Goal: Submit feedback/report problem: Provide input to the site owners about the experience or issues

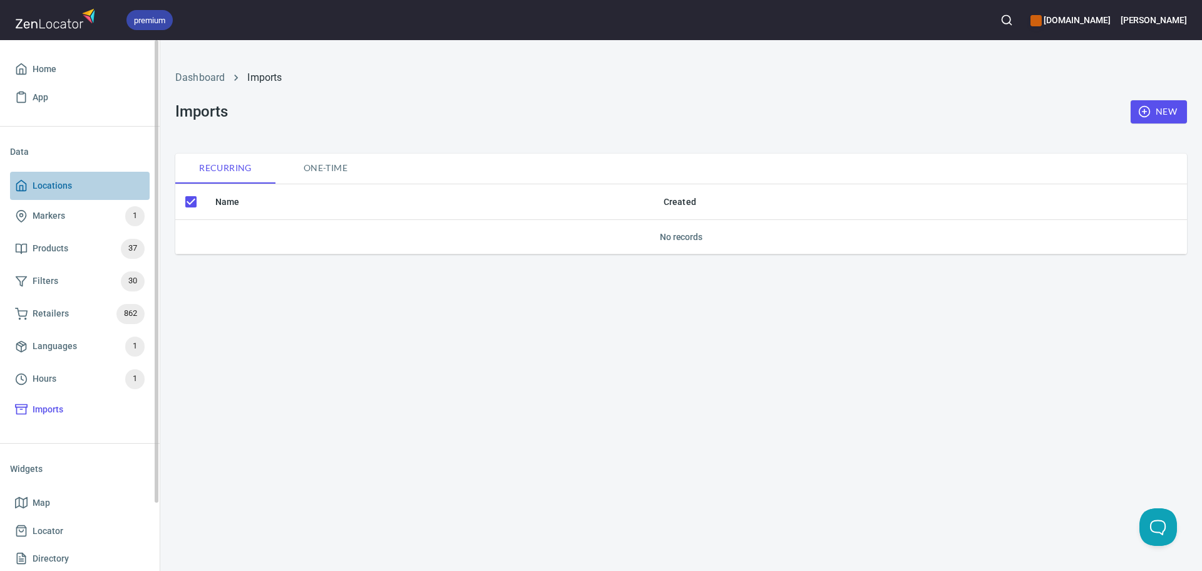
click at [71, 185] on span "Locations" at bounding box center [52, 186] width 39 height 16
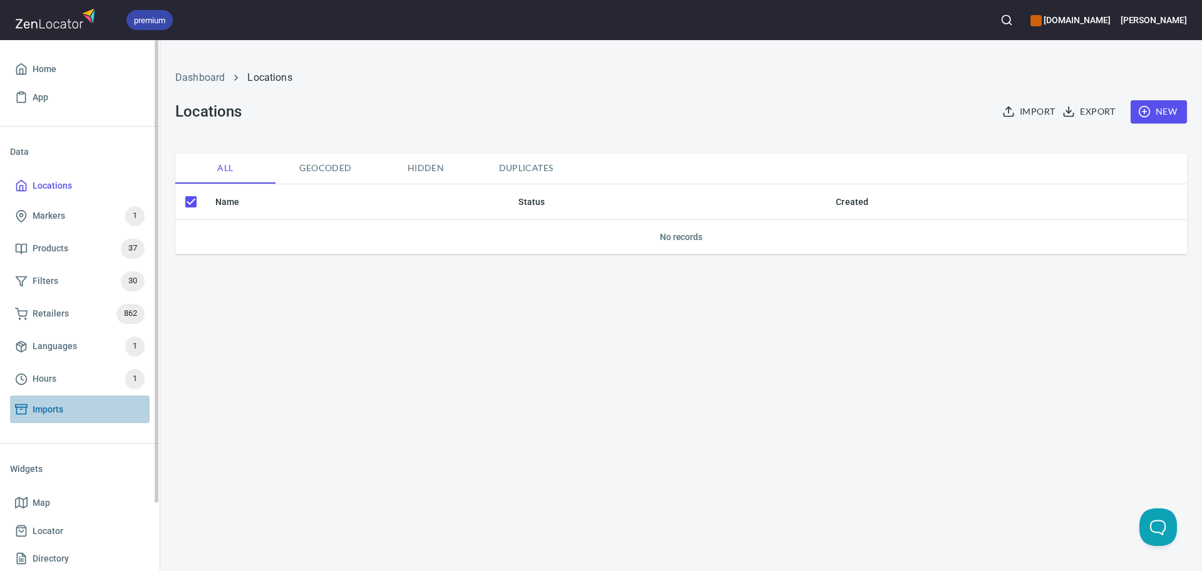
click at [56, 415] on span "Imports" at bounding box center [48, 409] width 31 height 16
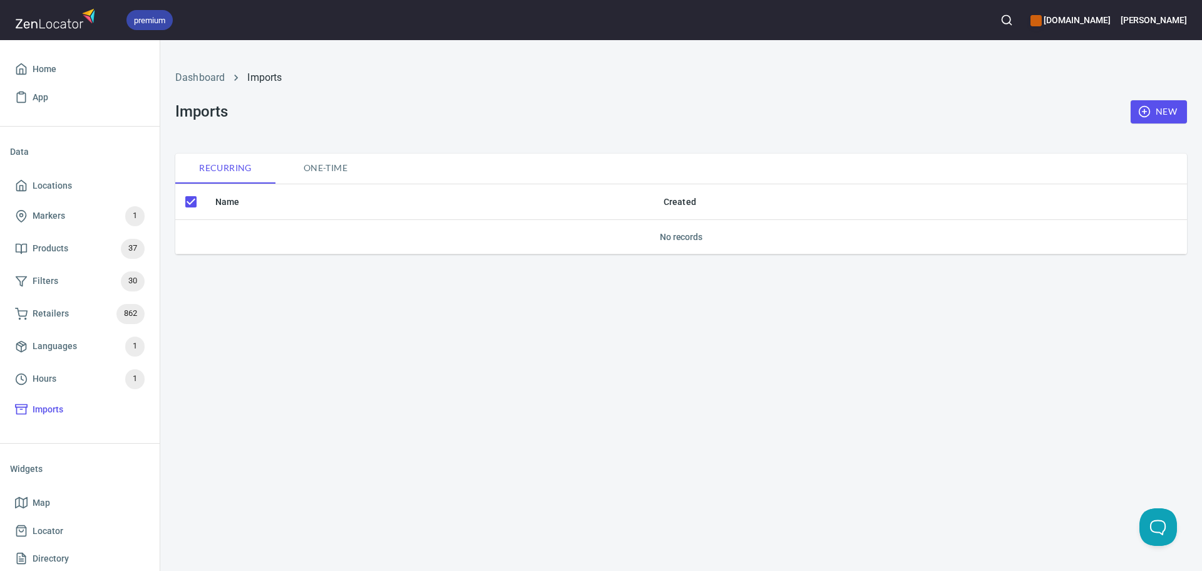
click at [312, 170] on span "One-time" at bounding box center [325, 168] width 85 height 16
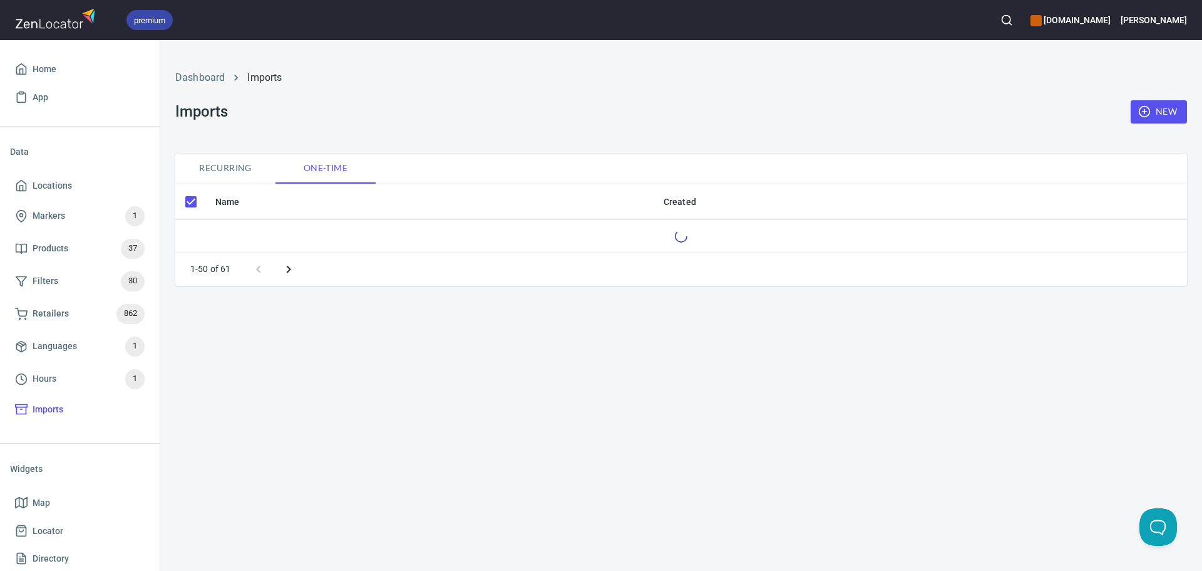
checkbox input "false"
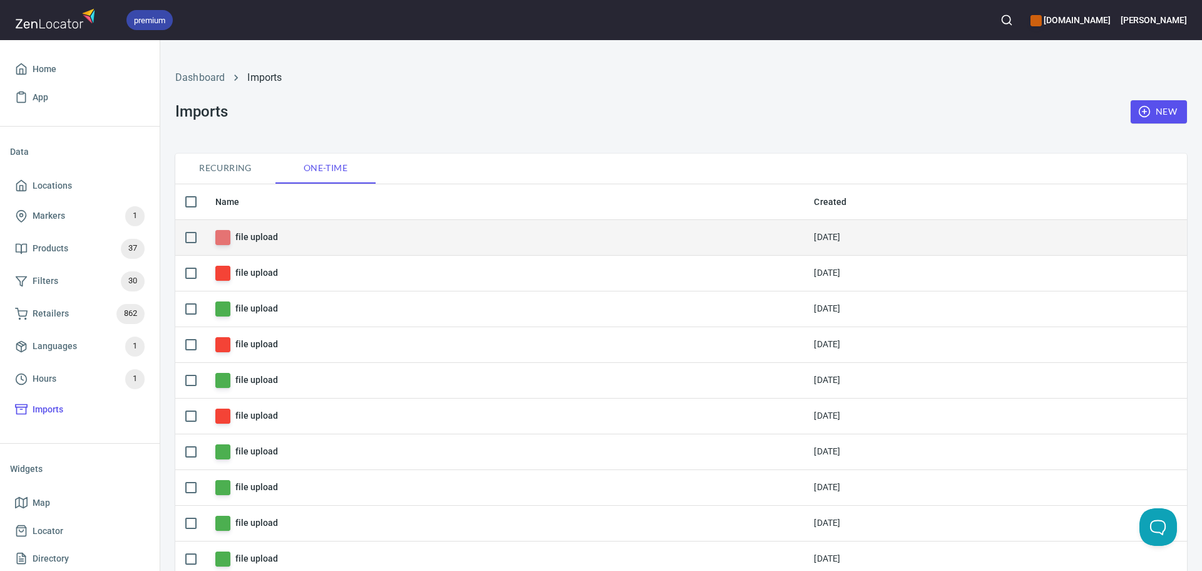
click at [257, 235] on h6 "file upload" at bounding box center [256, 237] width 42 height 14
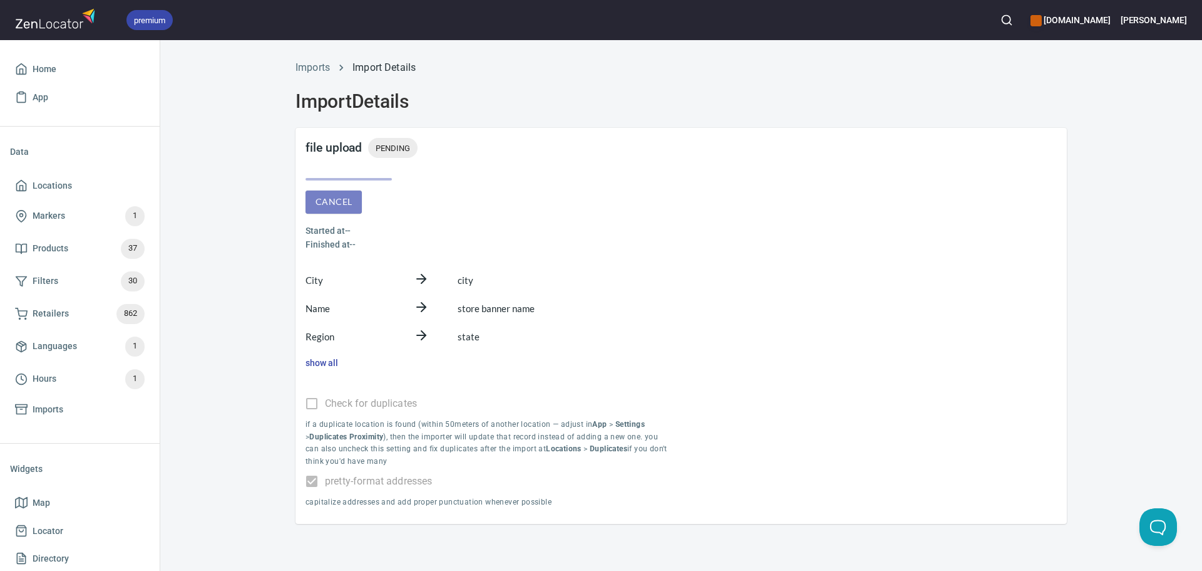
click at [334, 197] on span "Cancel" at bounding box center [334, 202] width 36 height 16
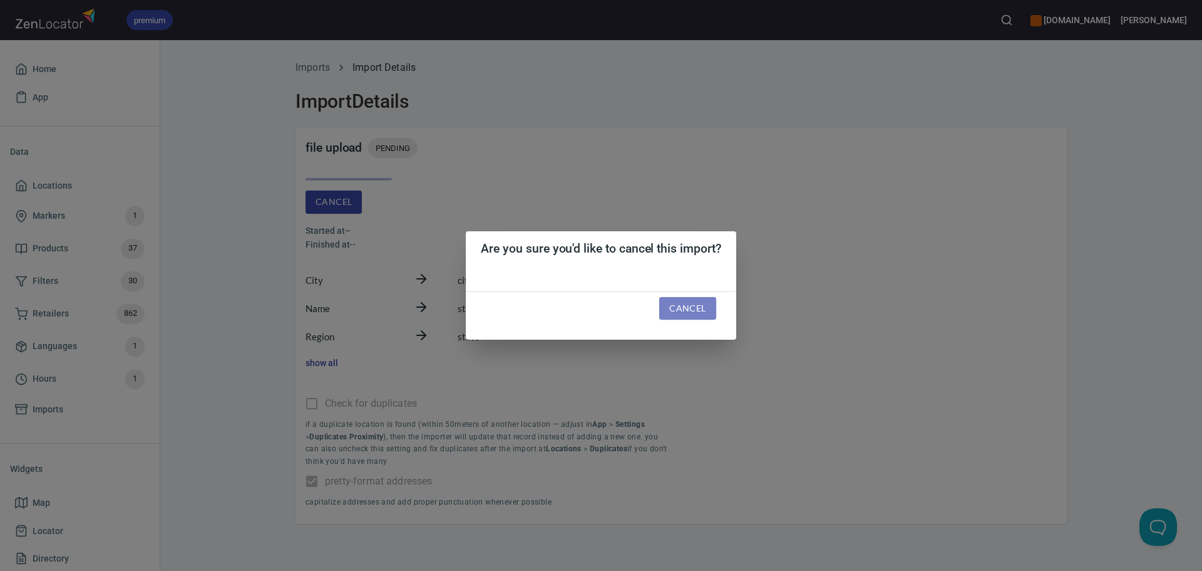
click at [673, 297] on button "Cancel" at bounding box center [687, 308] width 56 height 23
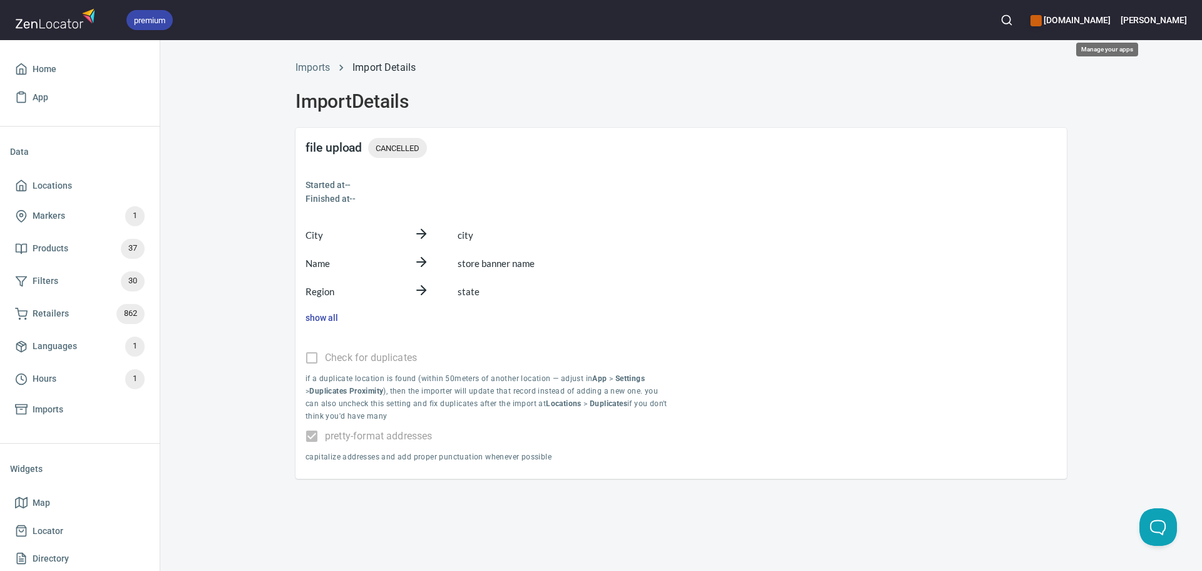
click at [1110, 13] on h6 "[DOMAIN_NAME]" at bounding box center [1071, 20] width 80 height 14
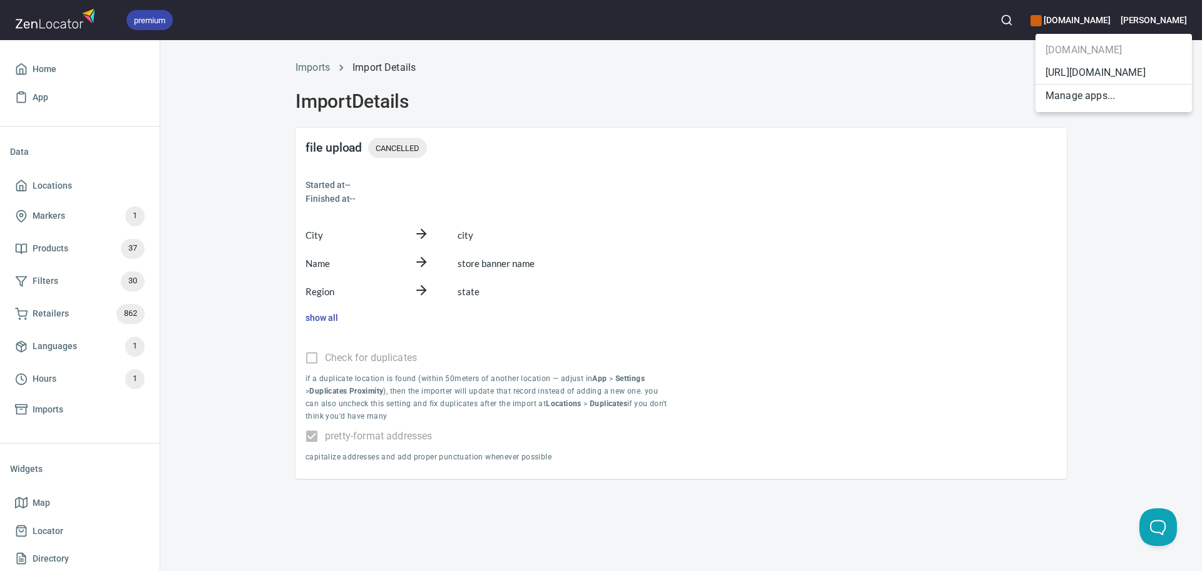
click at [1180, 10] on div at bounding box center [601, 285] width 1202 height 571
click at [1167, 16] on h6 "[PERSON_NAME]" at bounding box center [1154, 20] width 66 height 14
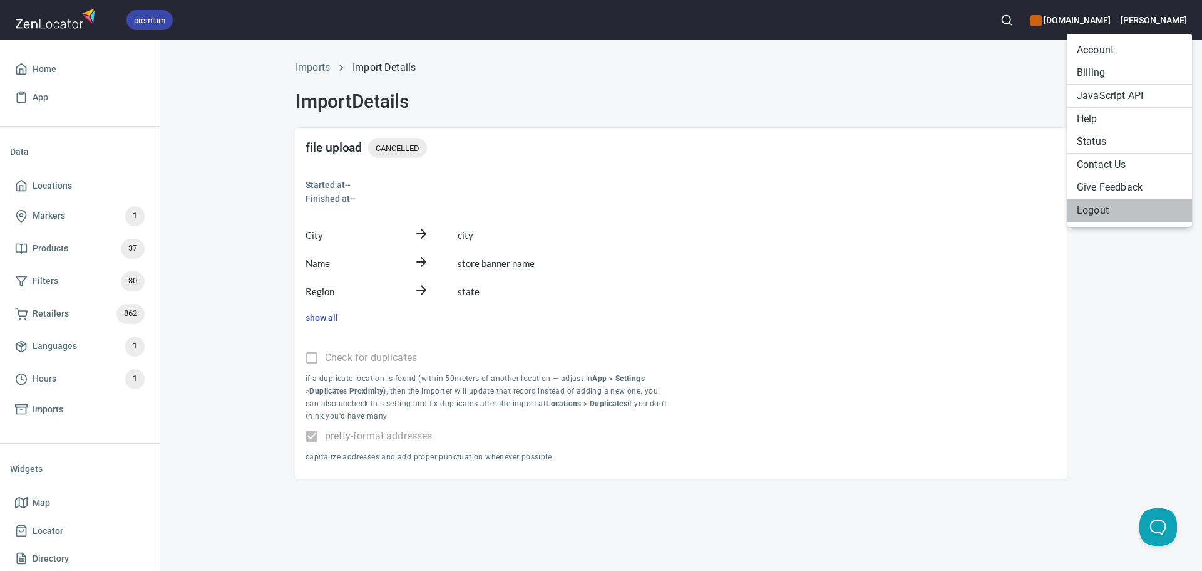
click at [1091, 205] on li "Logout" at bounding box center [1129, 210] width 125 height 23
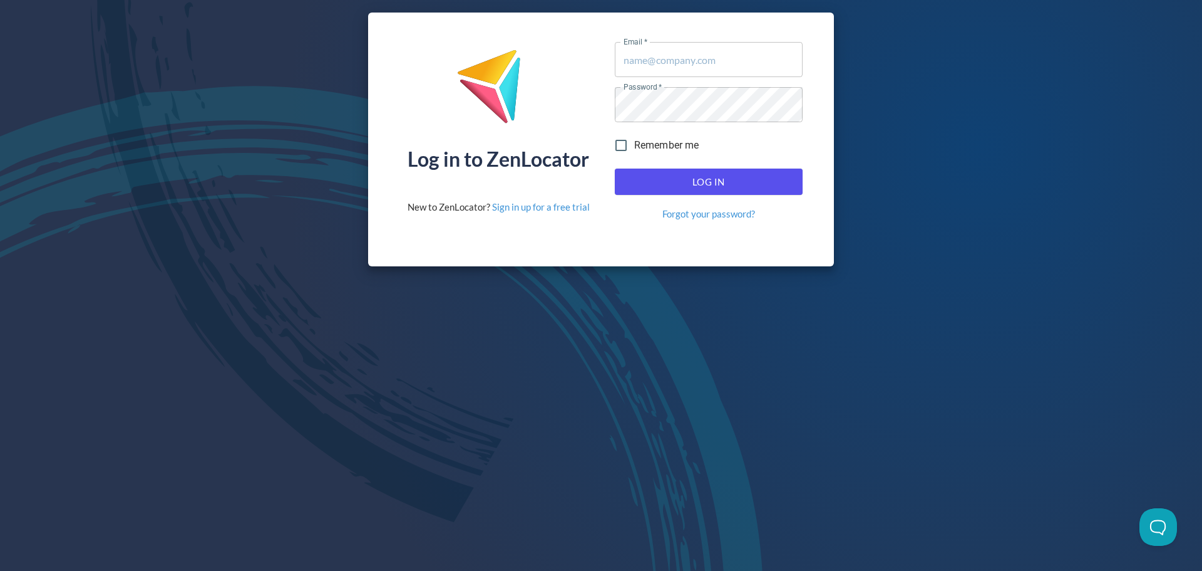
type input "[EMAIL_ADDRESS][DOMAIN_NAME]"
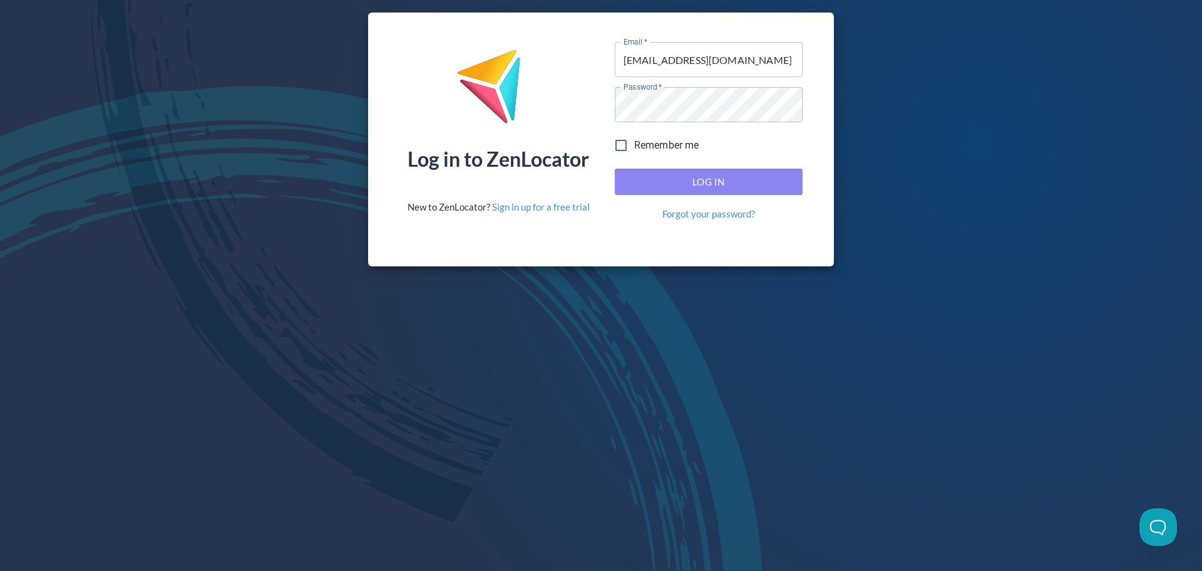
click at [754, 186] on span "Log In" at bounding box center [709, 181] width 160 height 16
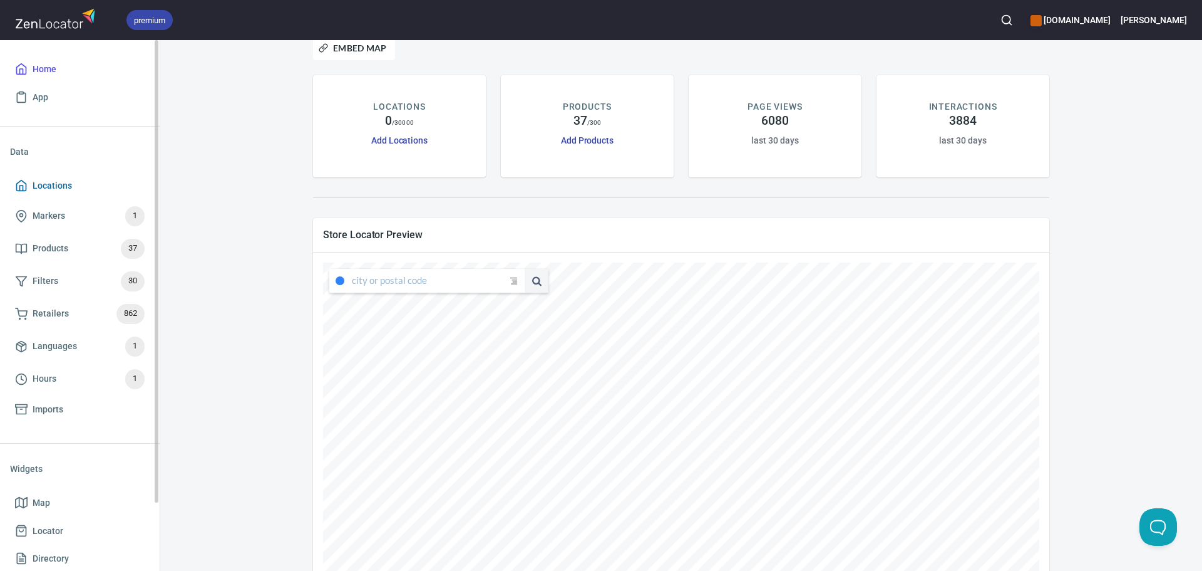
scroll to position [63, 0]
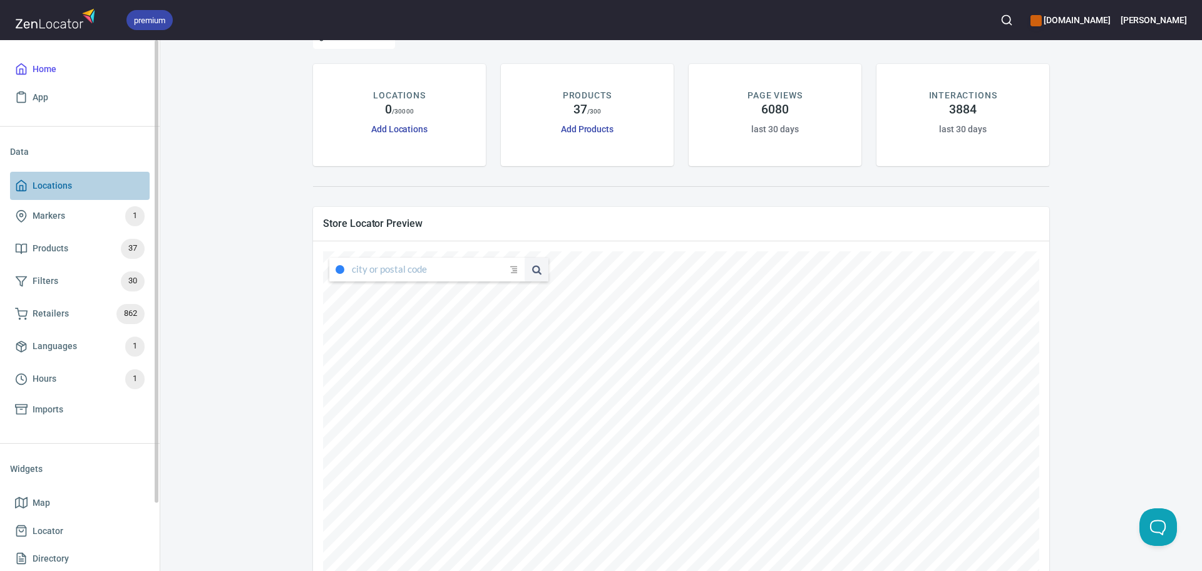
click at [88, 183] on span "Locations" at bounding box center [80, 186] width 130 height 16
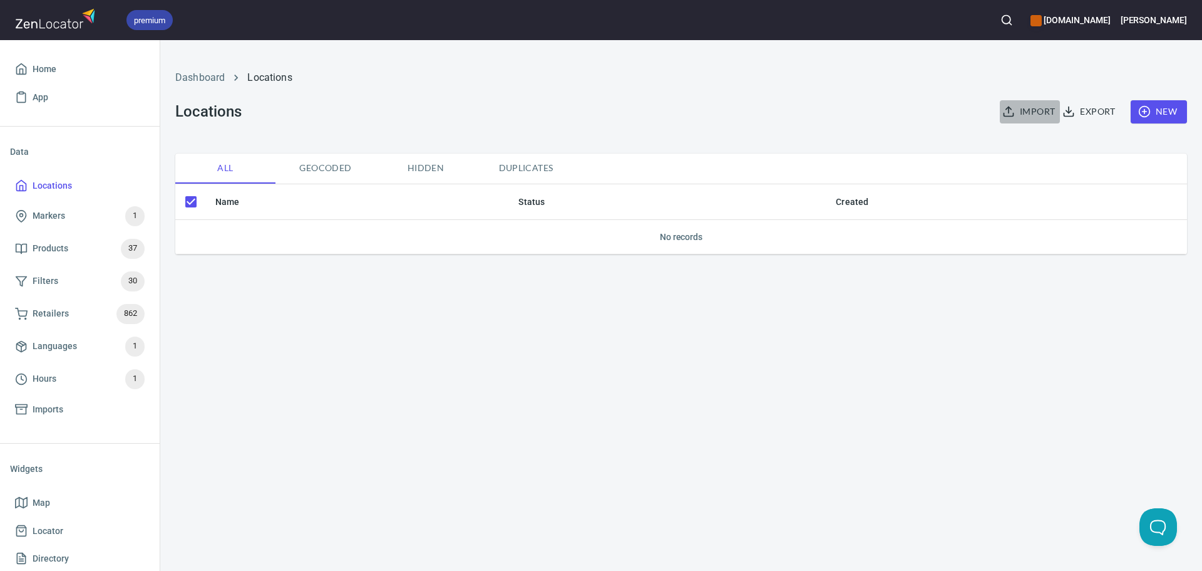
click at [1025, 111] on span "Import" at bounding box center [1030, 112] width 50 height 16
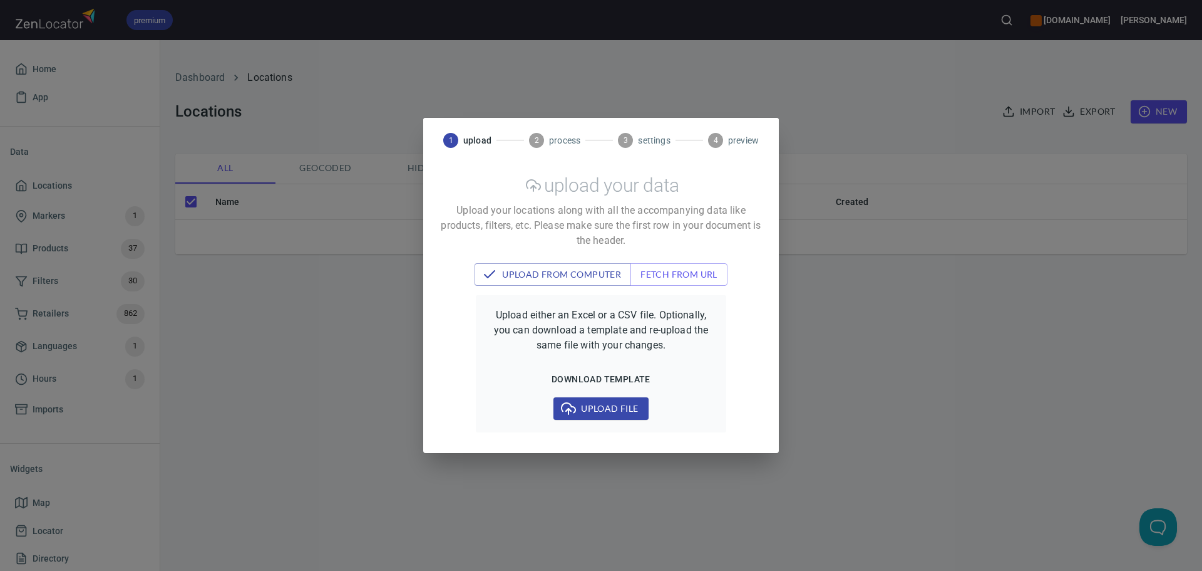
click at [605, 404] on span "Upload file" at bounding box center [601, 409] width 75 height 16
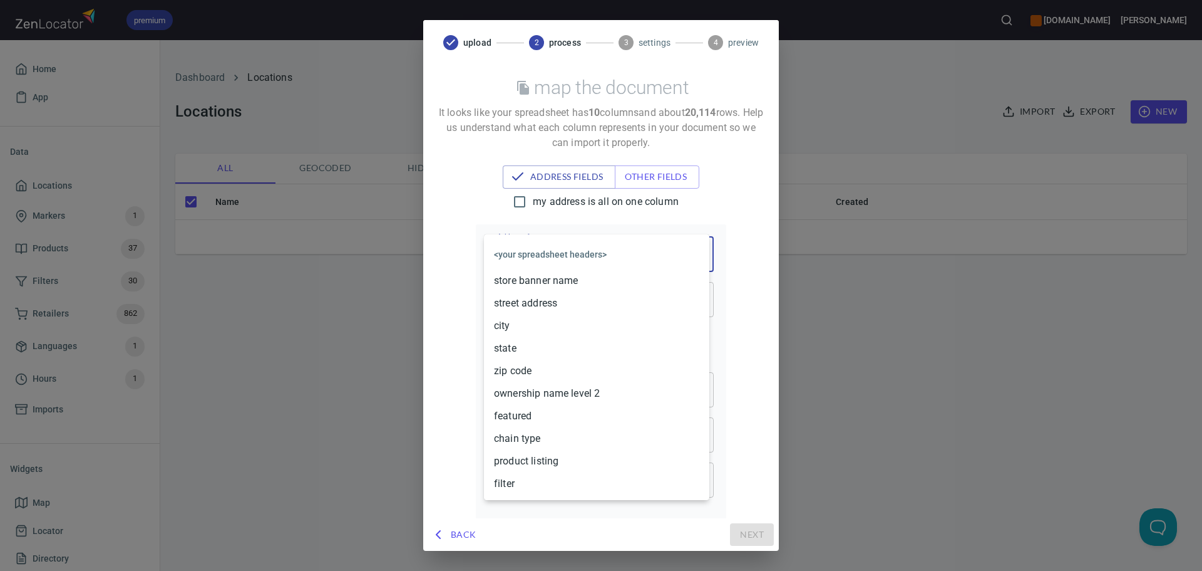
click at [537, 257] on body "premium www.oliverwinery.com Trish Home App Data Locations Markers 1 Products 3…" at bounding box center [601, 285] width 1202 height 571
click at [538, 277] on li "store banner name" at bounding box center [596, 280] width 225 height 23
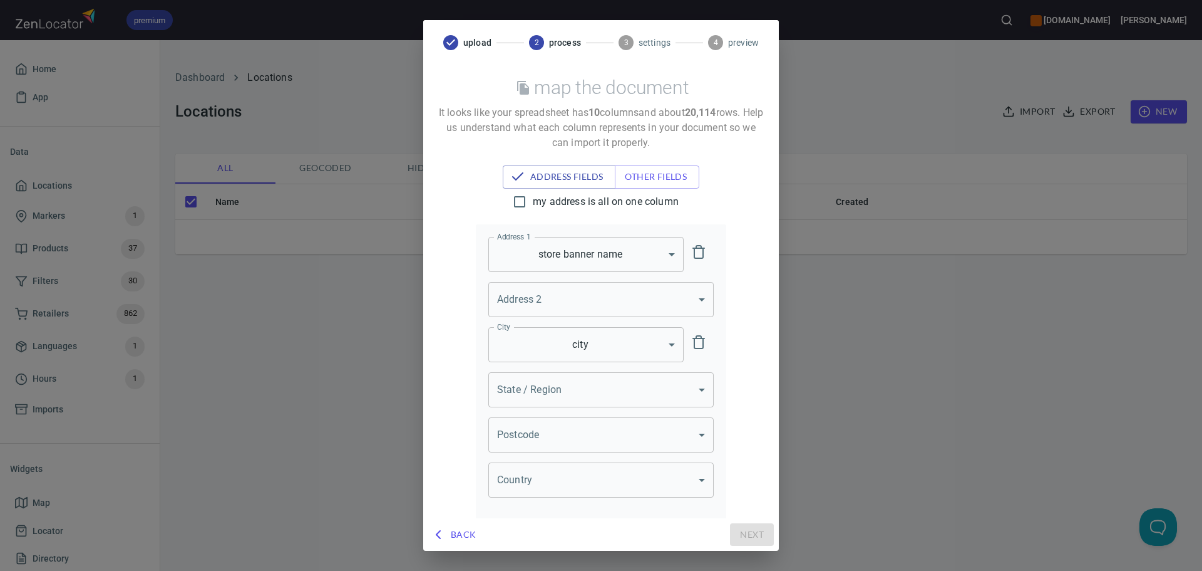
click at [525, 258] on body "premium www.oliverwinery.com Trish Home App Data Locations Markers 1 Products 3…" at bounding box center [601, 285] width 1202 height 571
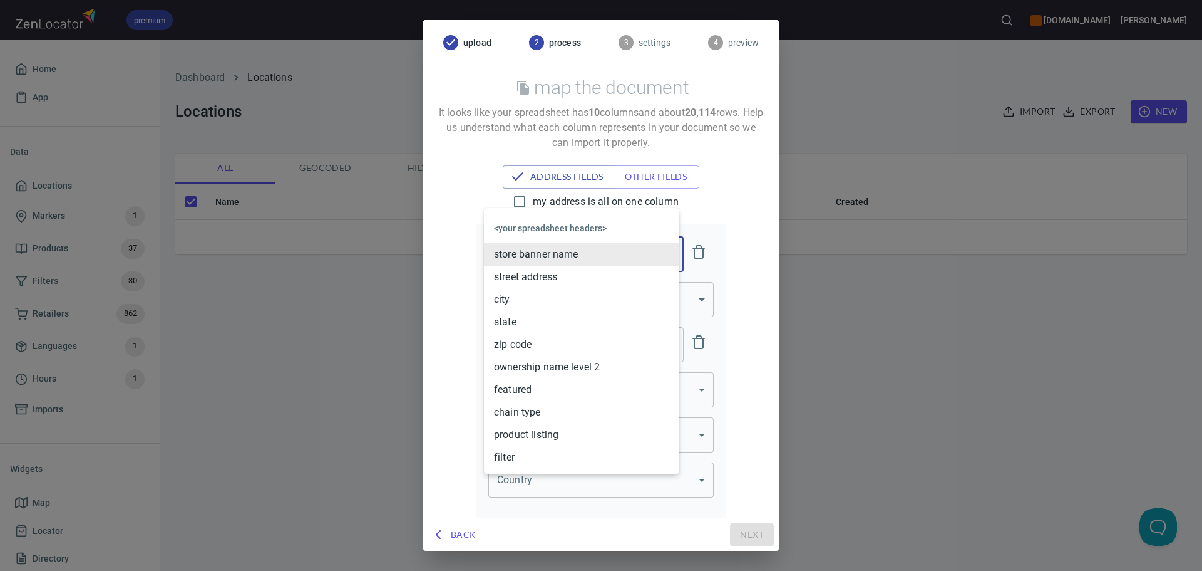
click at [514, 281] on li "street address" at bounding box center [581, 277] width 195 height 23
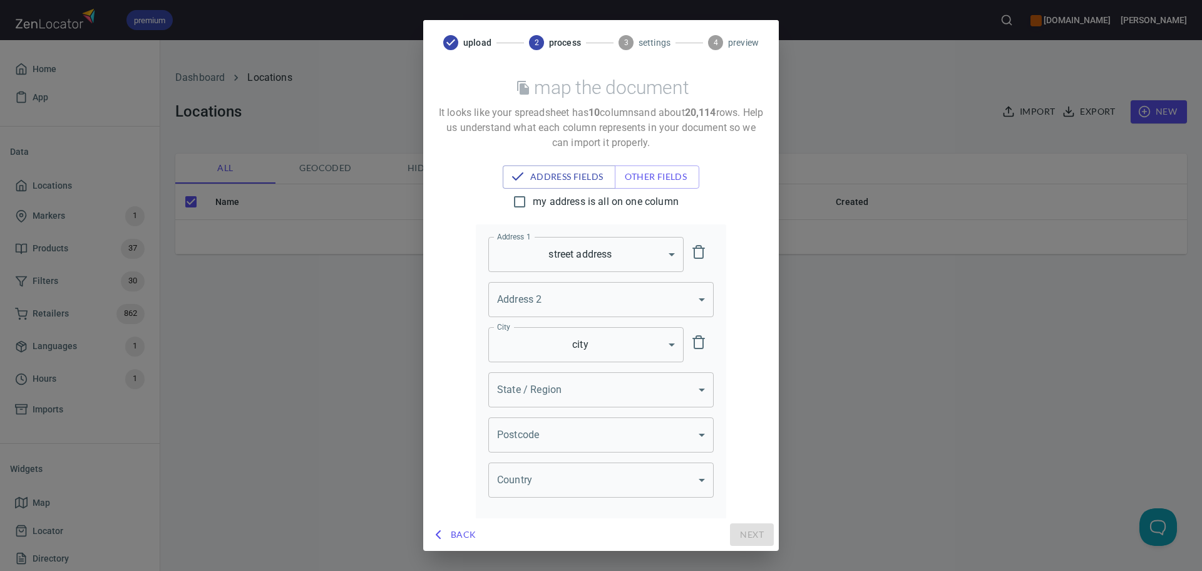
click at [546, 381] on body "premium www.oliverwinery.com Trish Home App Data Locations Markers 1 Products 3…" at bounding box center [601, 285] width 1202 height 571
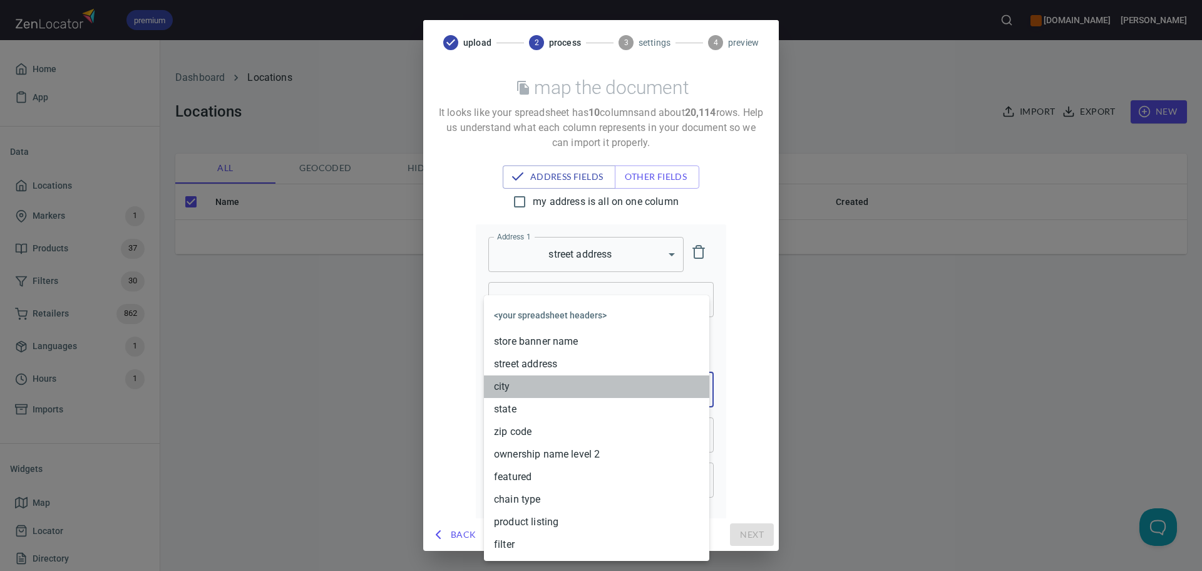
click at [507, 384] on li "city" at bounding box center [596, 386] width 225 height 23
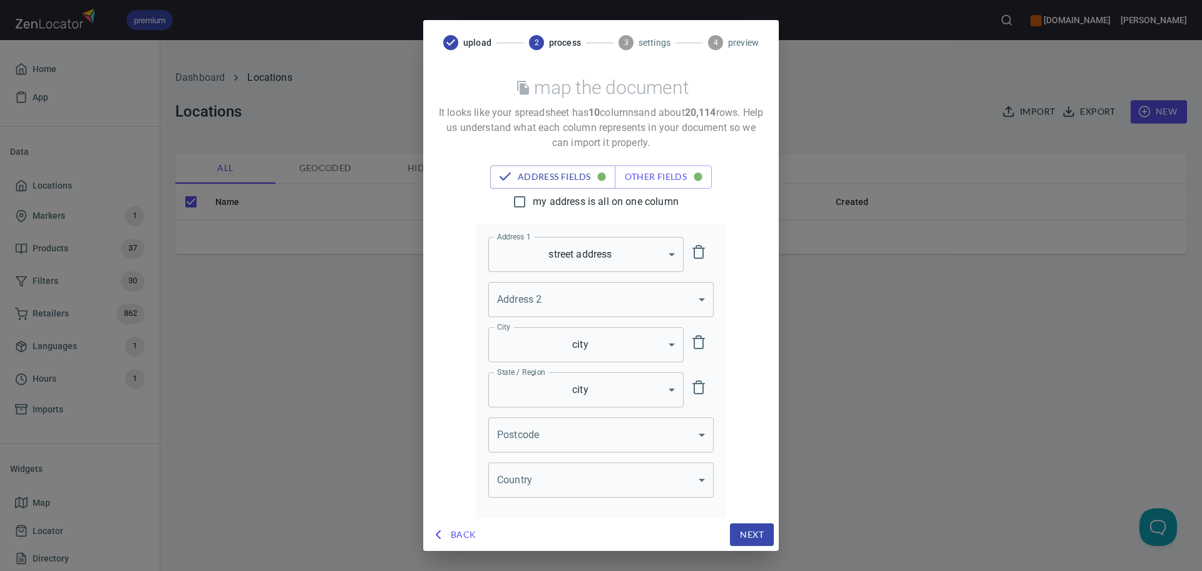
click at [512, 386] on body "premium www.oliverwinery.com Trish Home App Data Locations Markers 1 Products 3…" at bounding box center [601, 285] width 1202 height 571
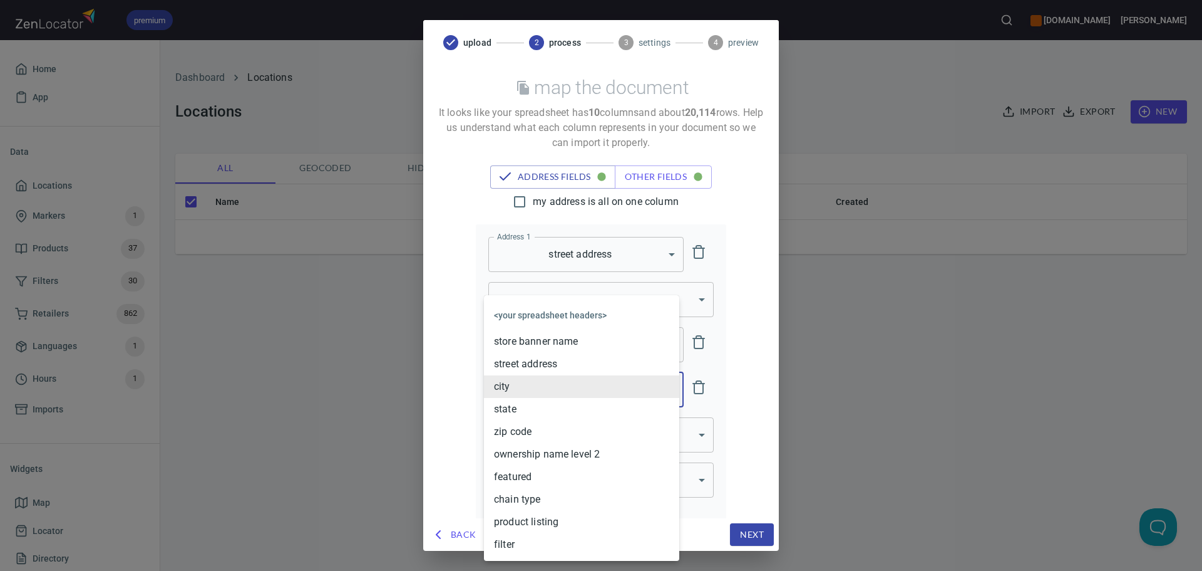
click at [526, 415] on li "state" at bounding box center [581, 409] width 195 height 23
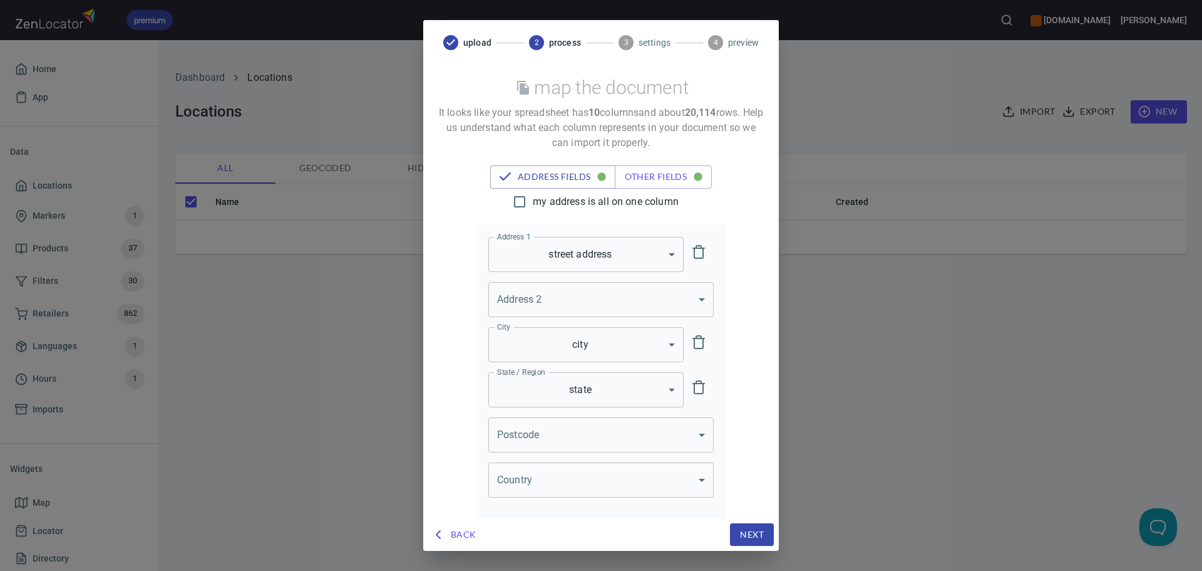
click at [539, 441] on body "premium www.oliverwinery.com Trish Home App Data Locations Markers 1 Products 3…" at bounding box center [601, 285] width 1202 height 571
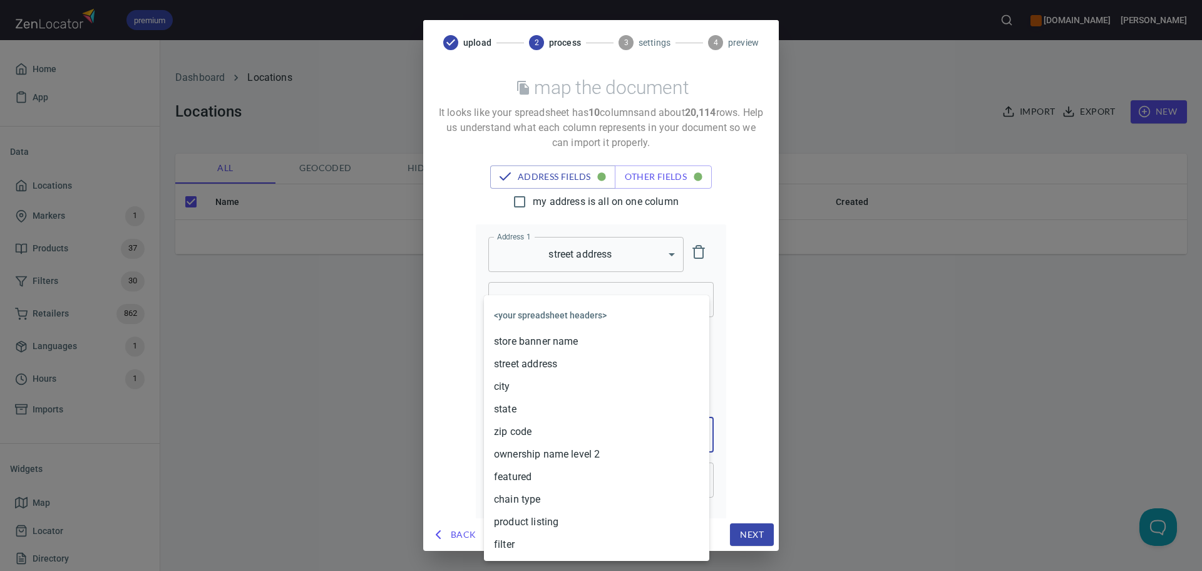
click at [524, 430] on li "zip code" at bounding box center [596, 431] width 225 height 23
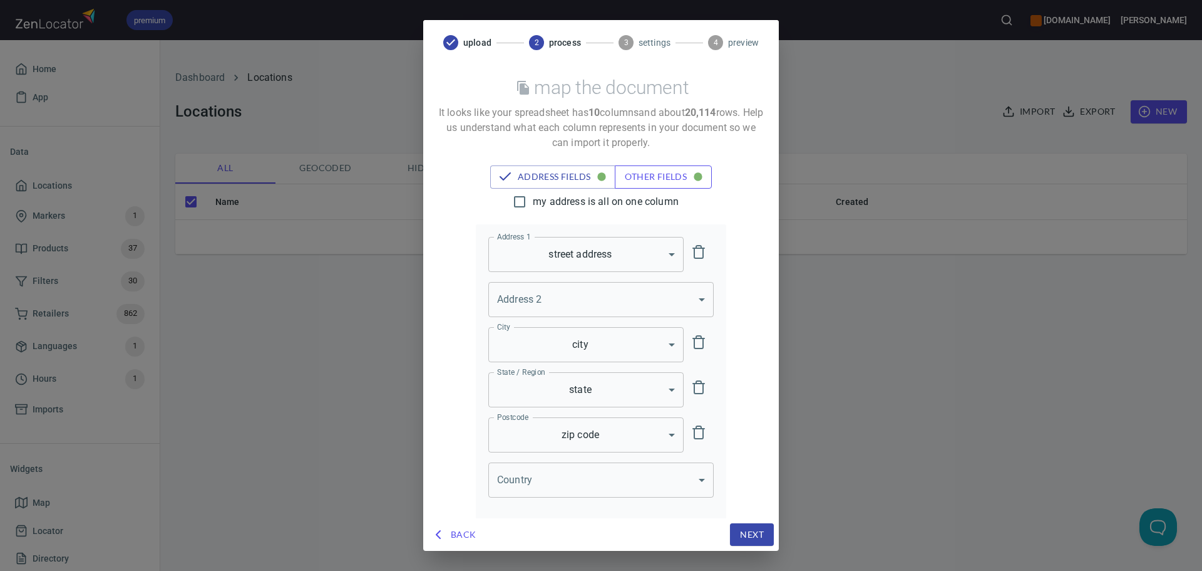
click at [625, 172] on span "other fields" at bounding box center [663, 177] width 77 height 16
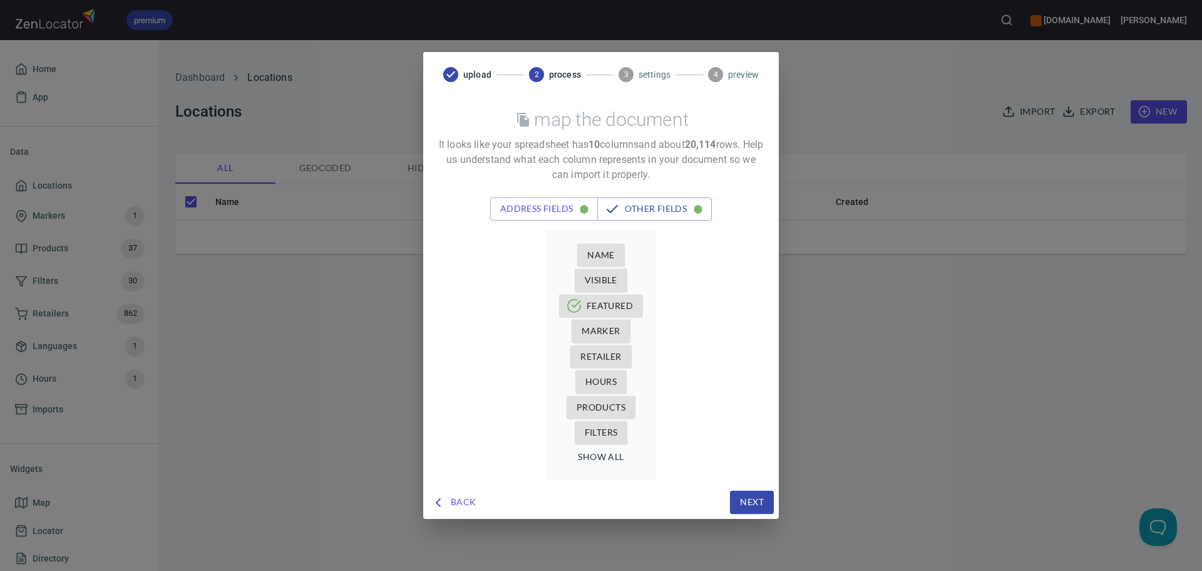
click at [597, 259] on span "Name" at bounding box center [601, 255] width 28 height 16
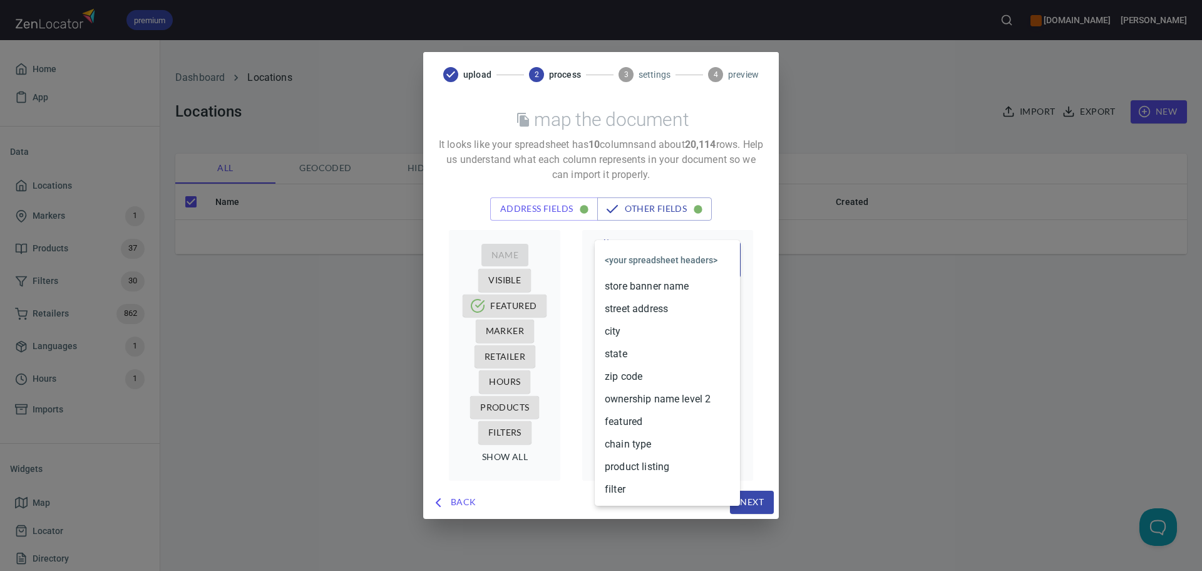
click at [666, 252] on body "premium www.oliverwinery.com Trish Home App Data Locations Markers 1 Products 3…" at bounding box center [601, 285] width 1202 height 571
click at [651, 279] on li "store banner name" at bounding box center [667, 286] width 145 height 23
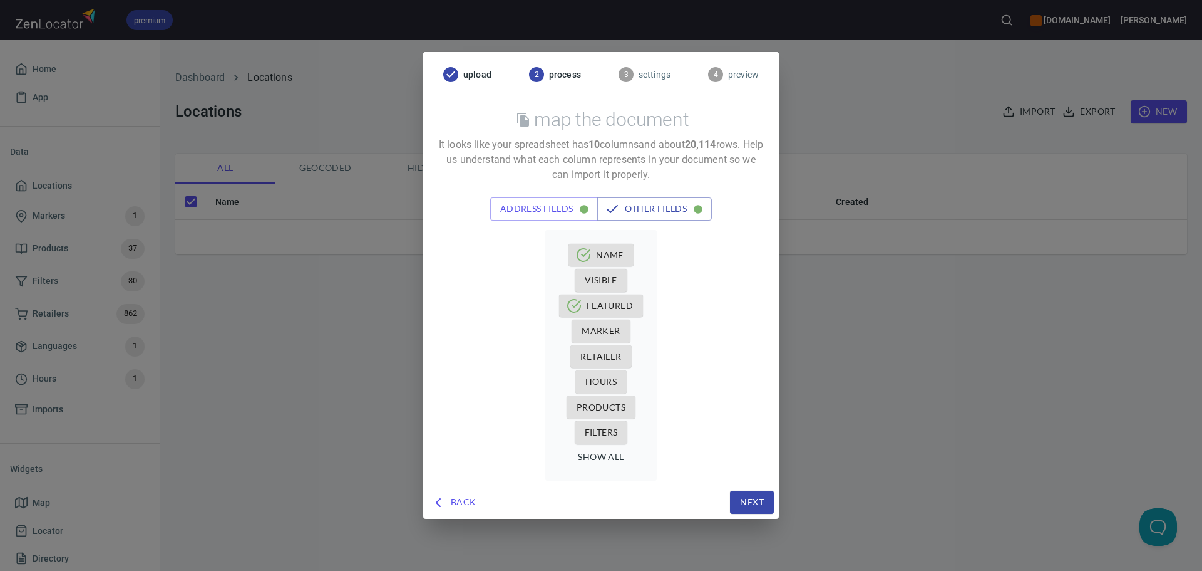
click at [586, 353] on span "Retailer" at bounding box center [601, 357] width 41 height 16
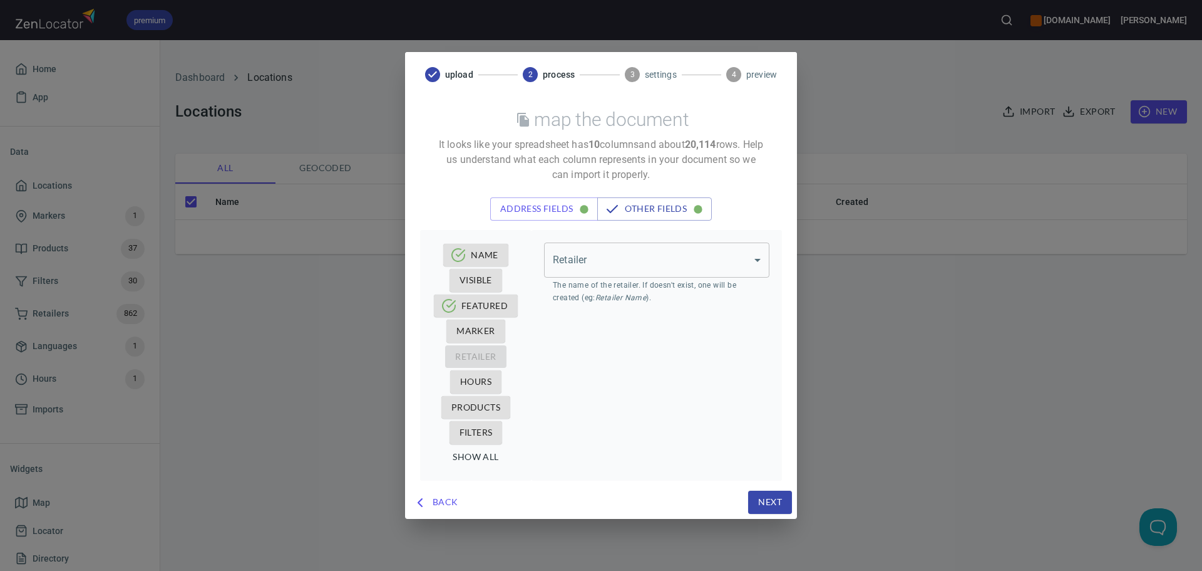
click at [639, 256] on body "premium www.oliverwinery.com Trish Home App Data Locations Markers 1 Products 3…" at bounding box center [601, 285] width 1202 height 571
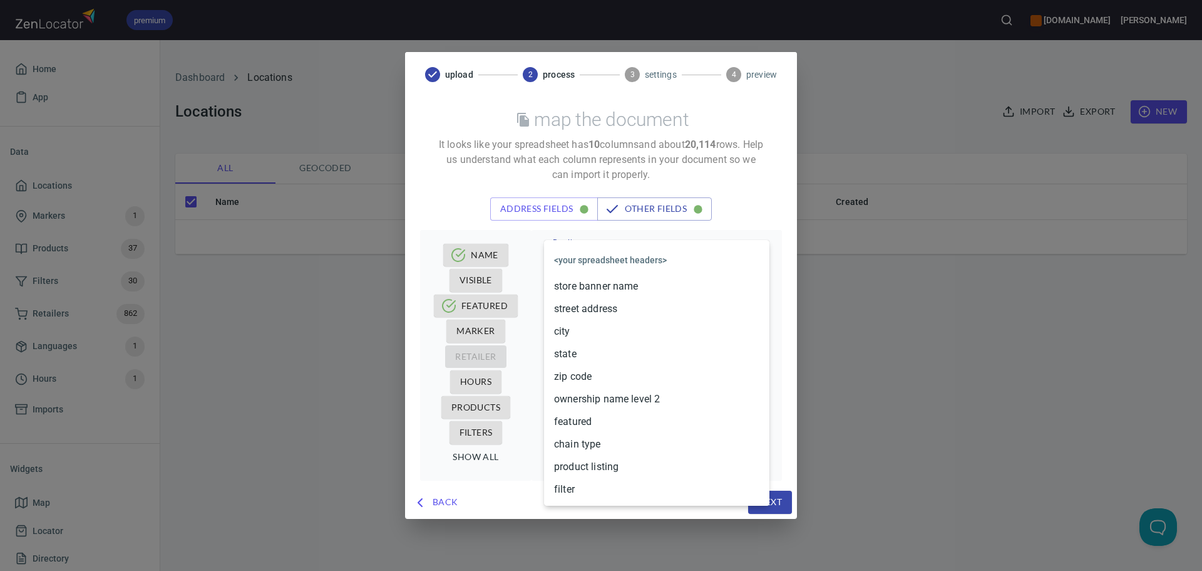
click at [604, 401] on li "ownership name level 2" at bounding box center [656, 399] width 225 height 23
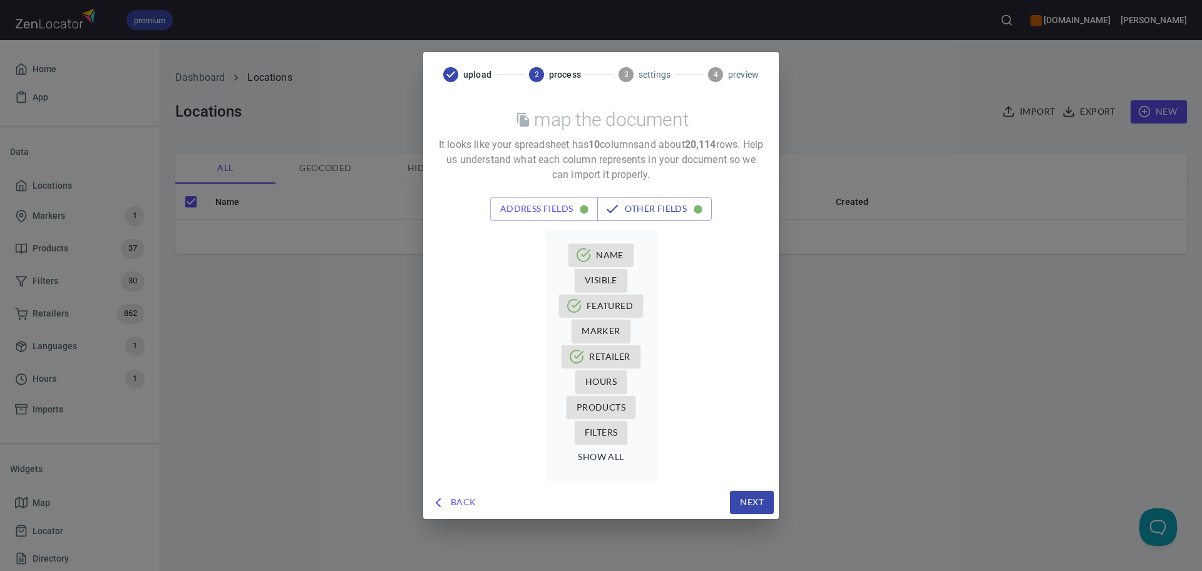
click at [607, 404] on span "Products" at bounding box center [601, 408] width 49 height 16
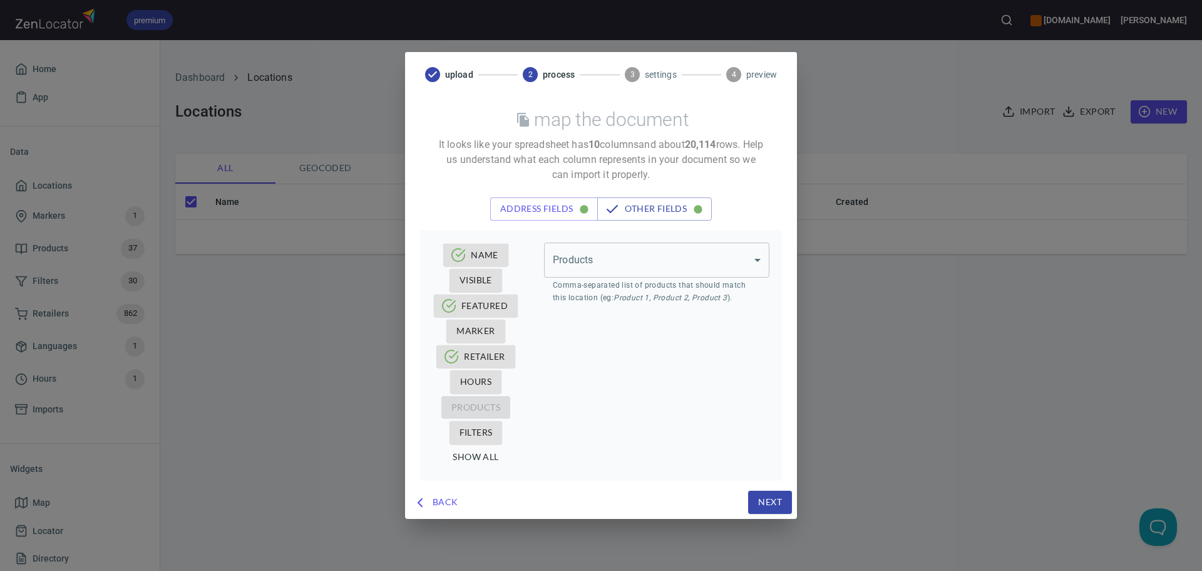
click at [665, 252] on body "premium www.oliverwinery.com Trish Home App Data Locations Markers 1 Products 3…" at bounding box center [601, 285] width 1202 height 571
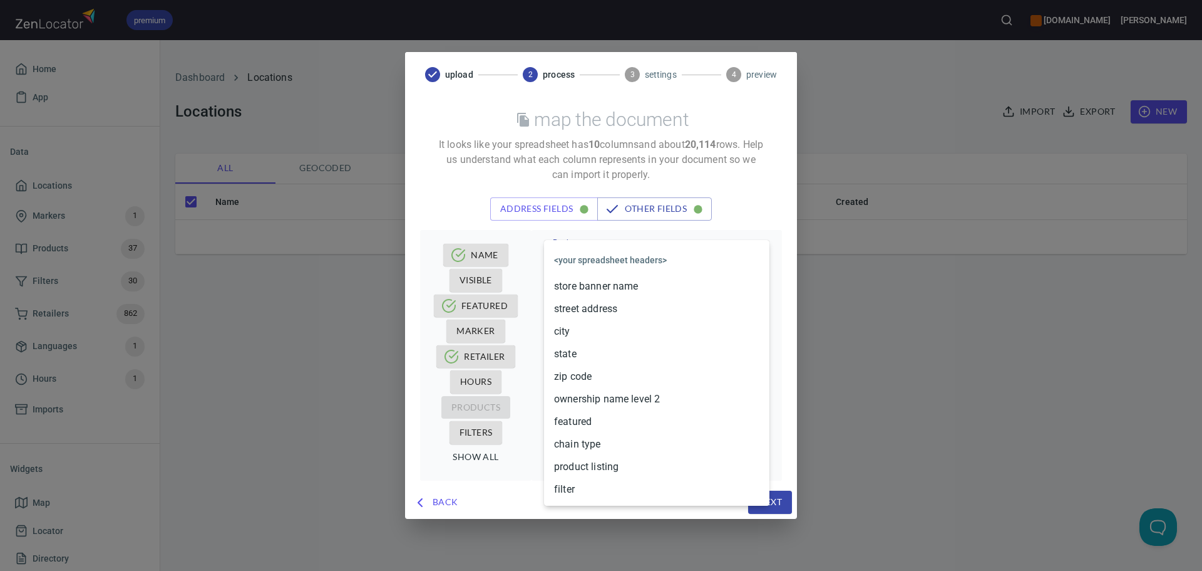
click at [582, 463] on li "product listing" at bounding box center [656, 466] width 225 height 23
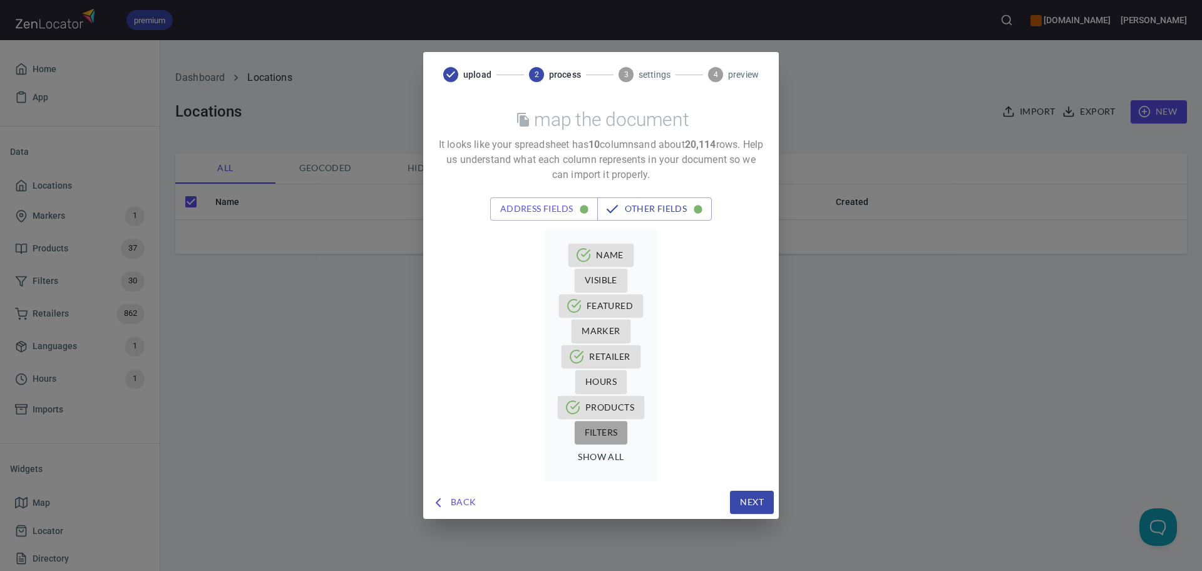
click at [586, 430] on span "Filters" at bounding box center [601, 433] width 33 height 16
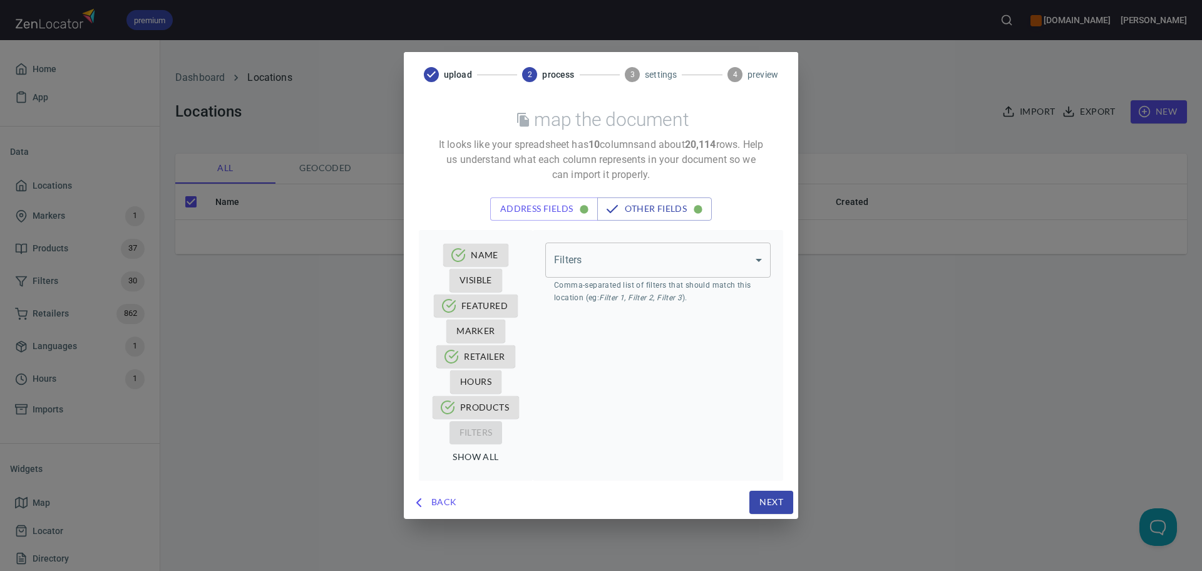
click at [675, 260] on body "premium www.oliverwinery.com Trish Home App Data Locations Markers 1 Products 3…" at bounding box center [601, 285] width 1202 height 571
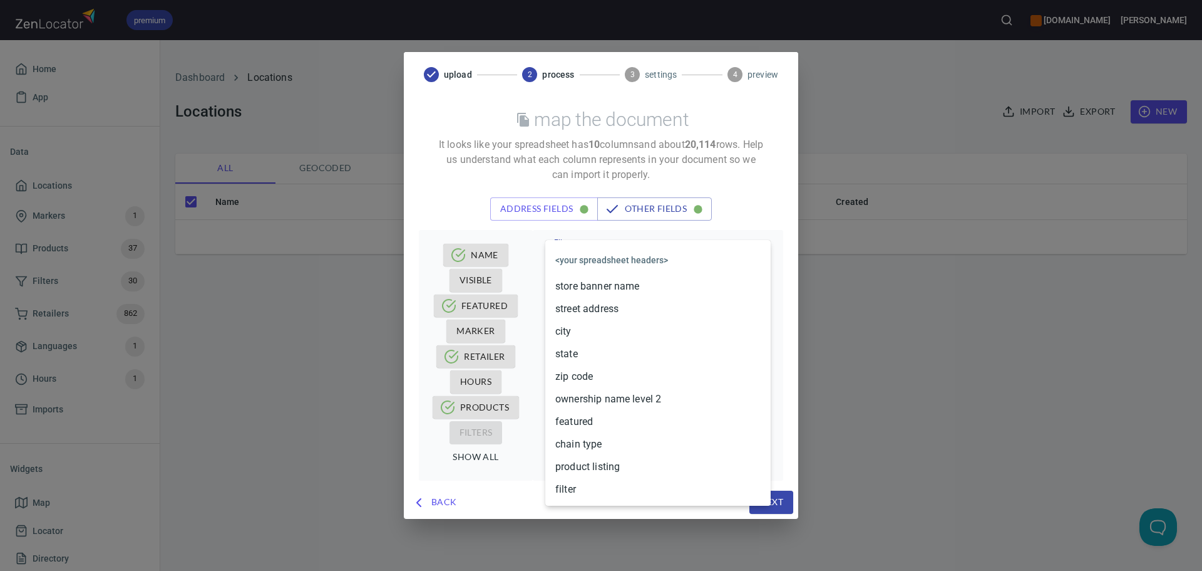
click at [576, 494] on li "filter" at bounding box center [657, 489] width 225 height 23
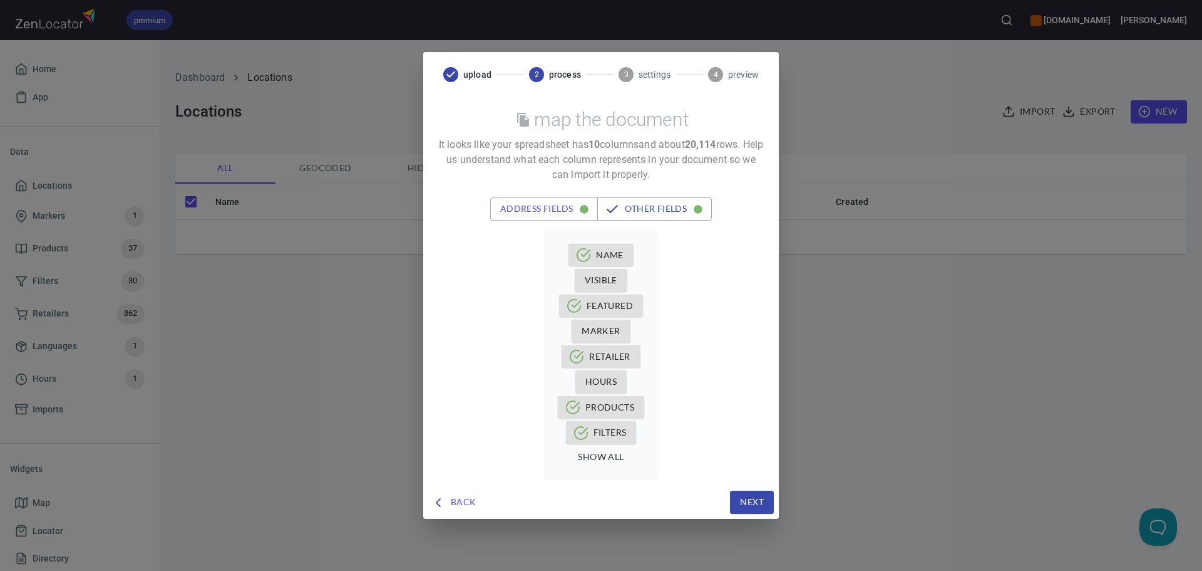
click at [759, 500] on span "Next" at bounding box center [752, 502] width 24 height 16
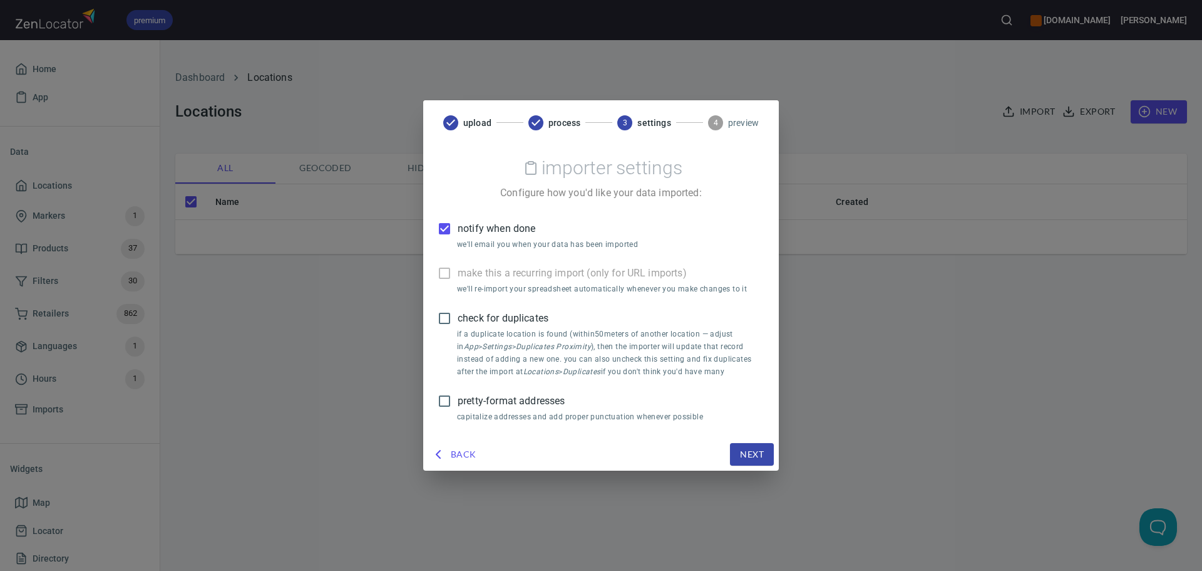
click at [445, 222] on input "notify when done" at bounding box center [445, 228] width 26 height 26
click at [471, 407] on span "pretty-format addresses" at bounding box center [511, 400] width 107 height 15
click at [458, 407] on input "pretty-format addresses" at bounding box center [445, 401] width 26 height 26
click at [762, 447] on span "Next" at bounding box center [752, 455] width 24 height 16
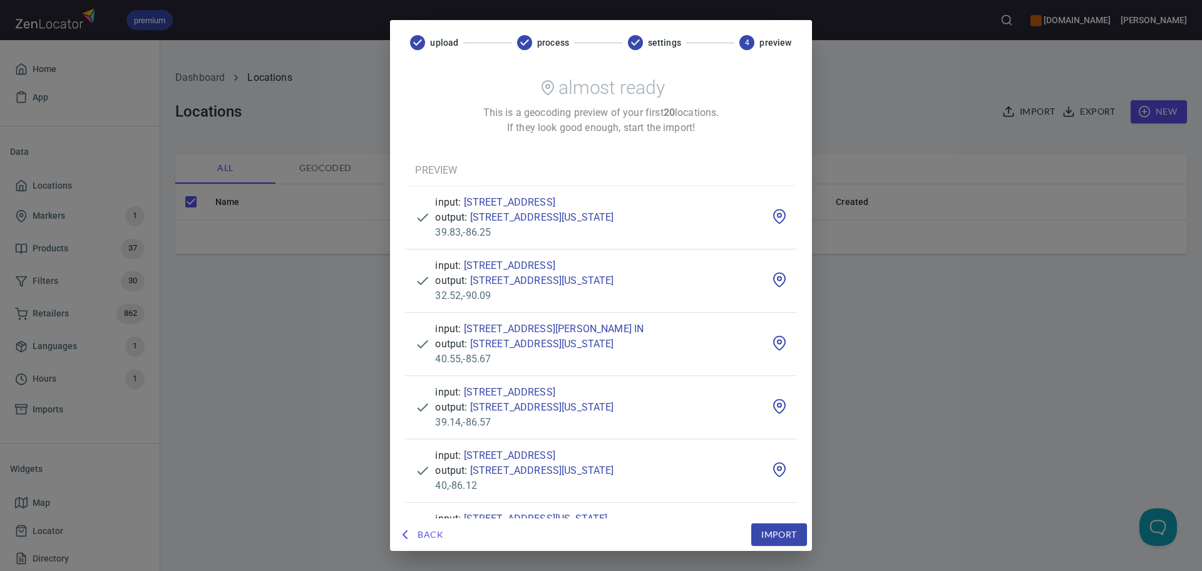
click at [421, 210] on icon at bounding box center [422, 217] width 15 height 15
click at [760, 535] on button "Import" at bounding box center [779, 534] width 55 height 23
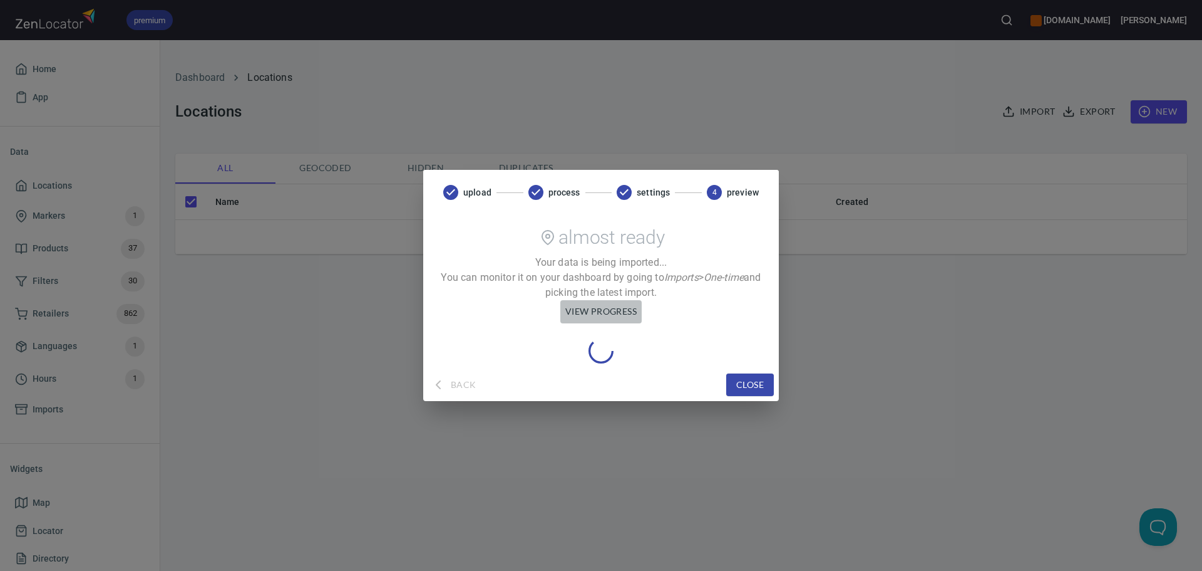
click at [602, 313] on span "view progress" at bounding box center [601, 312] width 71 height 16
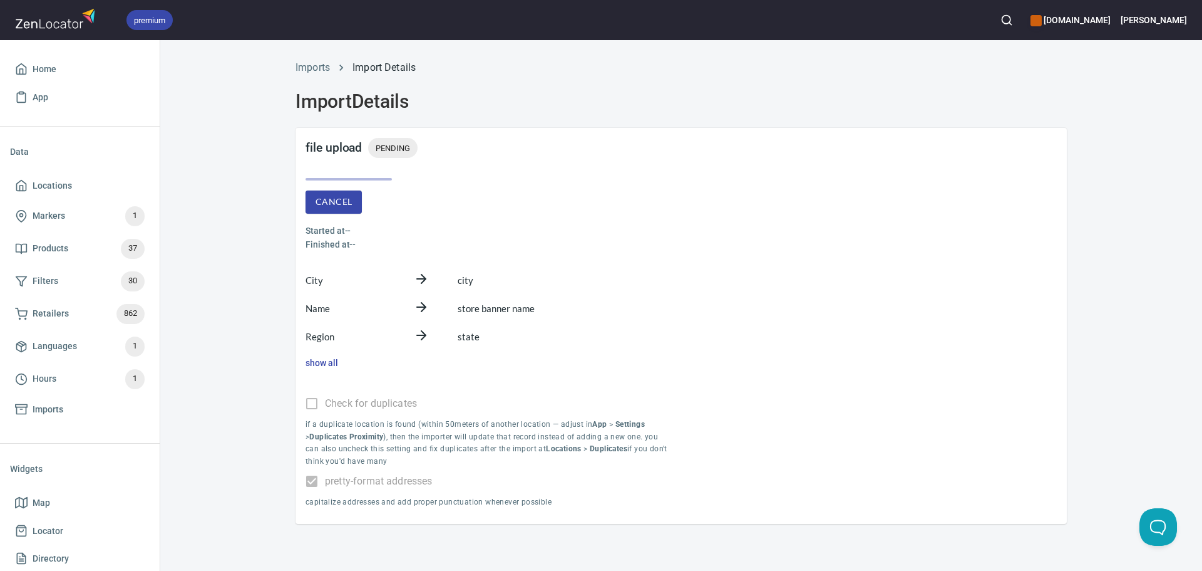
click at [1110, 22] on h6 "[DOMAIN_NAME]" at bounding box center [1071, 20] width 80 height 14
click at [1077, 71] on li "[URL][DOMAIN_NAME]" at bounding box center [1114, 72] width 157 height 23
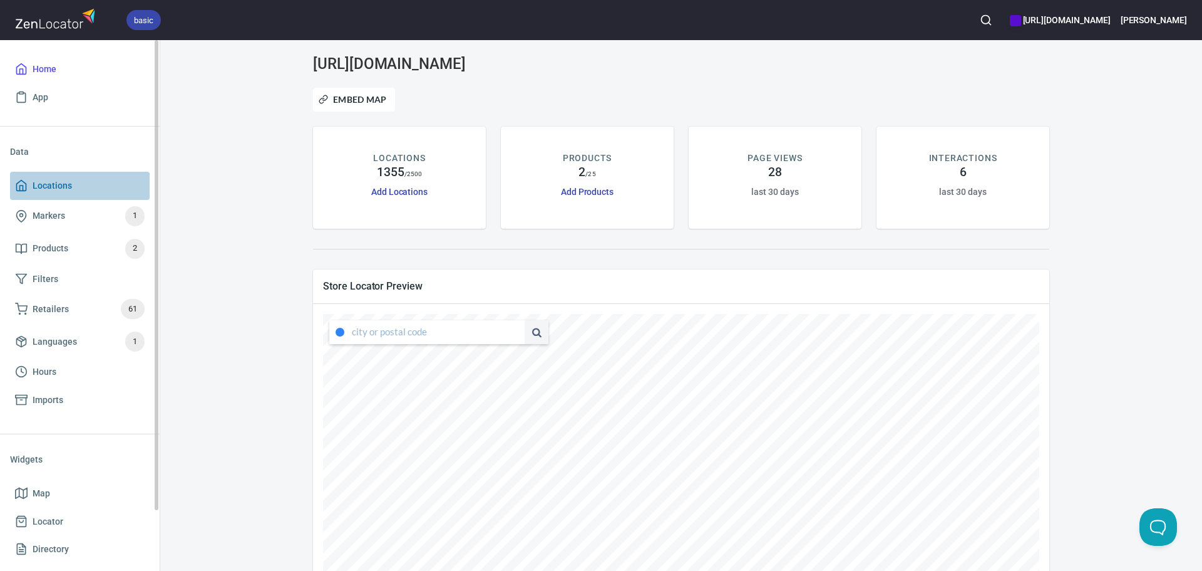
click at [36, 190] on span "Locations" at bounding box center [52, 186] width 39 height 16
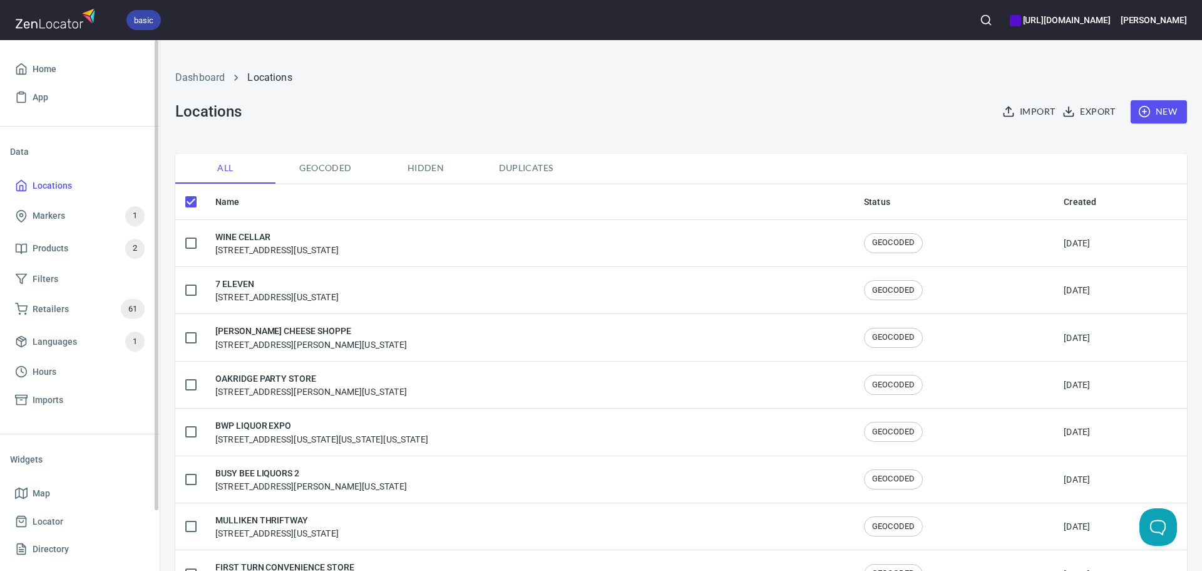
checkbox input "false"
click at [49, 187] on span "Locations" at bounding box center [52, 186] width 39 height 16
click at [1092, 21] on h6 "[URL][DOMAIN_NAME]" at bounding box center [1060, 20] width 101 height 14
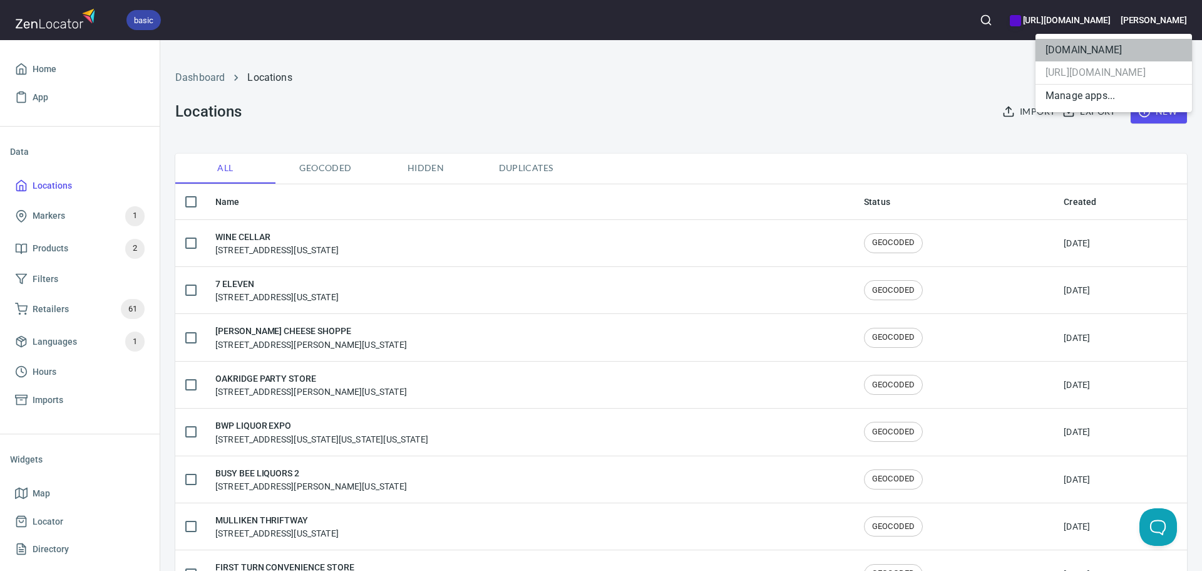
click at [1075, 45] on li "[DOMAIN_NAME]" at bounding box center [1114, 50] width 157 height 23
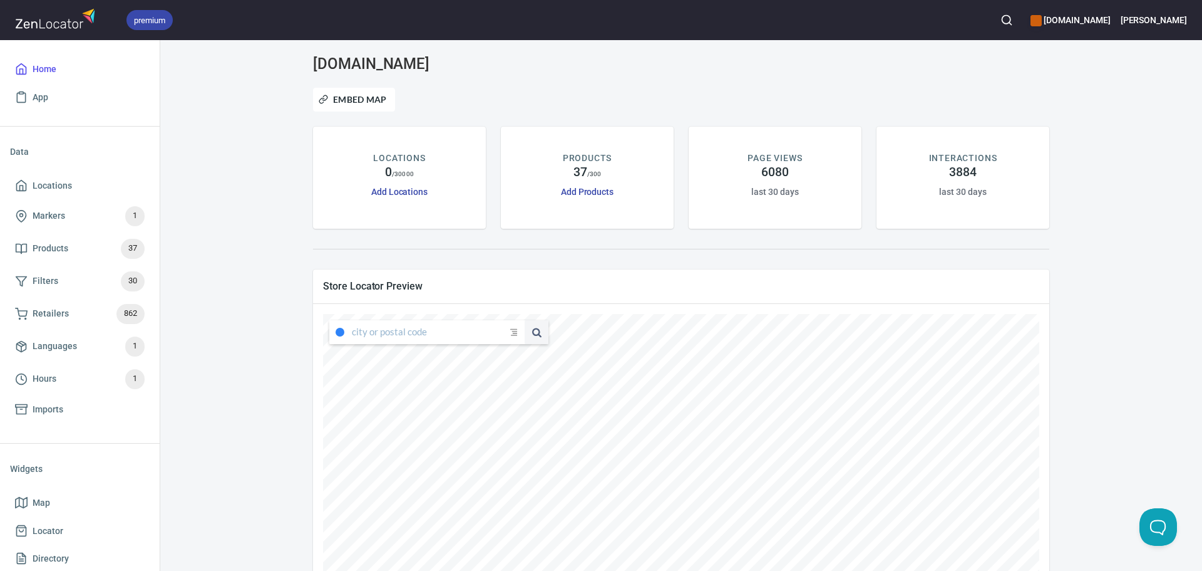
click at [211, 172] on div "www.oliverwinery.com Embed Map LOCATIONS 0 / 30000 Add Locations PRODUCTS 37 / …" at bounding box center [681, 392] width 1012 height 675
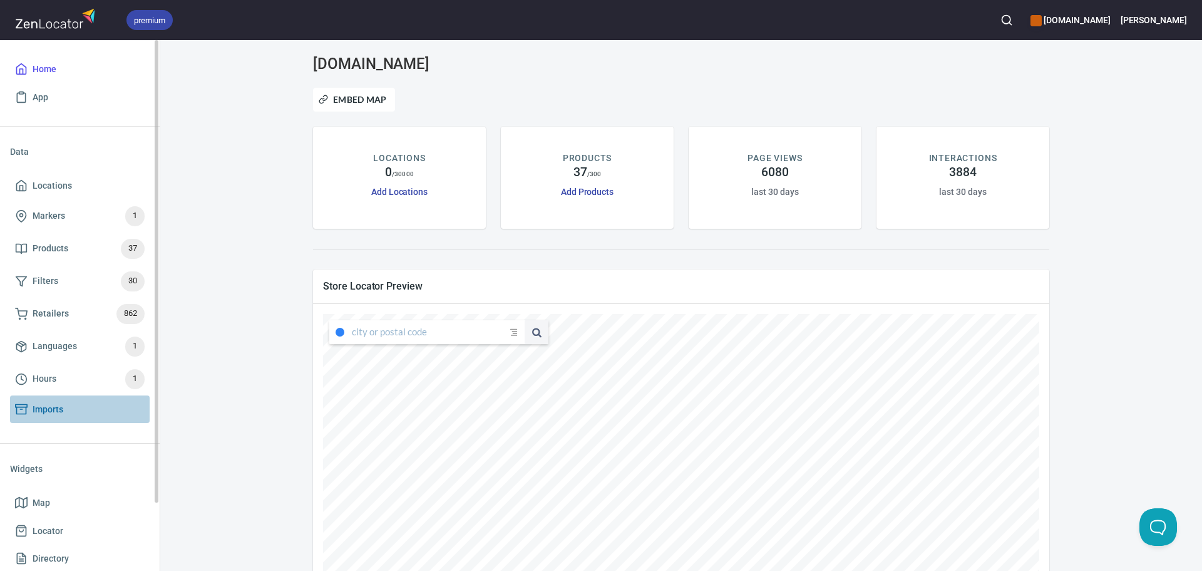
click at [70, 399] on link "Imports" at bounding box center [80, 409] width 140 height 28
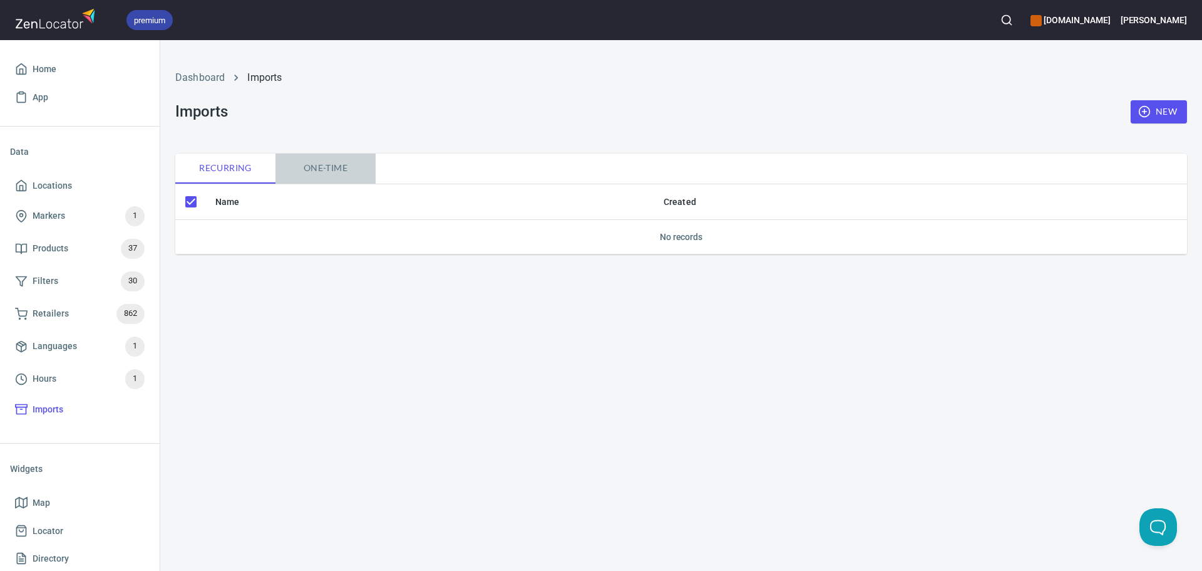
click at [329, 175] on span "One-time" at bounding box center [325, 168] width 85 height 16
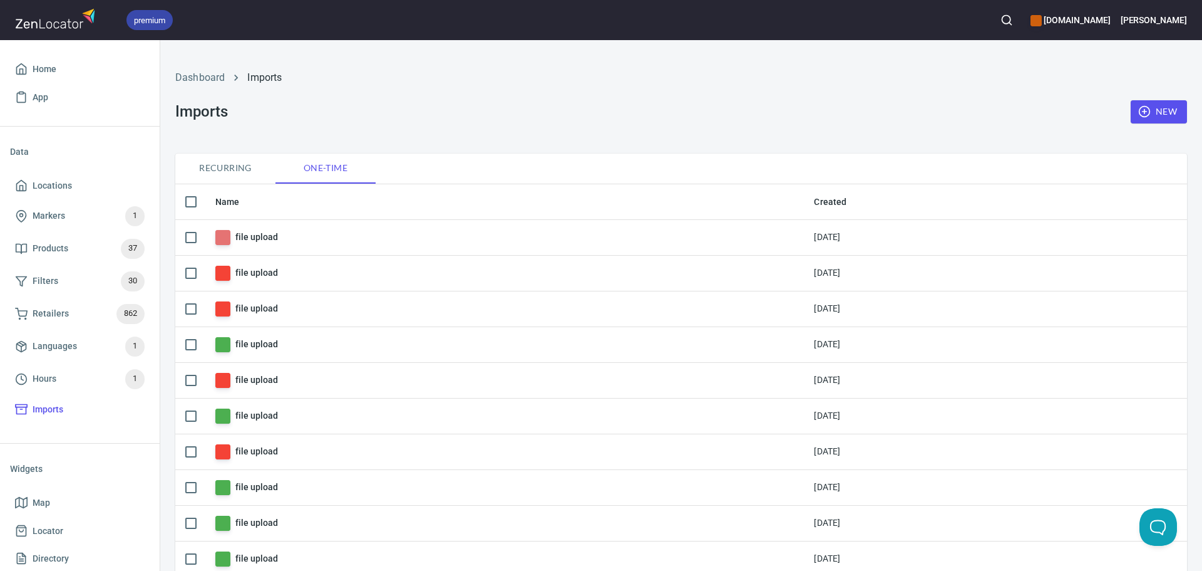
checkbox input "false"
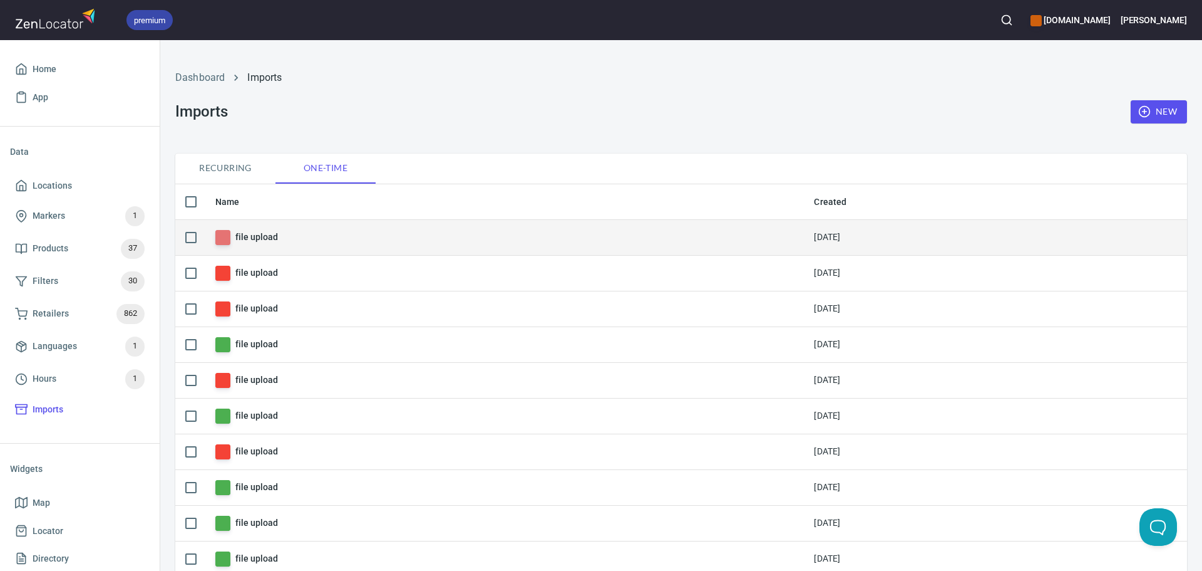
click at [248, 240] on h6 "file upload" at bounding box center [256, 237] width 42 height 14
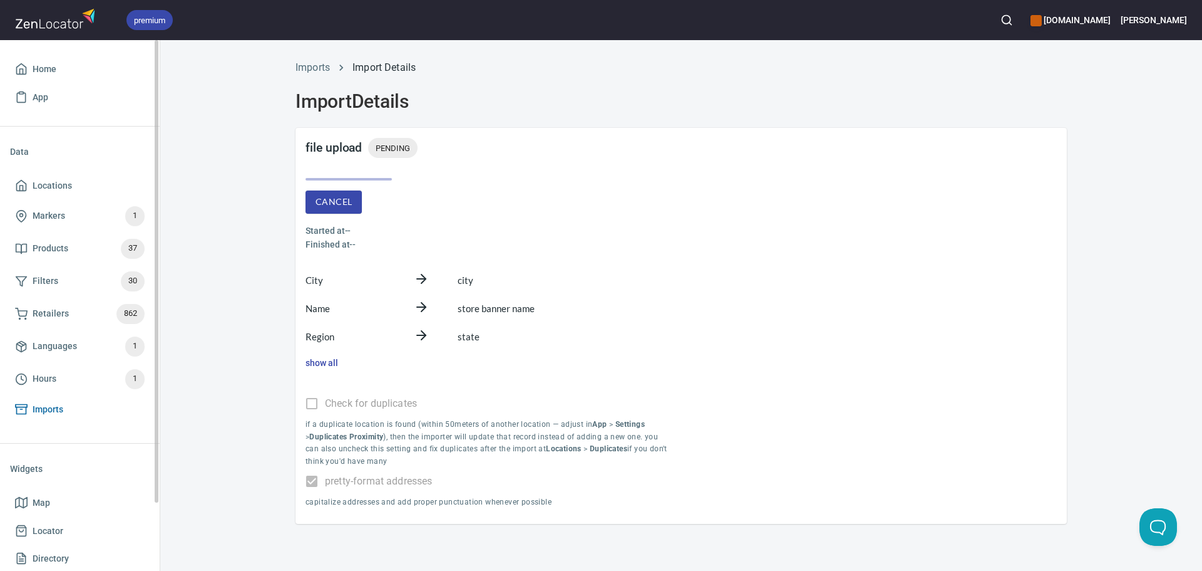
drag, startPoint x: 69, startPoint y: 408, endPoint x: 80, endPoint y: 400, distance: 13.9
click at [69, 409] on span "Imports" at bounding box center [80, 409] width 130 height 16
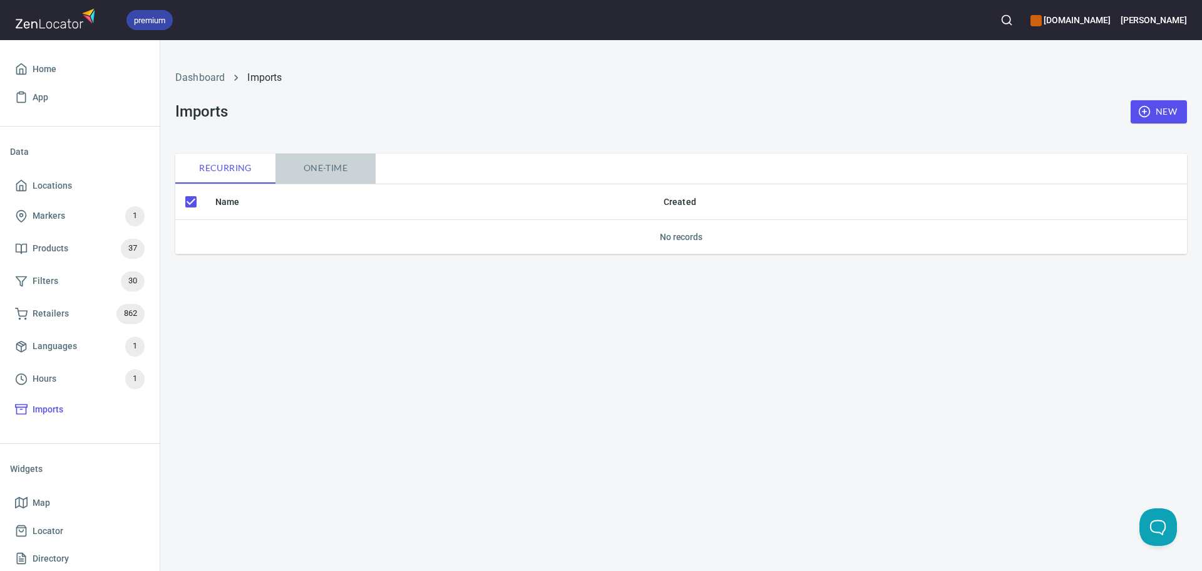
click at [311, 167] on span "One-time" at bounding box center [325, 168] width 85 height 16
checkbox input "false"
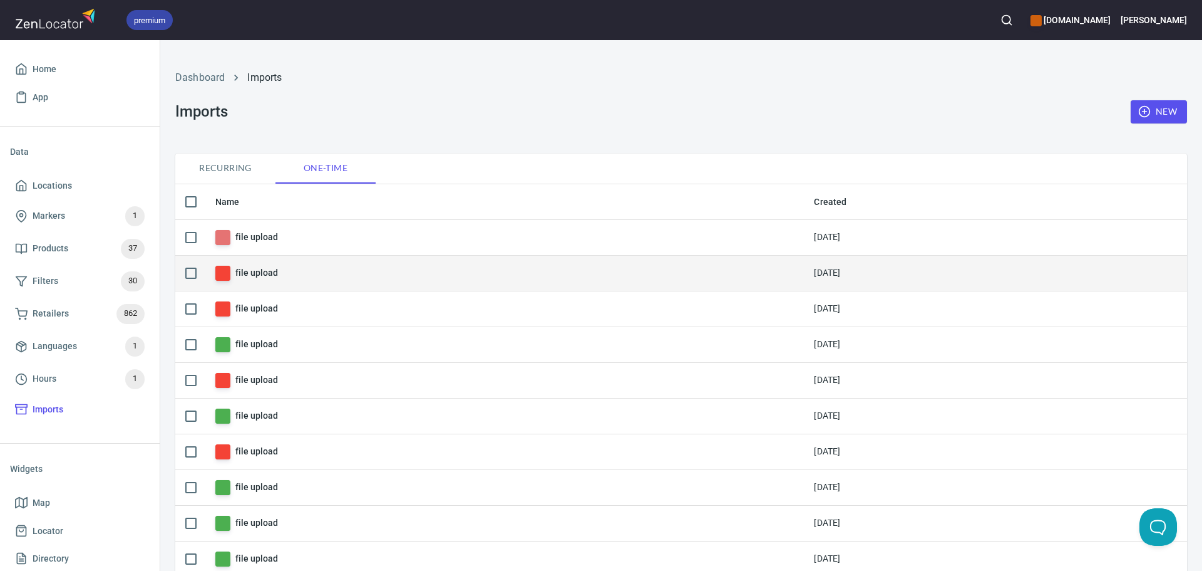
click at [257, 271] on h6 "file upload" at bounding box center [256, 273] width 42 height 14
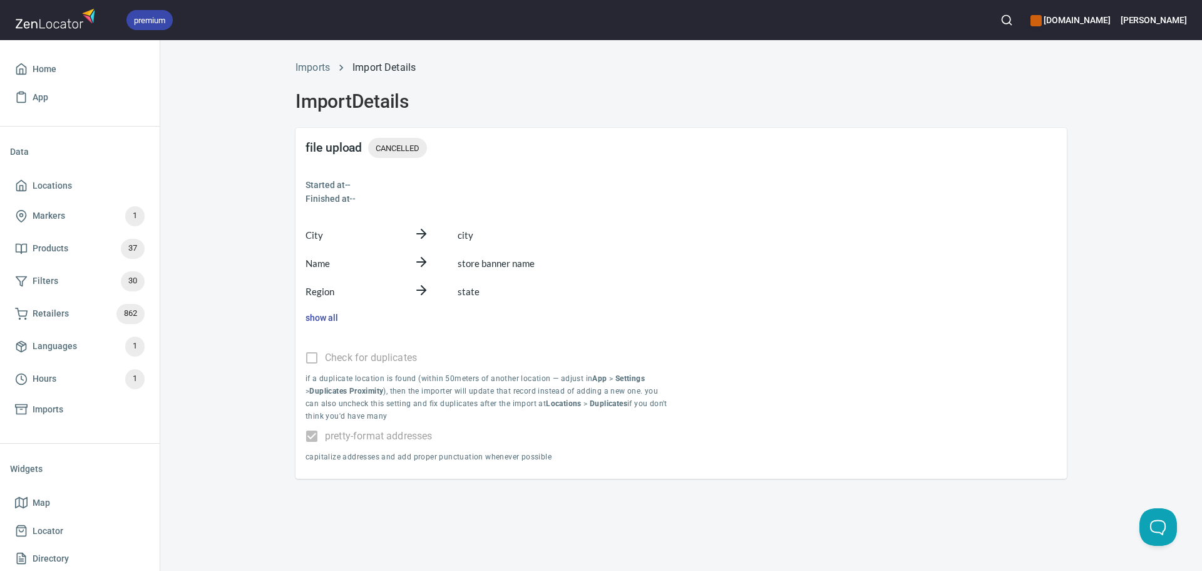
click at [334, 66] on ol "Imports Import Details" at bounding box center [682, 67] width 772 height 15
click at [323, 66] on link "Imports" at bounding box center [313, 67] width 34 height 12
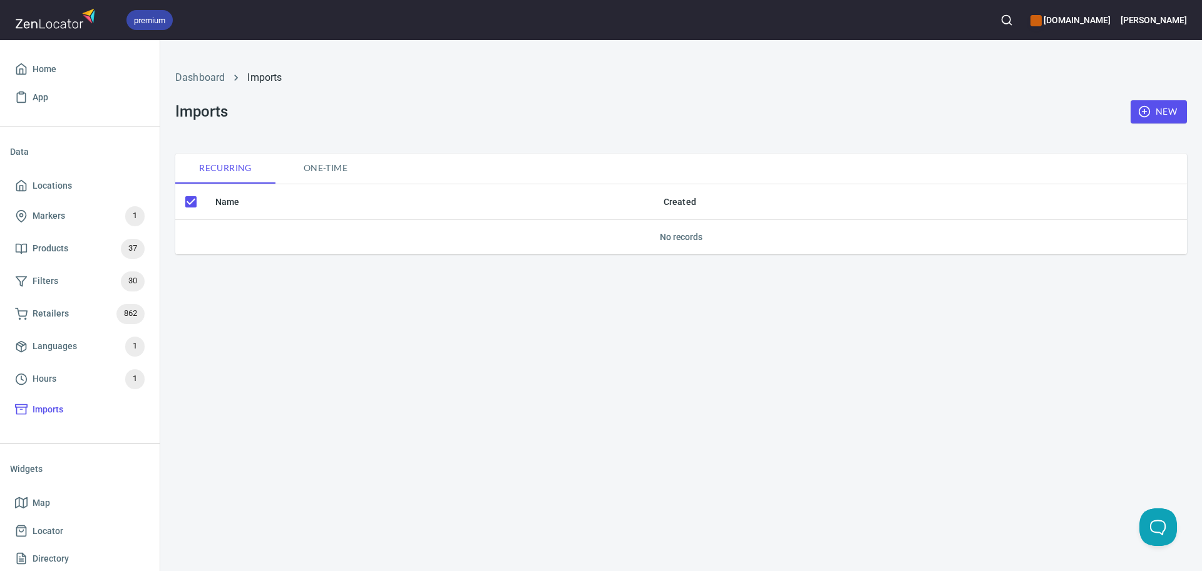
click at [325, 166] on span "One-time" at bounding box center [325, 168] width 85 height 16
checkbox input "false"
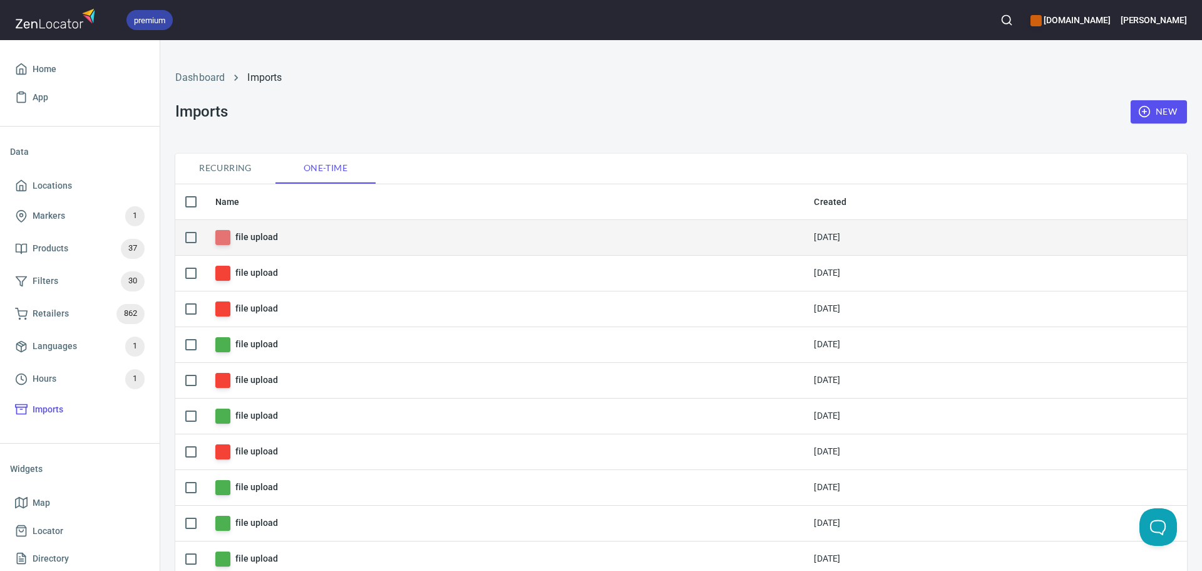
click at [253, 235] on h6 "file upload" at bounding box center [256, 237] width 42 height 14
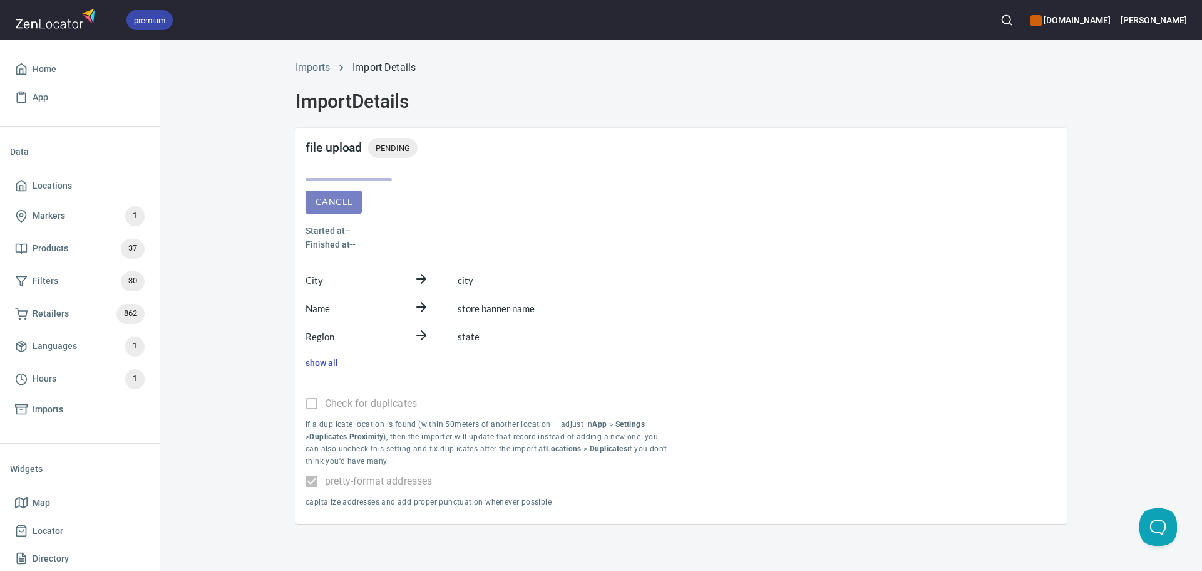
click at [333, 208] on span "Cancel" at bounding box center [334, 202] width 36 height 16
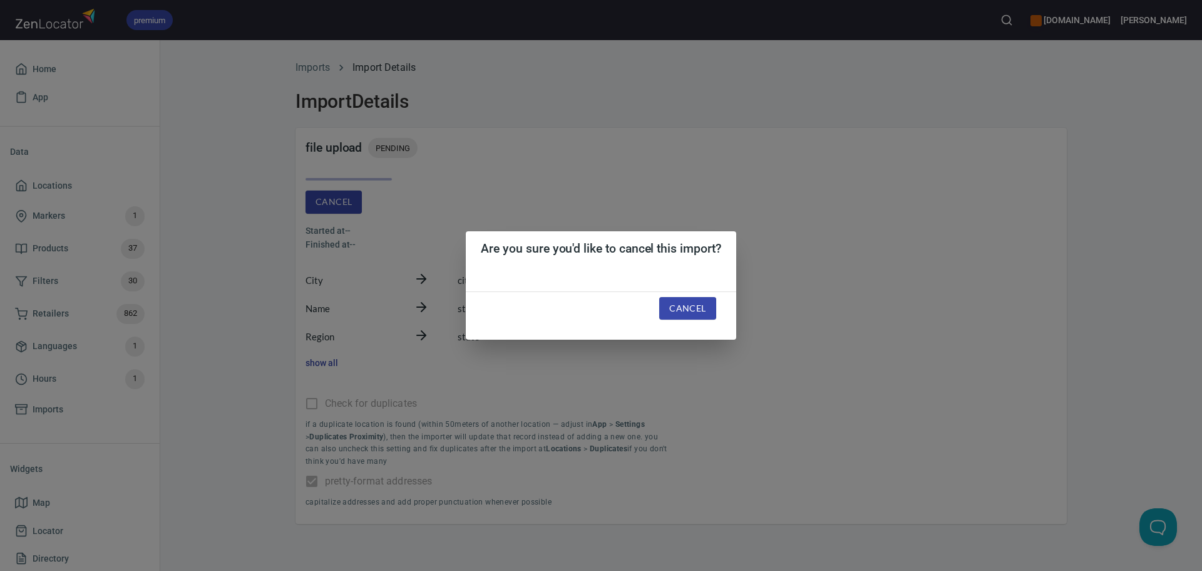
click at [671, 291] on div "Cancel" at bounding box center [687, 308] width 86 height 53
click at [675, 309] on span "Cancel" at bounding box center [687, 309] width 36 height 16
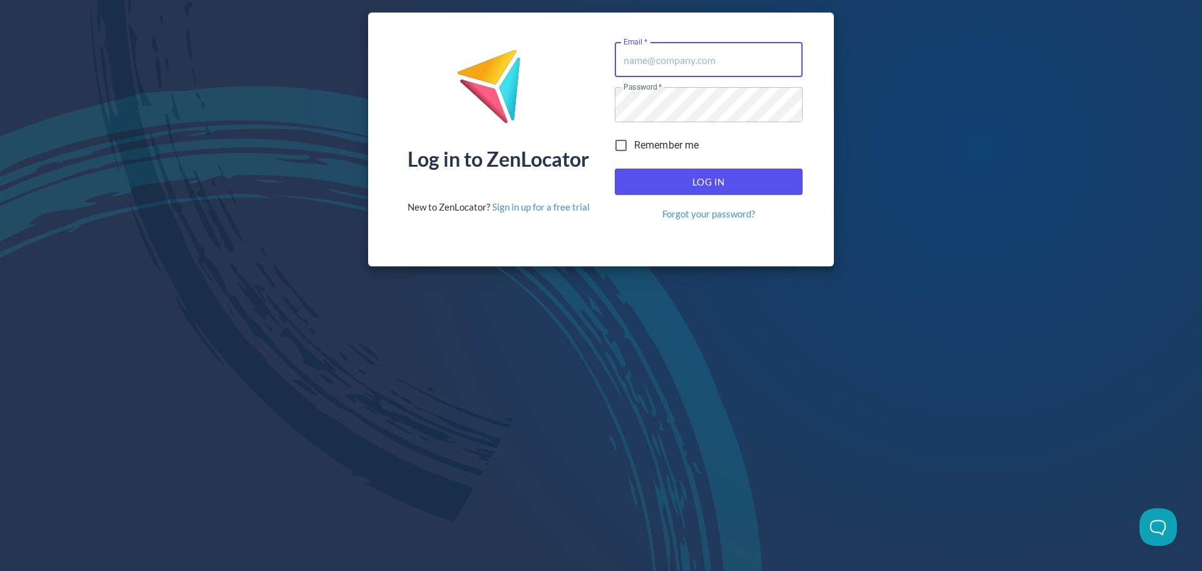
type input "psurfus@oliverwinery.com"
click at [686, 175] on span "Log In" at bounding box center [709, 181] width 160 height 16
type input "[EMAIL_ADDRESS][DOMAIN_NAME]"
click at [694, 193] on button "Log In" at bounding box center [709, 181] width 188 height 26
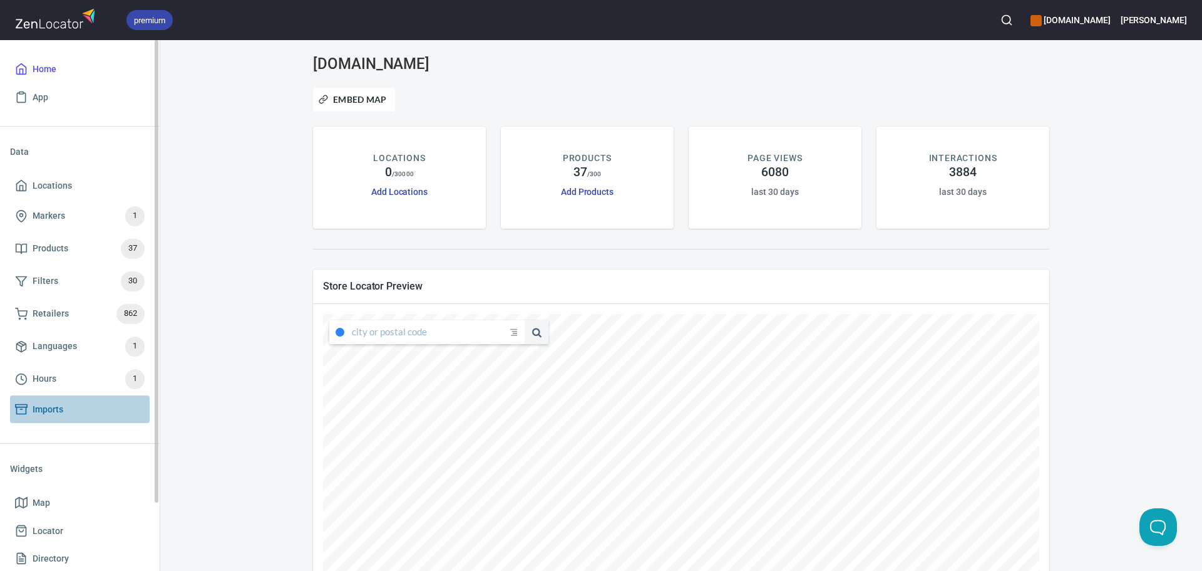
click at [47, 419] on link "Imports" at bounding box center [80, 409] width 140 height 28
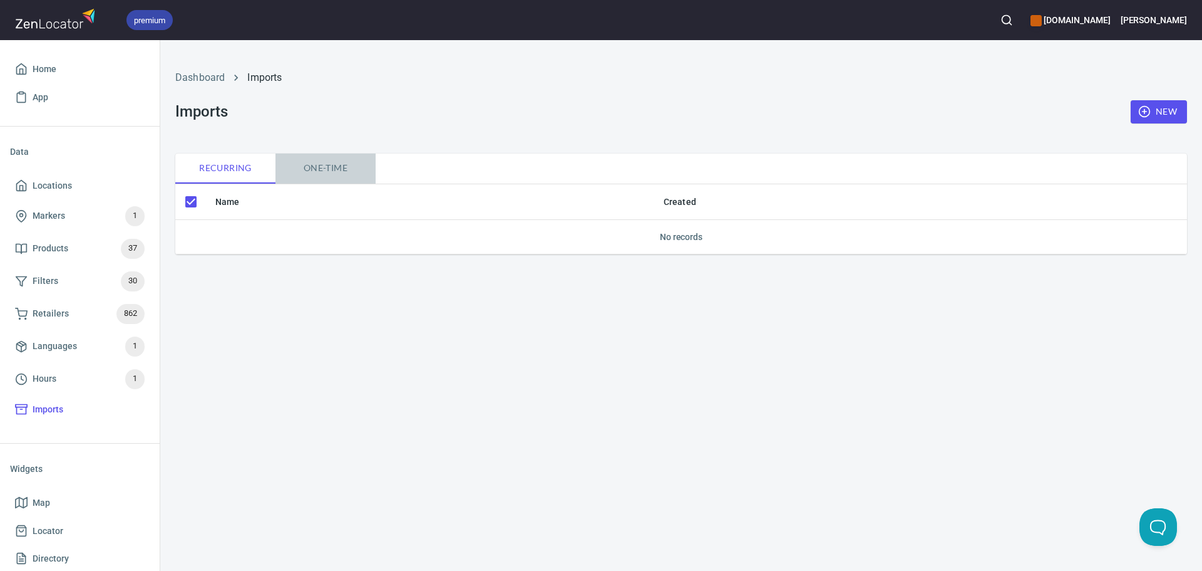
click at [329, 169] on span "One-time" at bounding box center [325, 168] width 85 height 16
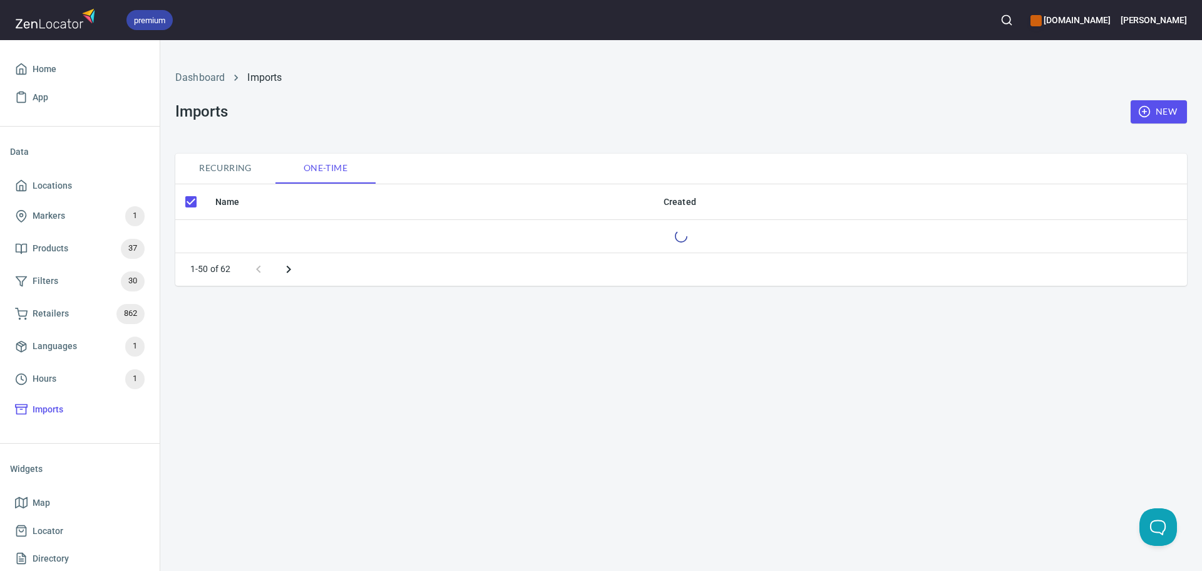
checkbox input "false"
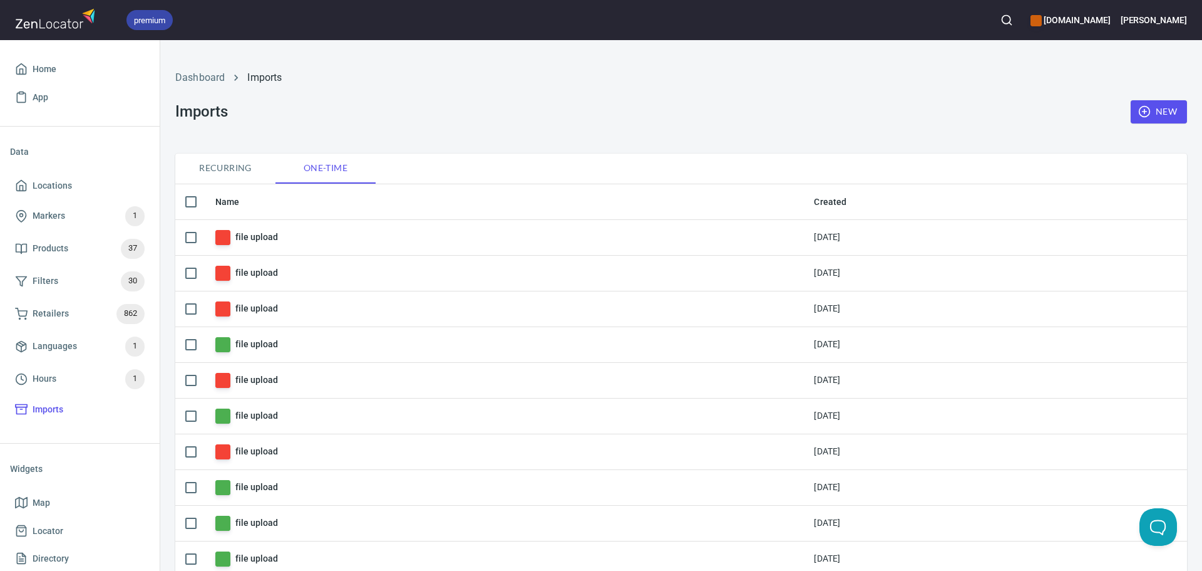
click at [1098, 34] on div "premium [DOMAIN_NAME] [PERSON_NAME]" at bounding box center [601, 20] width 1202 height 40
click at [1085, 13] on h6 "[DOMAIN_NAME]" at bounding box center [1071, 20] width 80 height 14
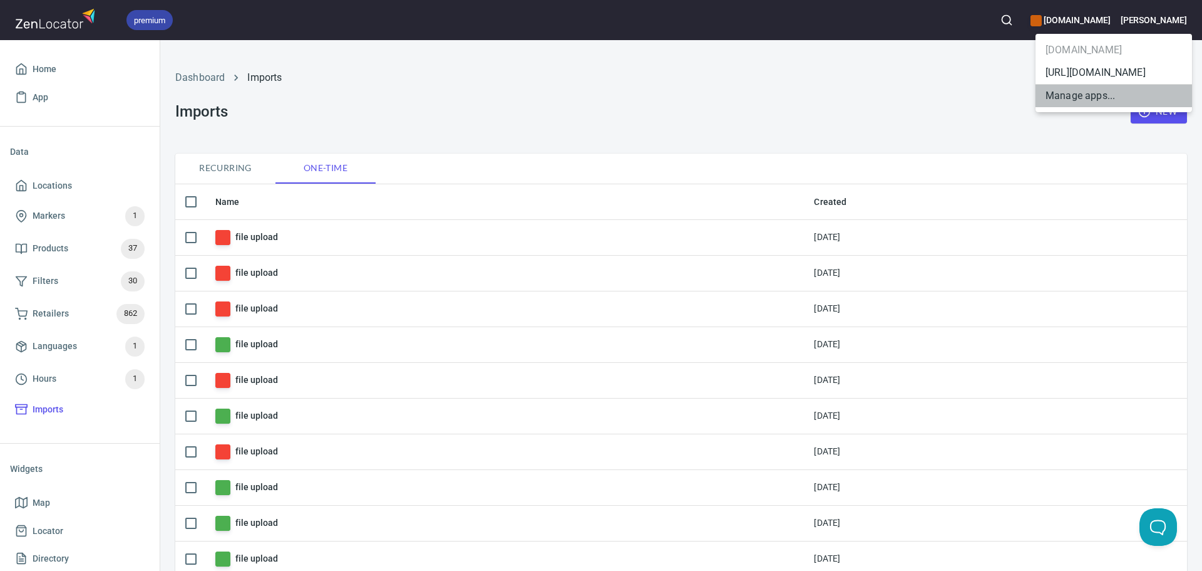
click at [1084, 91] on li "Manage apps..." at bounding box center [1114, 96] width 157 height 23
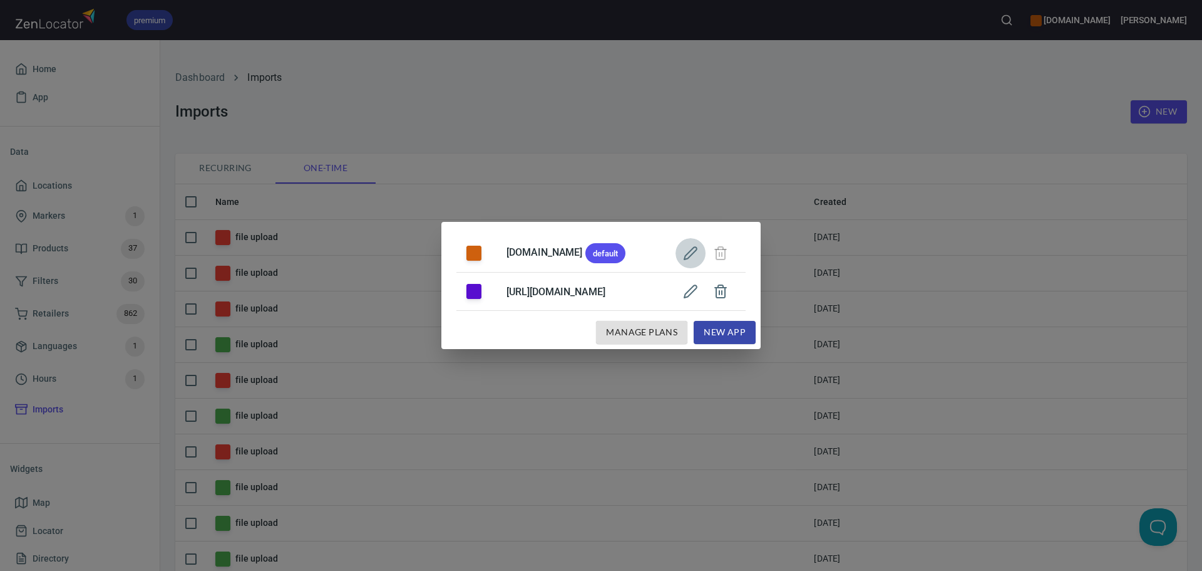
click at [698, 256] on icon "button" at bounding box center [690, 253] width 15 height 15
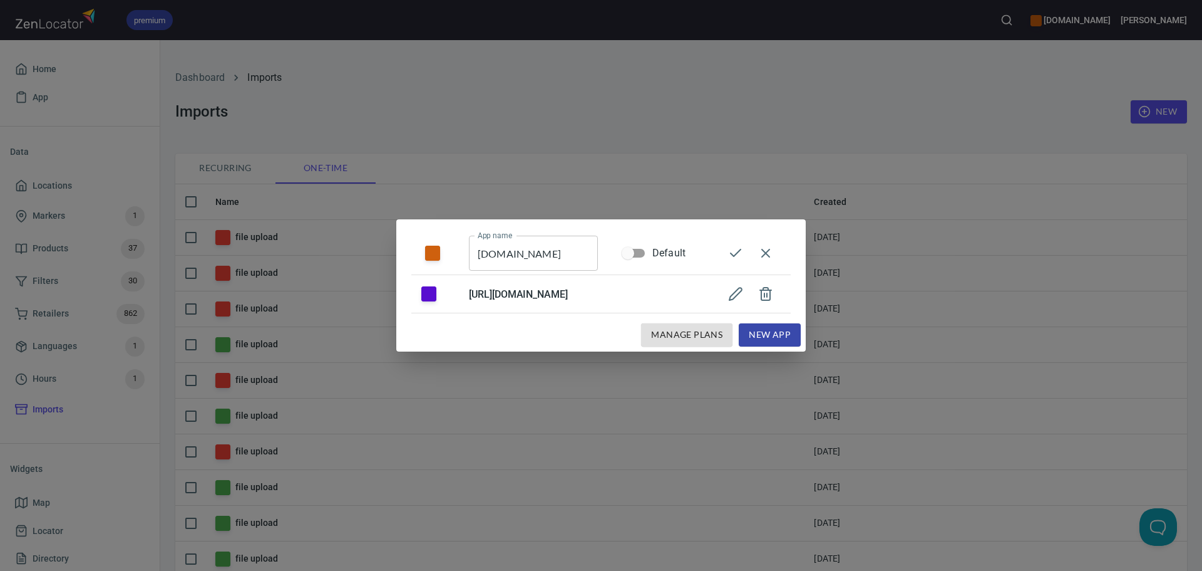
click at [718, 136] on div "App name www.oliverwinery.com App name Default https://www.minxwine.com/ Manage…" at bounding box center [601, 285] width 1202 height 571
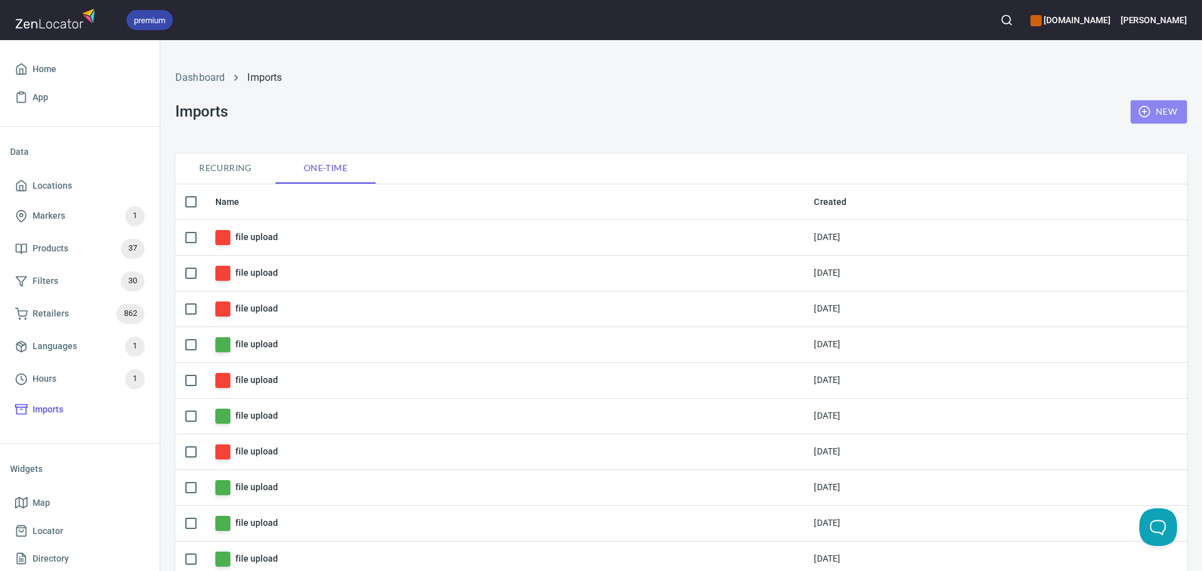
click at [1140, 117] on icon "button" at bounding box center [1145, 111] width 13 height 13
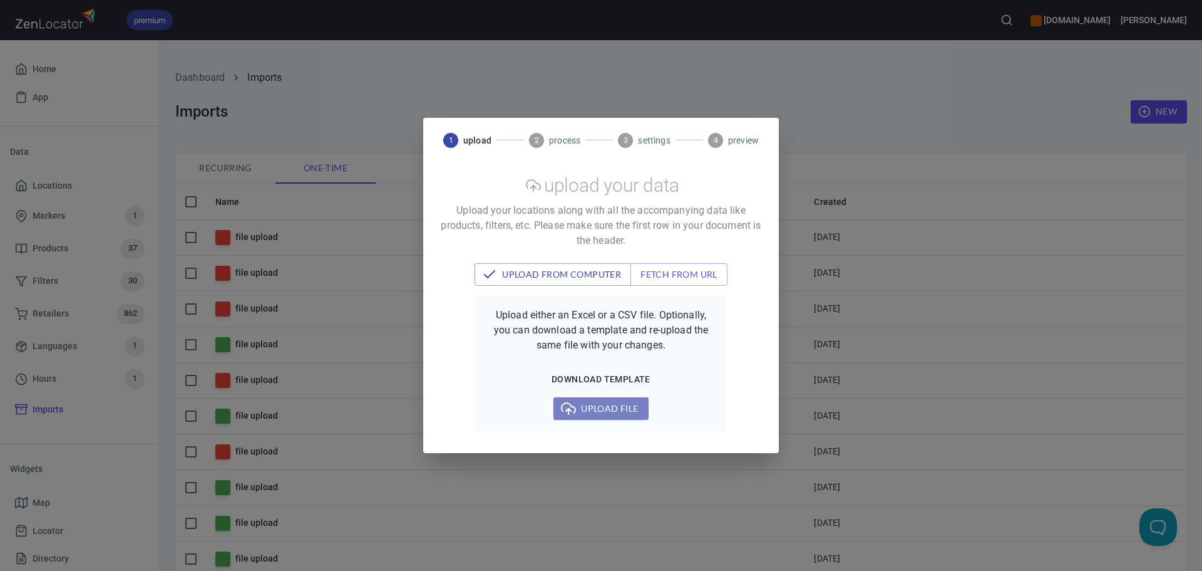
click at [589, 408] on span "Upload file" at bounding box center [601, 409] width 75 height 16
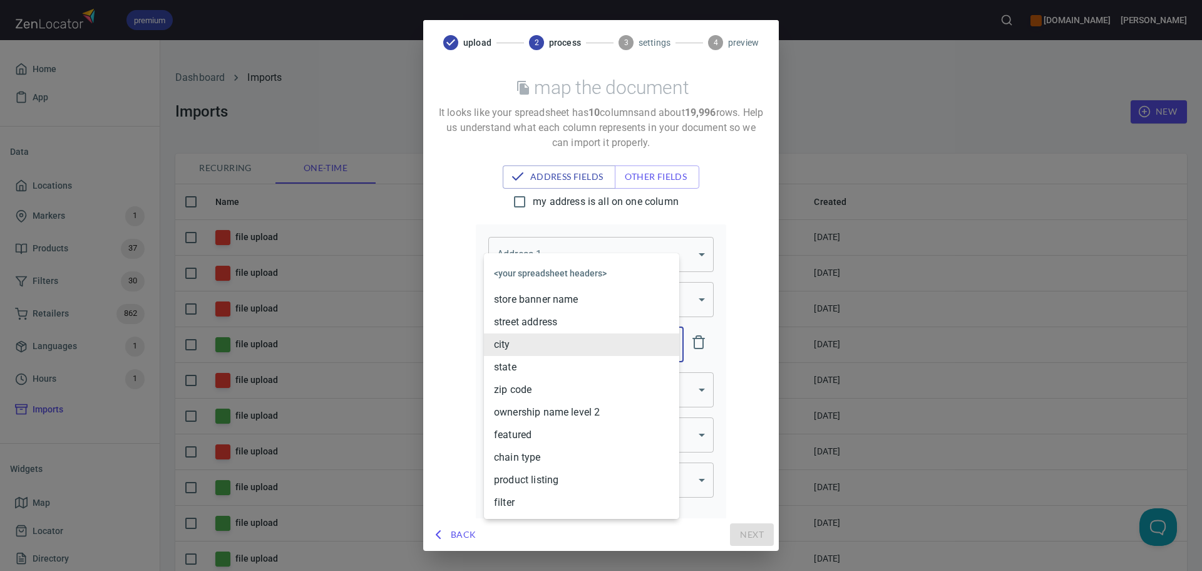
click at [478, 247] on body "premium www.oliverwinery.com Trish Home App Data Locations Markers 1 Products 3…" at bounding box center [601, 285] width 1202 height 571
click at [427, 229] on div at bounding box center [601, 285] width 1202 height 571
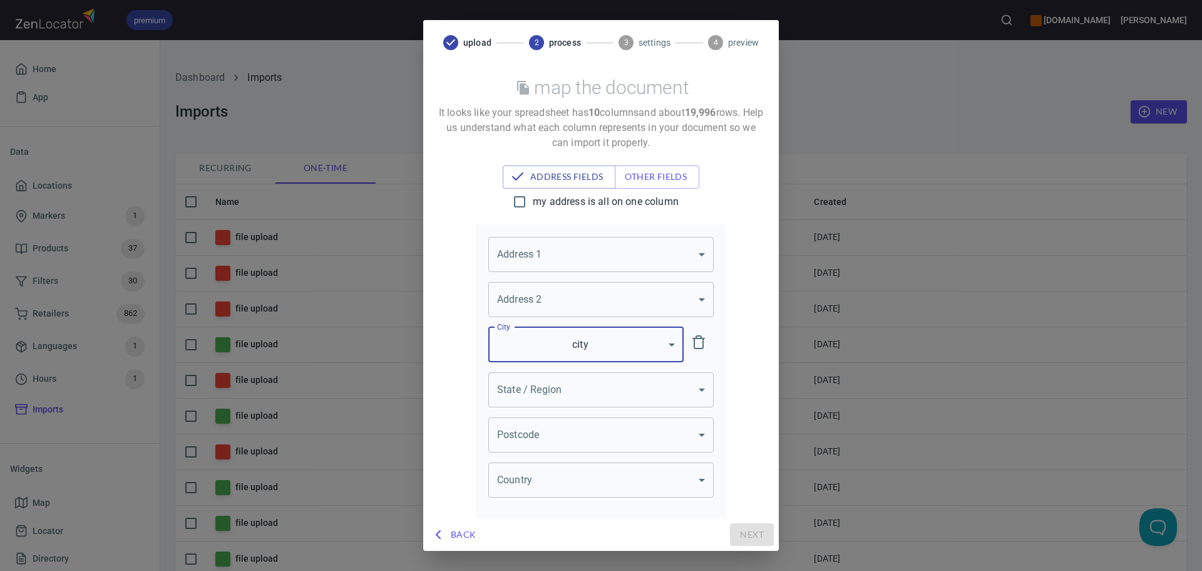
click at [542, 249] on body "premium www.oliverwinery.com Trish Home App Data Locations Markers 1 Products 3…" at bounding box center [601, 285] width 1202 height 571
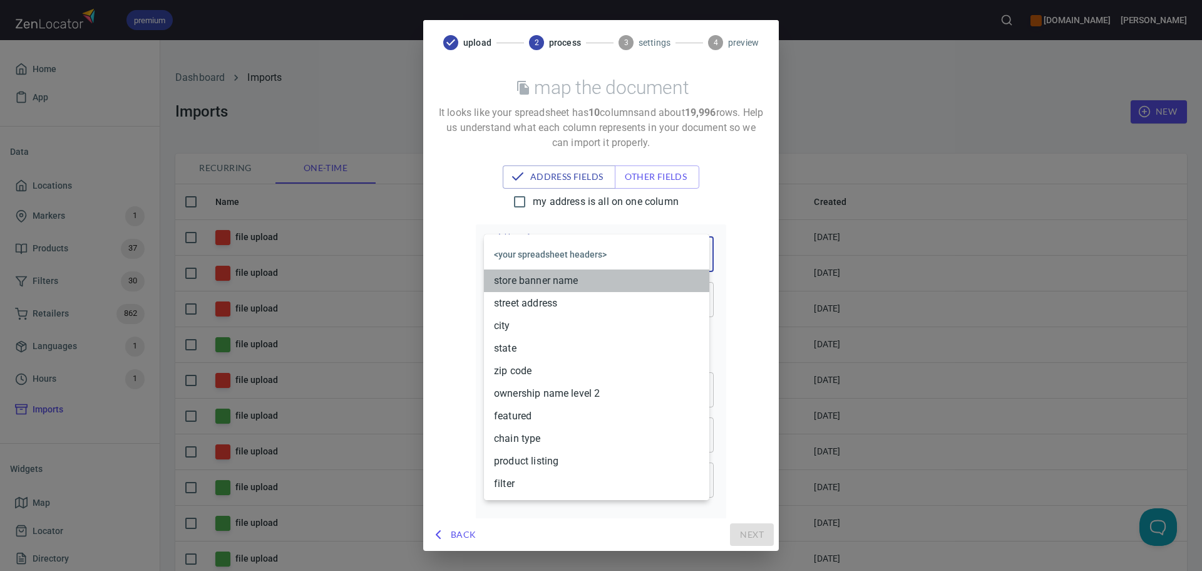
click at [541, 273] on li "store banner name" at bounding box center [596, 280] width 225 height 23
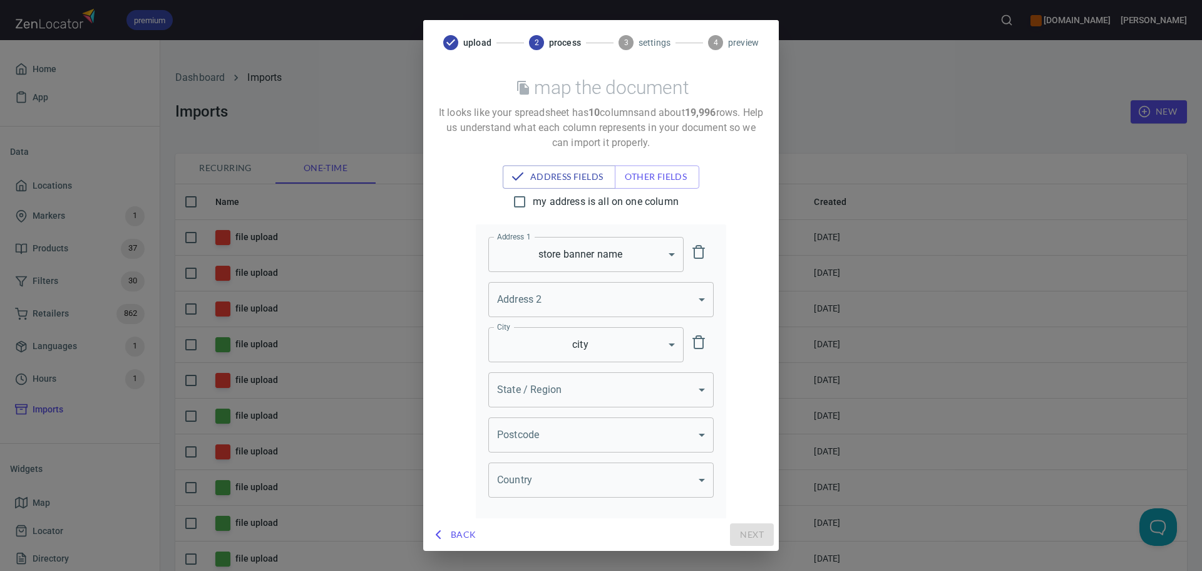
click at [515, 378] on body "premium www.oliverwinery.com Trish Home App Data Locations Markers 1 Products 3…" at bounding box center [601, 285] width 1202 height 571
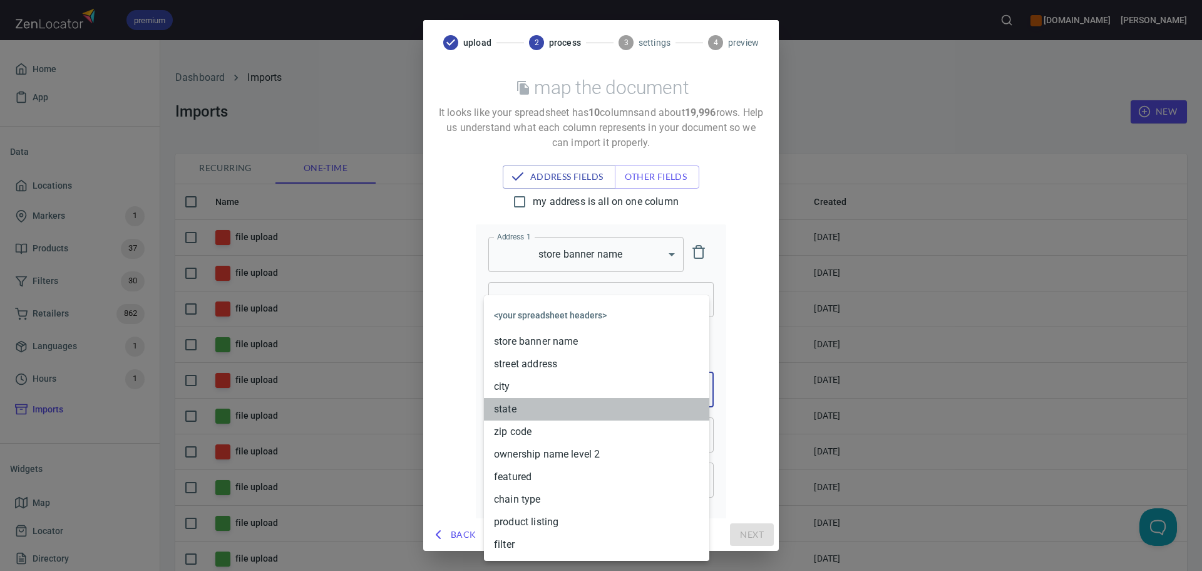
click at [524, 415] on li "state" at bounding box center [596, 409] width 225 height 23
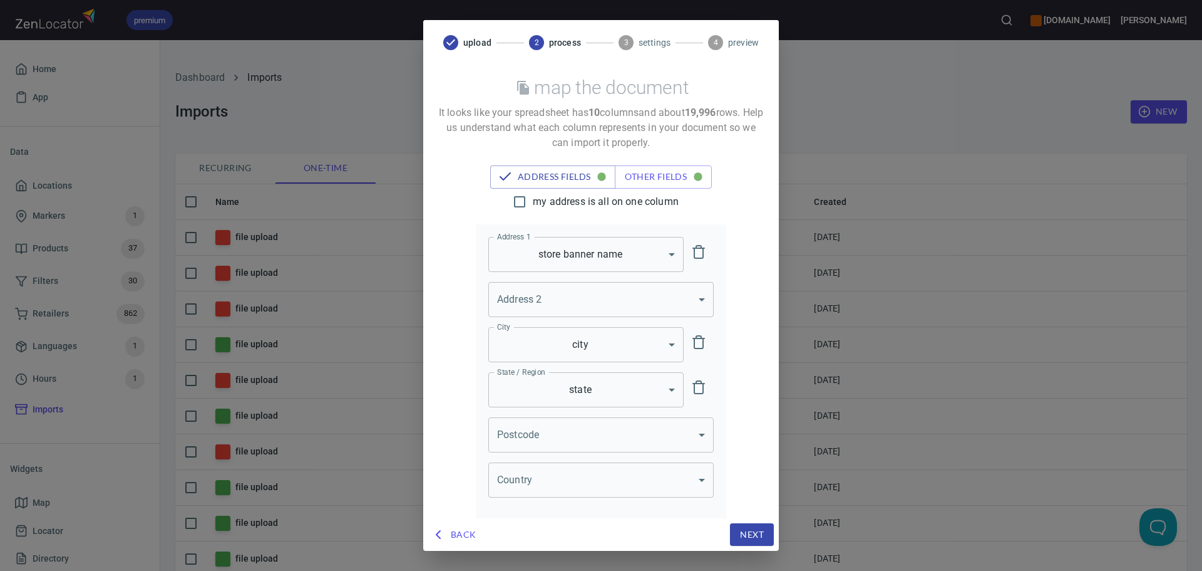
scroll to position [7, 0]
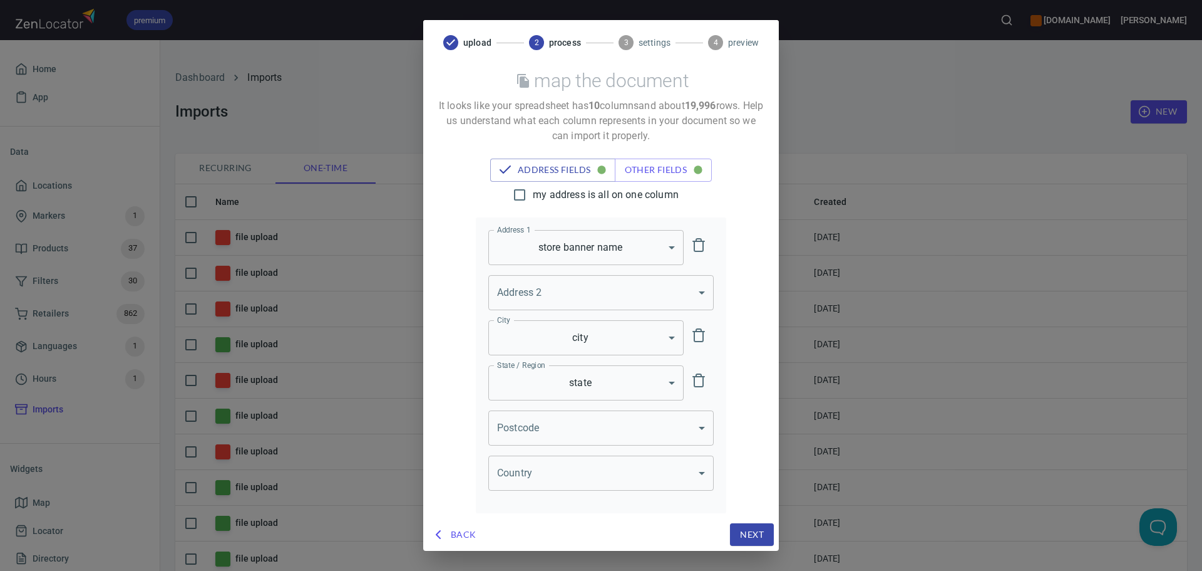
click at [514, 426] on body "premium www.oliverwinery.com Trish Home App Data Locations Markers 1 Products 3…" at bounding box center [601, 285] width 1202 height 571
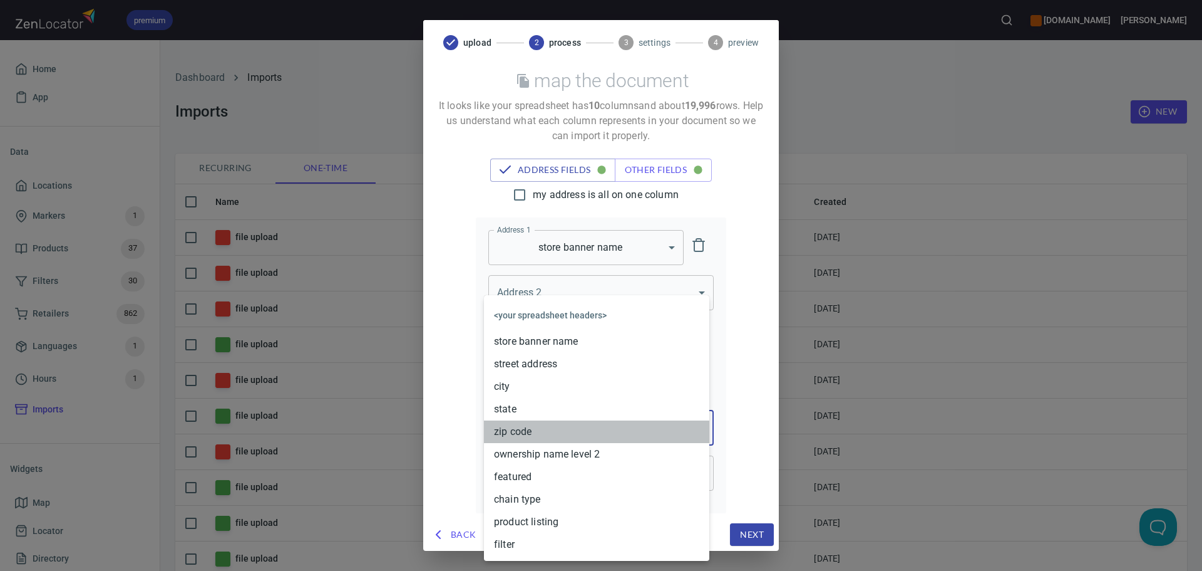
click at [531, 436] on li "zip code" at bounding box center [596, 431] width 225 height 23
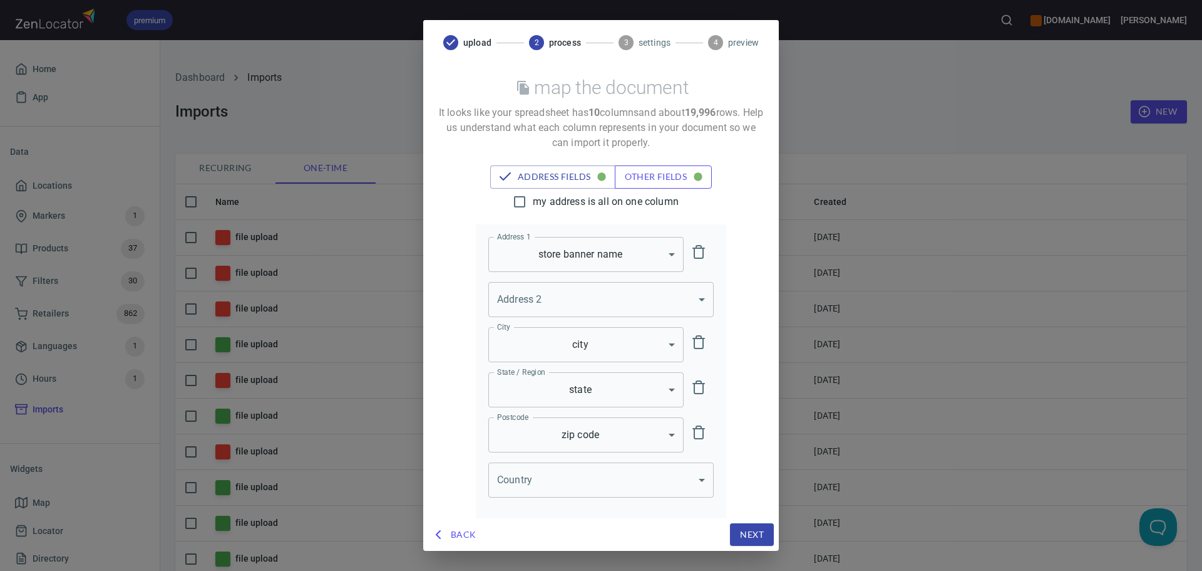
click at [636, 183] on span "other fields" at bounding box center [663, 177] width 77 height 16
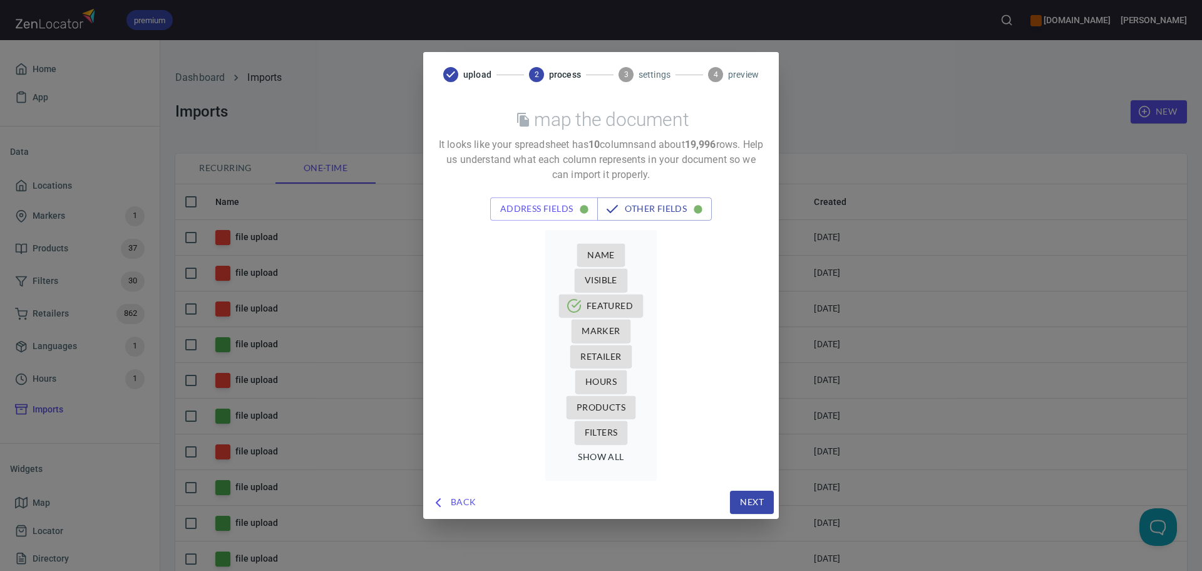
click at [591, 257] on span "Name" at bounding box center [601, 255] width 28 height 16
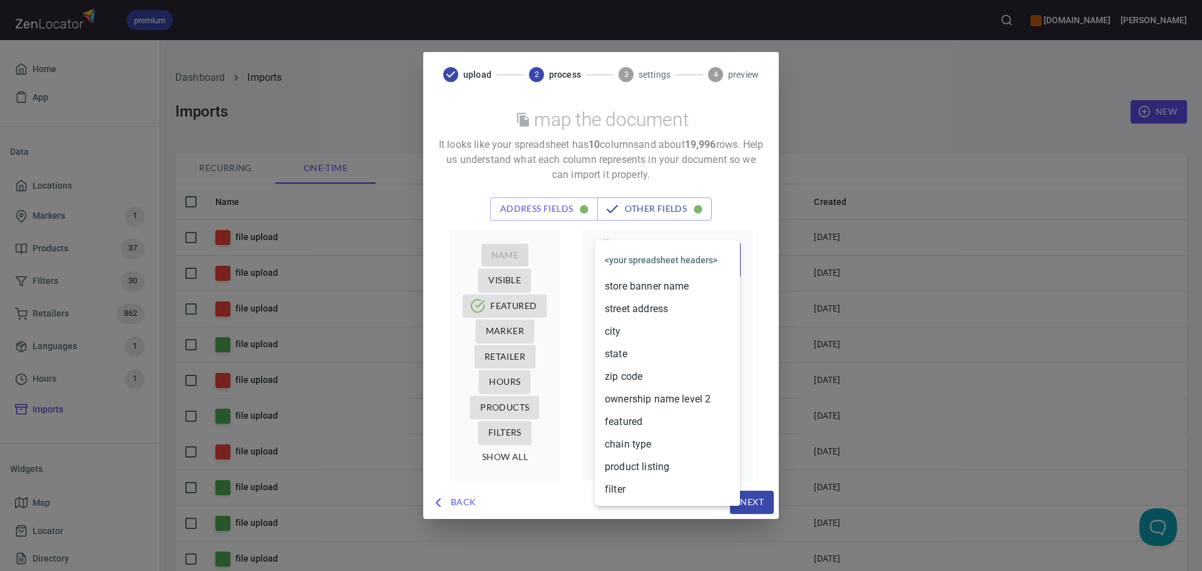
click at [716, 264] on body "premium www.oliverwinery.com Trish Home App Data Locations Markers 1 Products 3…" at bounding box center [601, 285] width 1202 height 571
click at [642, 289] on li "store banner name" at bounding box center [667, 286] width 145 height 23
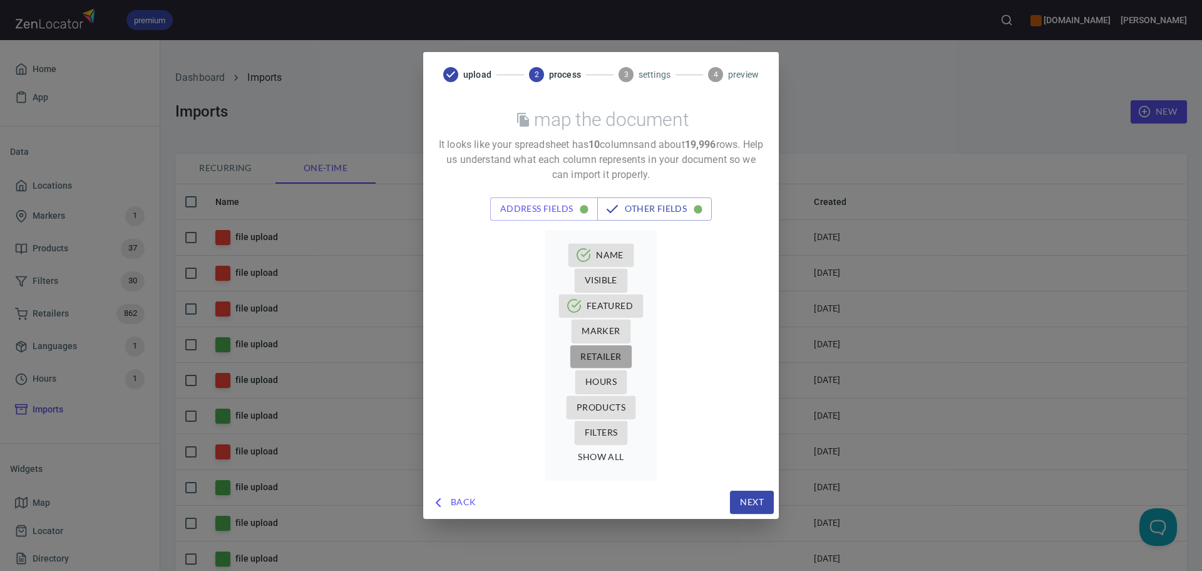
click at [605, 351] on span "Retailer" at bounding box center [601, 357] width 41 height 16
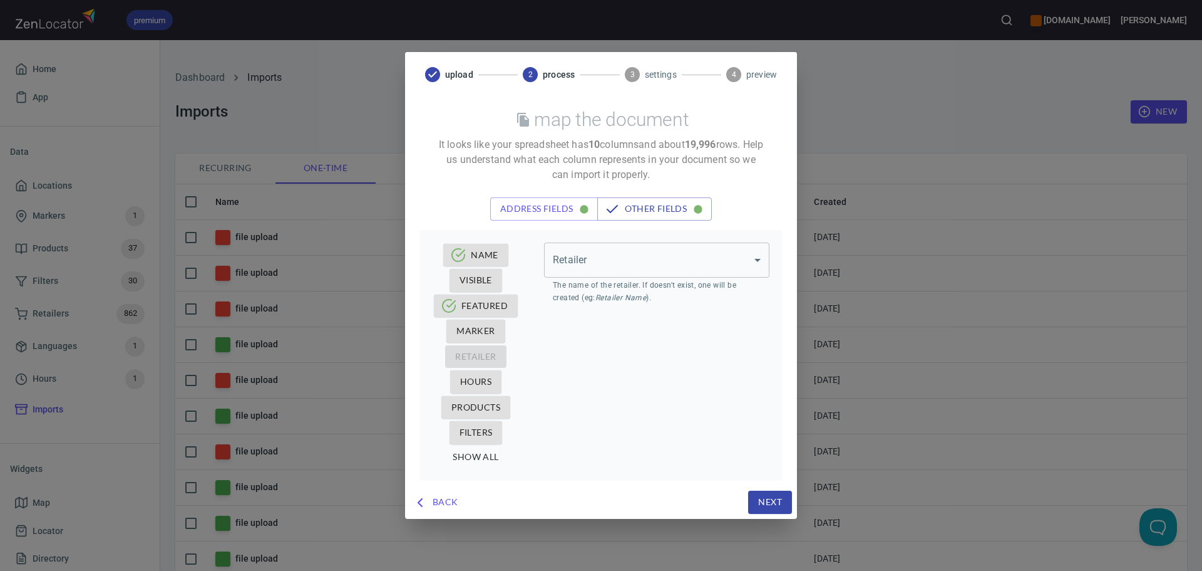
click at [672, 266] on body "premium www.oliverwinery.com Trish Home App Data Locations Markers 1 Products 3…" at bounding box center [601, 285] width 1202 height 571
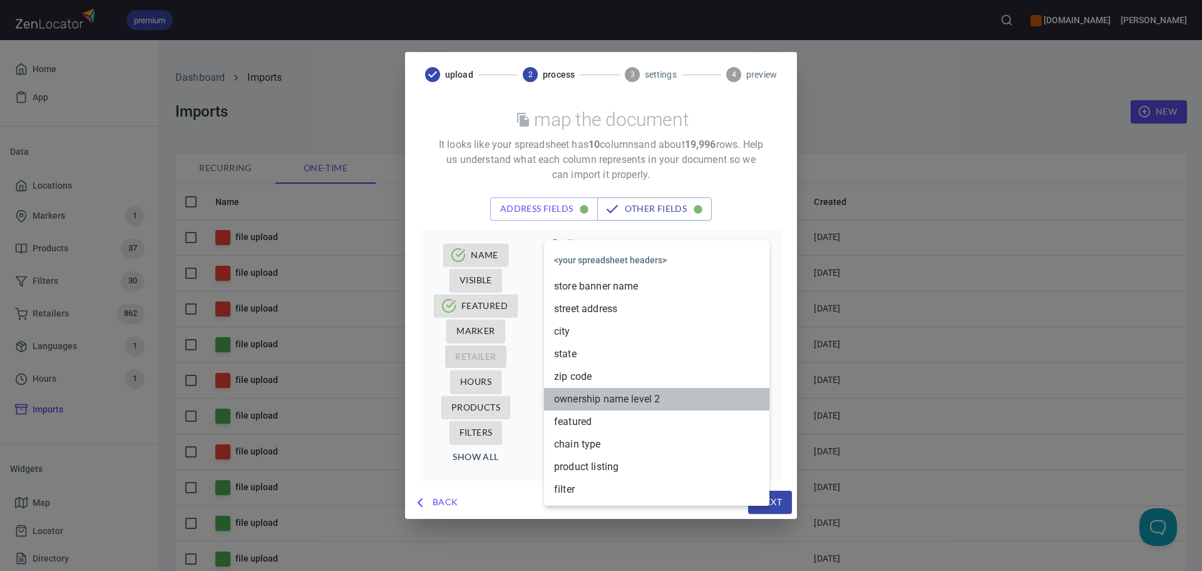
click at [601, 390] on li "ownership name level 2" at bounding box center [656, 399] width 225 height 23
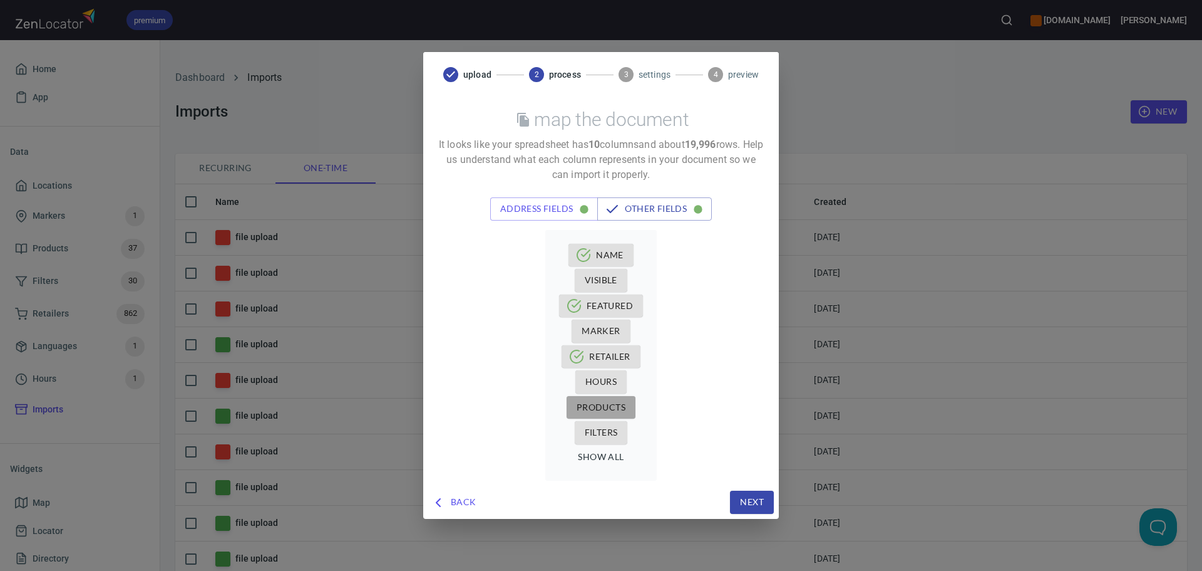
click at [599, 403] on span "Products" at bounding box center [601, 408] width 49 height 16
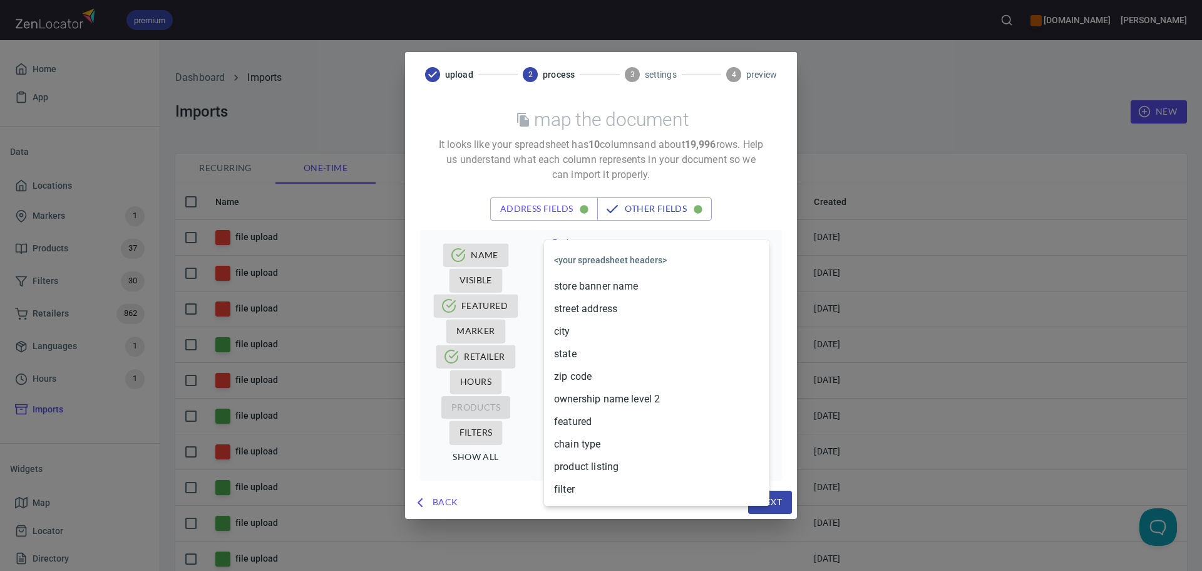
drag, startPoint x: 669, startPoint y: 260, endPoint x: 636, endPoint y: 364, distance: 109.7
click at [669, 261] on body "premium www.oliverwinery.com Trish Home App Data Locations Markers 1 Products 3…" at bounding box center [601, 285] width 1202 height 571
click at [587, 467] on li "product listing" at bounding box center [656, 466] width 225 height 23
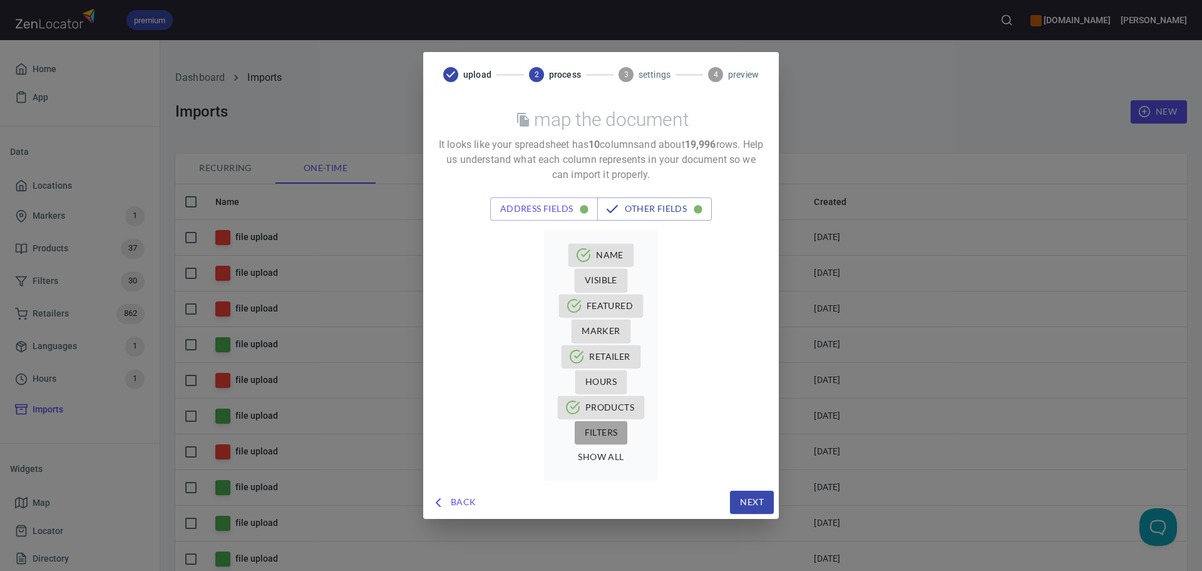
click at [587, 436] on span "Filters" at bounding box center [601, 433] width 33 height 16
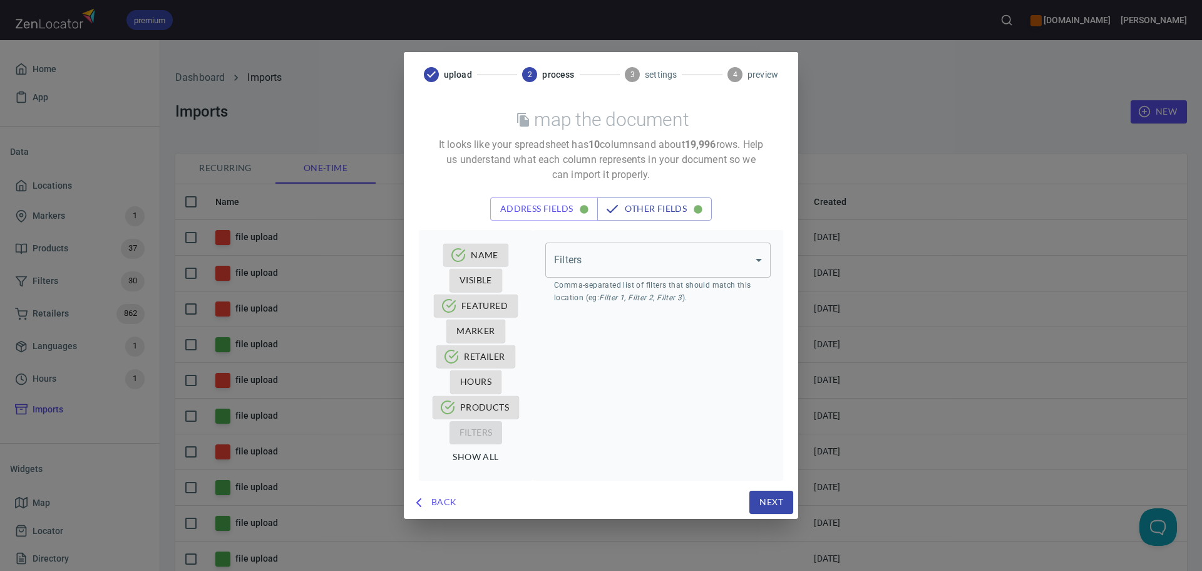
click at [673, 259] on body "premium www.oliverwinery.com Trish Home App Data Locations Markers 1 Products 3…" at bounding box center [601, 285] width 1202 height 571
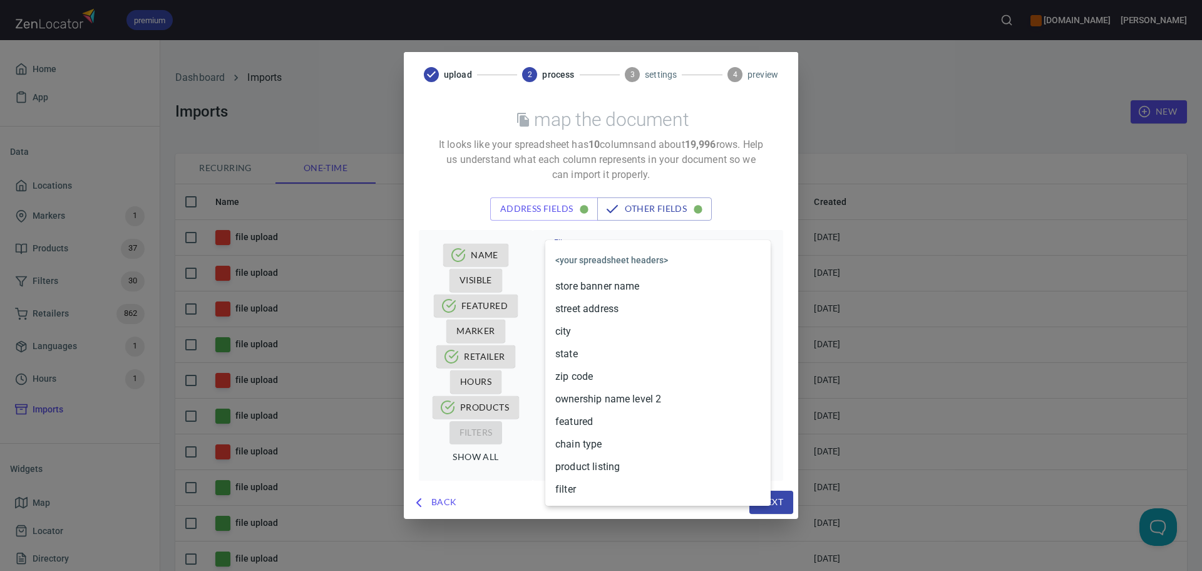
click at [587, 488] on li "filter" at bounding box center [657, 489] width 225 height 23
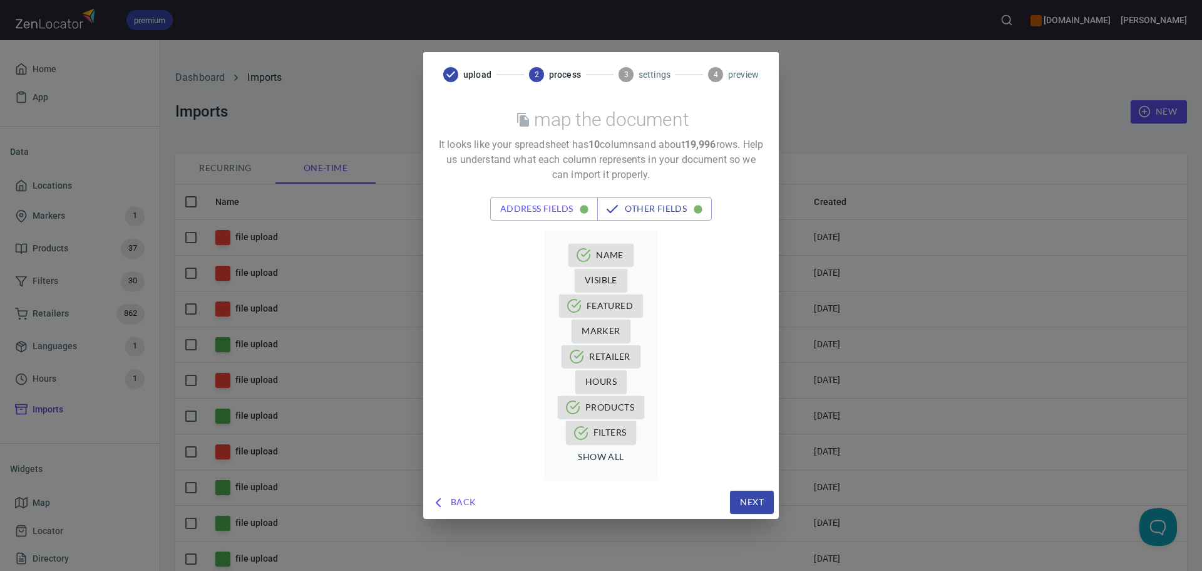
click at [753, 495] on span "Next" at bounding box center [752, 502] width 24 height 16
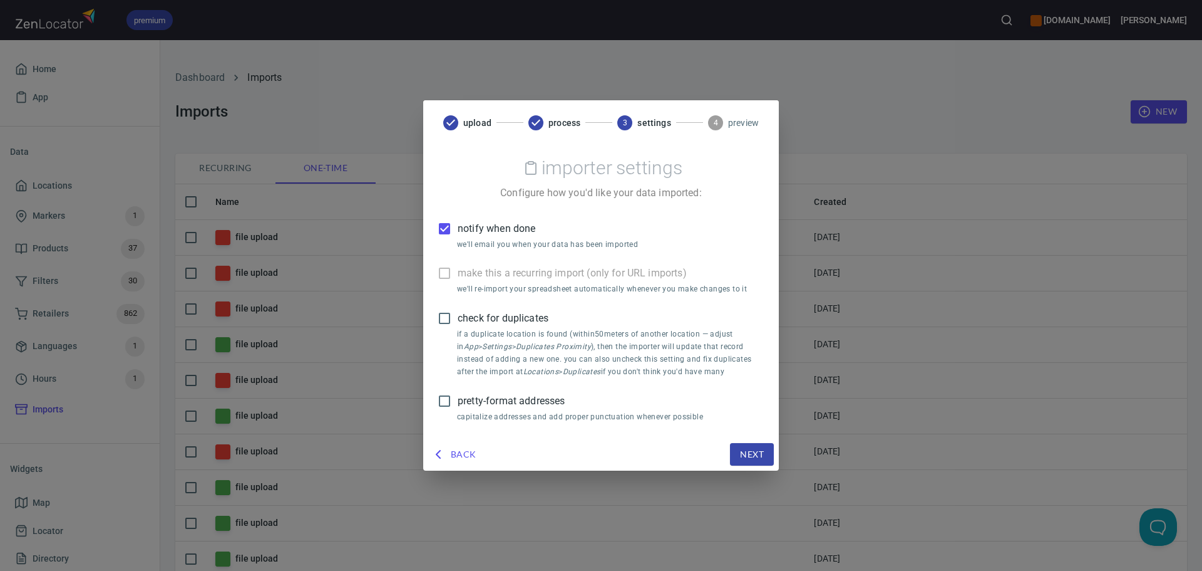
click at [490, 222] on span "notify when done" at bounding box center [497, 228] width 78 height 15
click at [458, 222] on input "notify when done" at bounding box center [445, 228] width 26 height 26
click at [491, 319] on span "check for duplicates" at bounding box center [503, 318] width 91 height 15
click at [458, 319] on input "check for duplicates" at bounding box center [445, 318] width 26 height 26
click at [491, 319] on span "check for duplicates" at bounding box center [503, 318] width 91 height 15
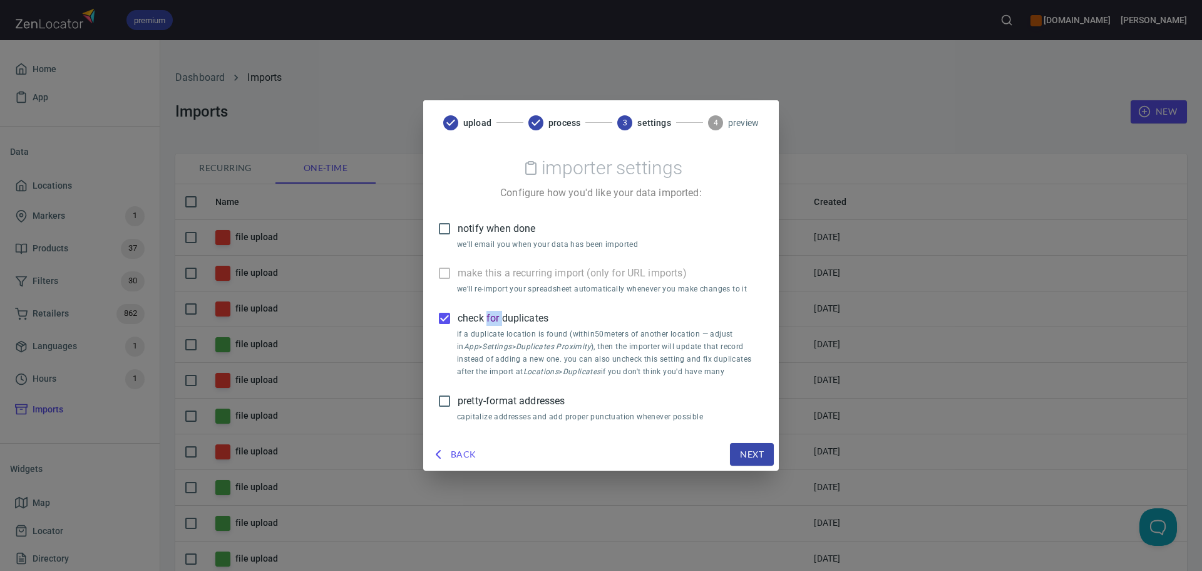
click at [458, 319] on input "check for duplicates" at bounding box center [445, 318] width 26 height 26
click at [489, 398] on span "pretty-format addresses" at bounding box center [511, 400] width 107 height 15
click at [458, 398] on input "pretty-format addresses" at bounding box center [445, 401] width 26 height 26
click at [486, 224] on span "notify when done" at bounding box center [497, 228] width 78 height 15
click at [458, 224] on input "notify when done" at bounding box center [445, 228] width 26 height 26
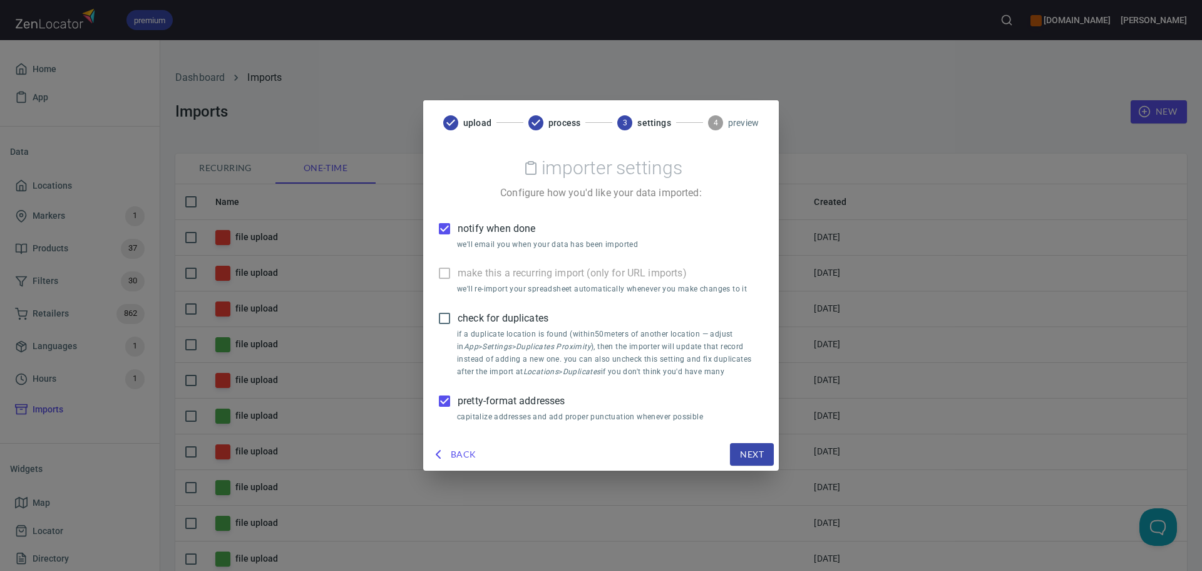
click at [747, 448] on span "Next" at bounding box center [752, 455] width 24 height 16
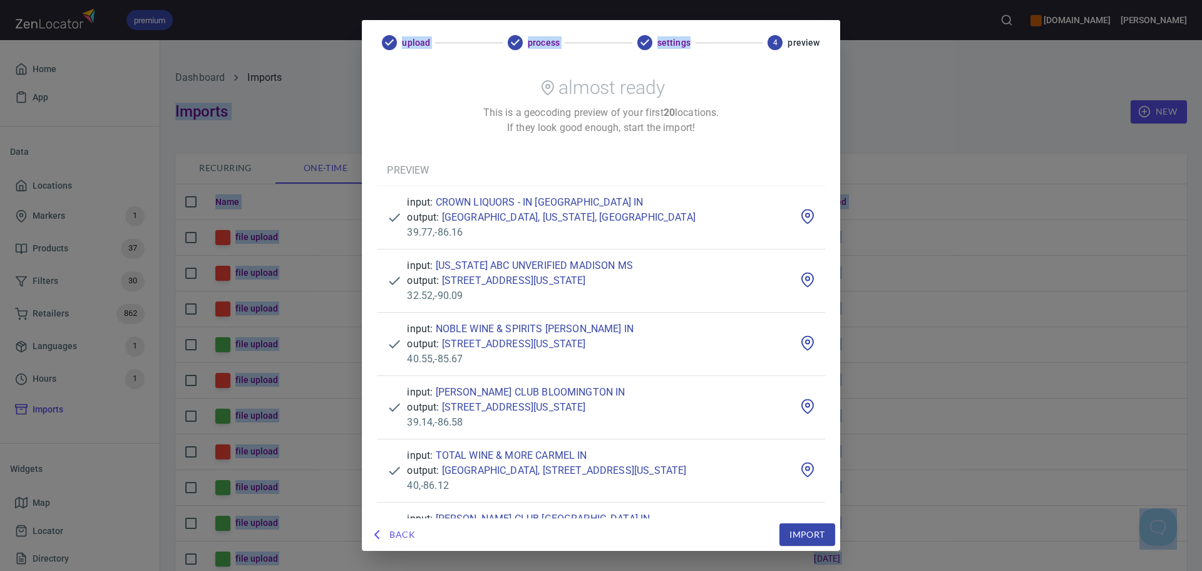
drag, startPoint x: 709, startPoint y: 38, endPoint x: 559, endPoint y: -18, distance: 160.1
click at [559, 0] on html "premium www.oliverwinery.com Trish Home App Data Locations Markers 1 Products 3…" at bounding box center [601, 285] width 1202 height 571
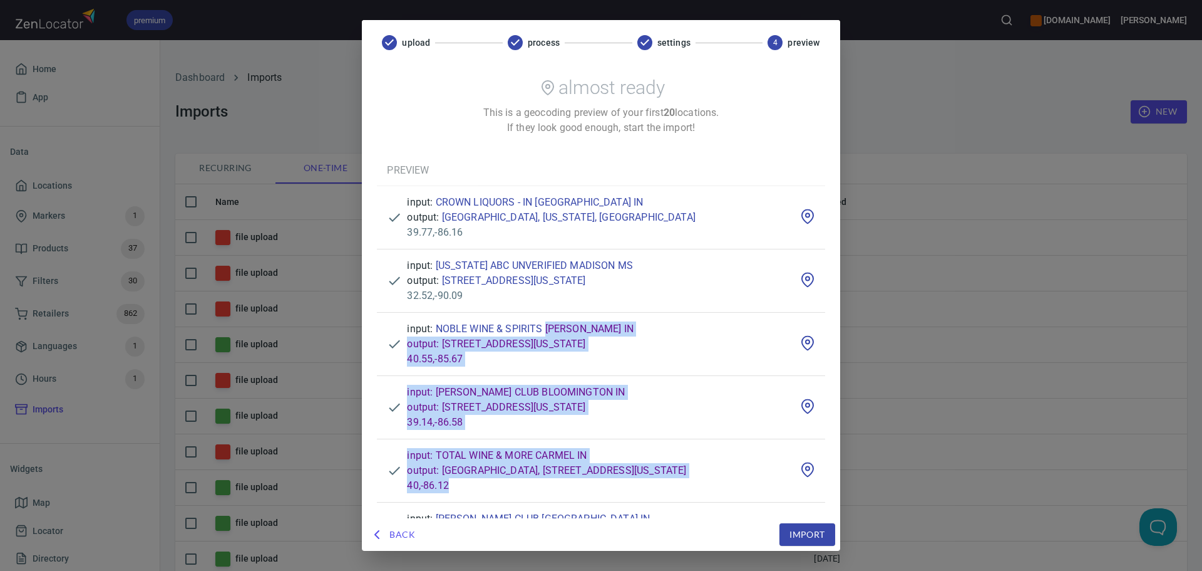
drag, startPoint x: 577, startPoint y: 499, endPoint x: 540, endPoint y: 363, distance: 140.7
click at [586, 401] on link "3205 W, IN-45, Bloomington, Indiana 47403, United States" at bounding box center [514, 407] width 144 height 12
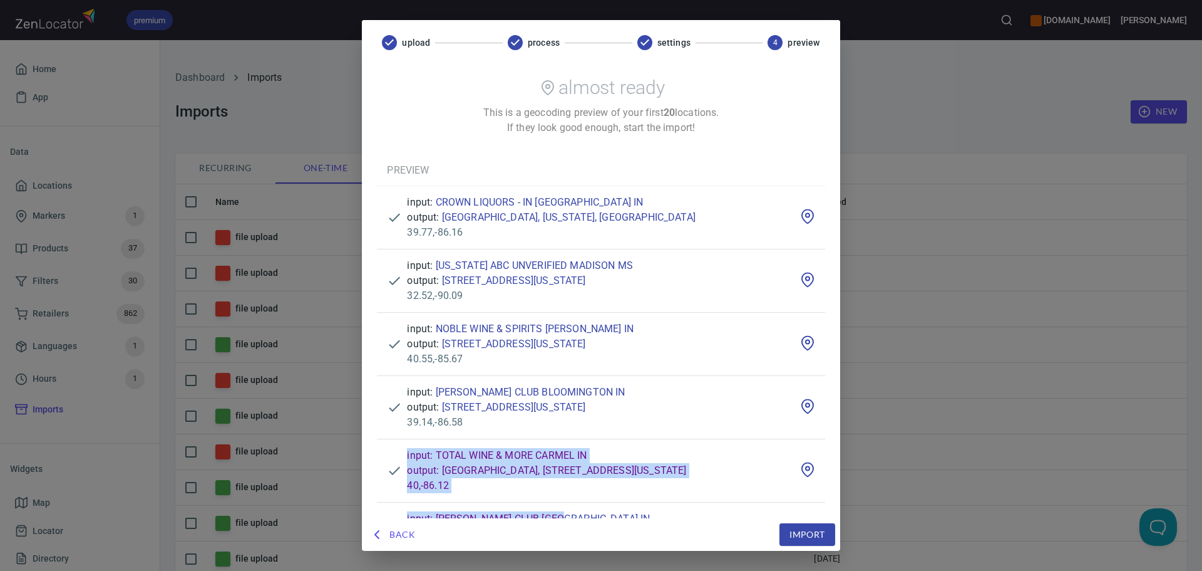
drag, startPoint x: 623, startPoint y: 509, endPoint x: 616, endPoint y: 421, distance: 87.9
click at [669, 513] on div "input: SAMS CLUB EVANSVILLE IN" at bounding box center [601, 518] width 388 height 15
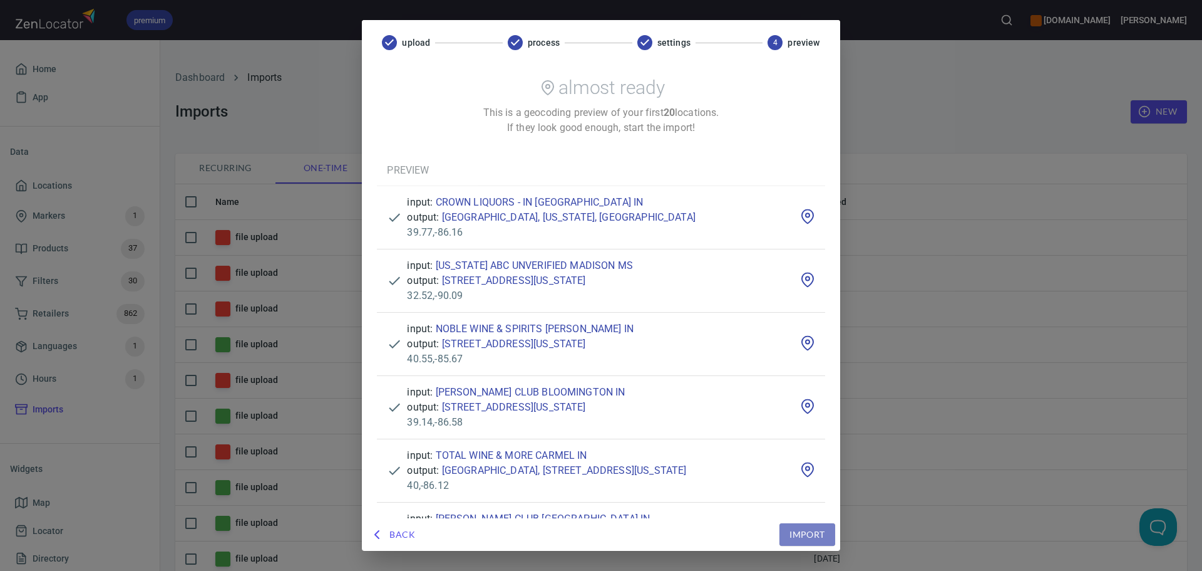
click at [786, 534] on button "Import" at bounding box center [807, 534] width 55 height 23
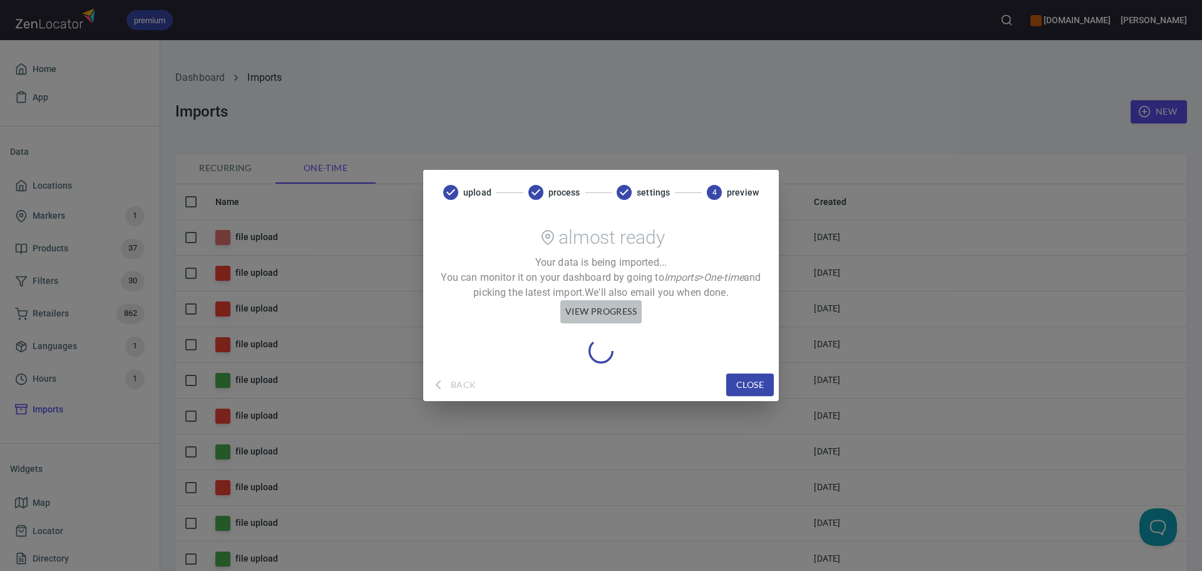
click at [604, 316] on span "view progress" at bounding box center [601, 312] width 71 height 16
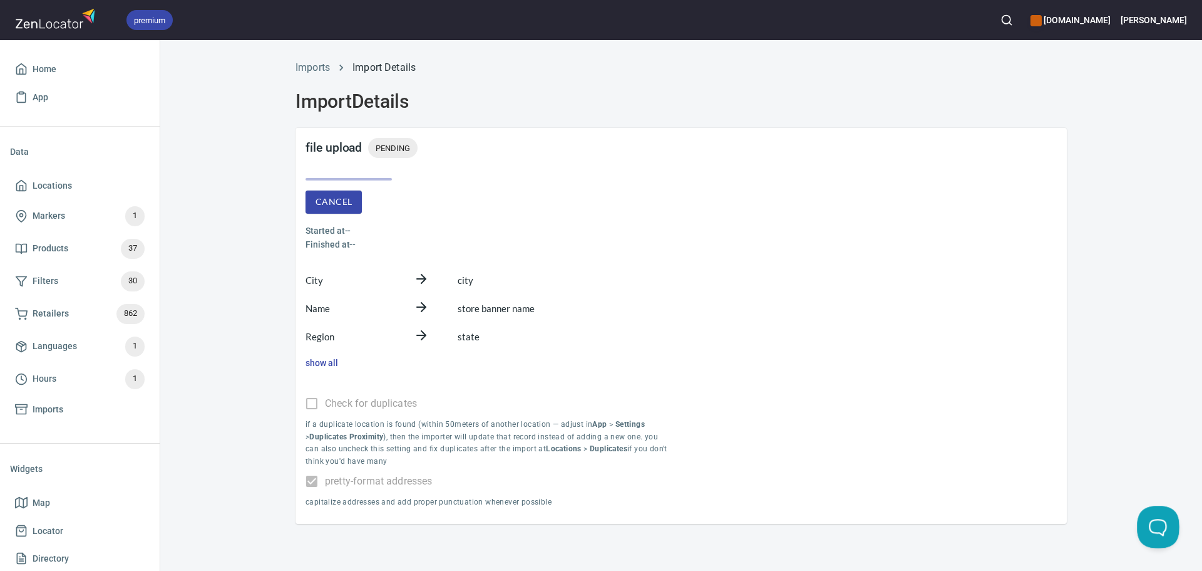
click at [1160, 520] on button "Open Beacon popover" at bounding box center [1156, 524] width 38 height 38
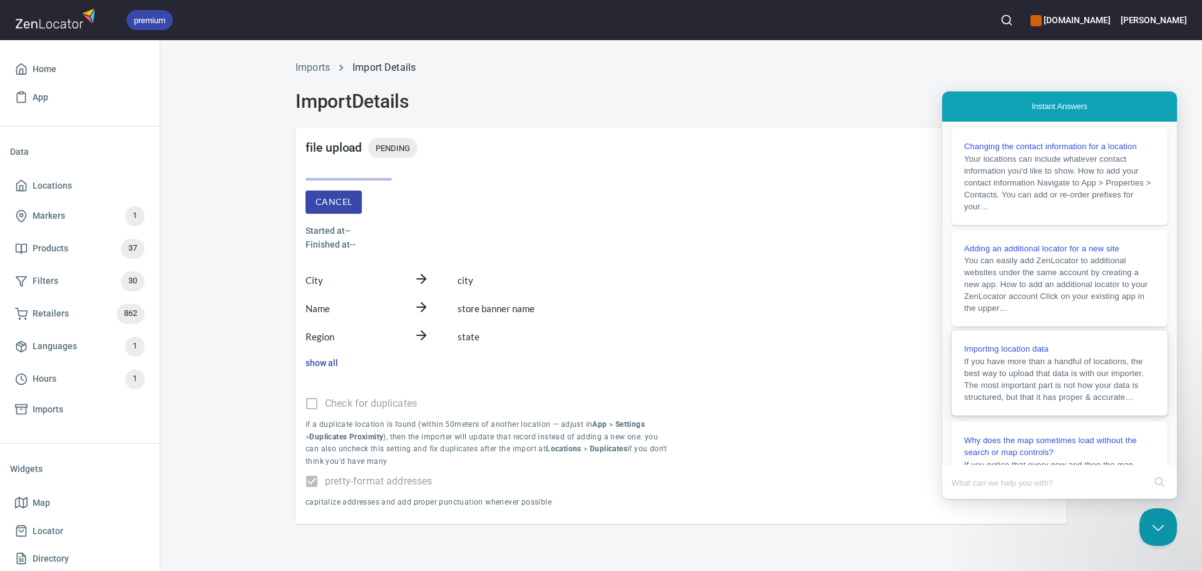
click at [1072, 398] on span "If you have more than a handful of locations, the best way to upload that data …" at bounding box center [1054, 378] width 180 height 45
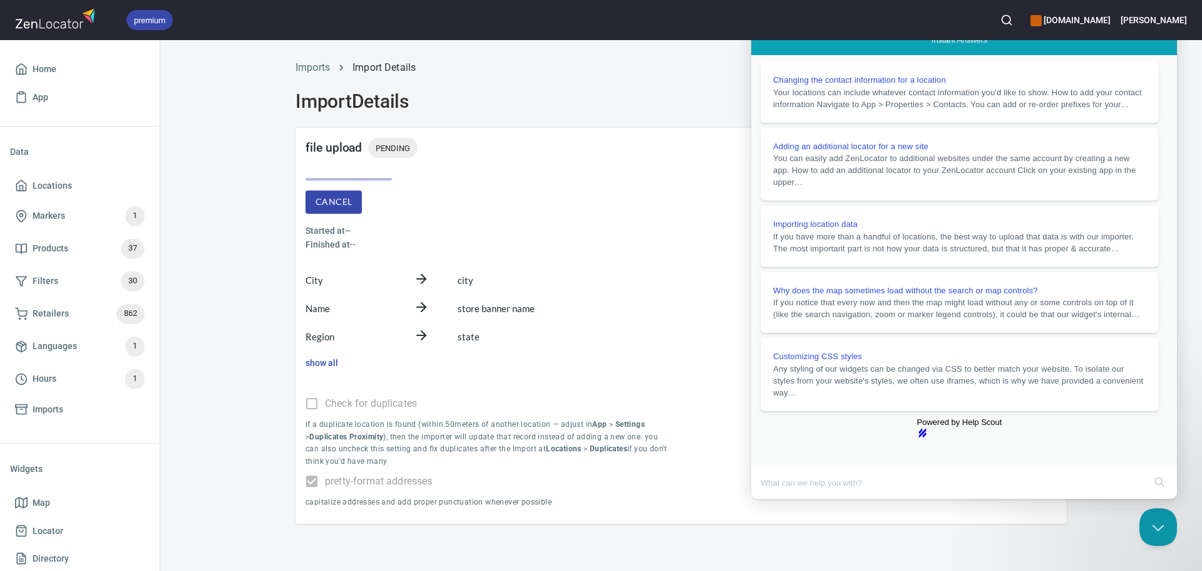
scroll to position [251, 0]
click at [1158, 519] on button "Close Beacon popover" at bounding box center [1156, 524] width 38 height 38
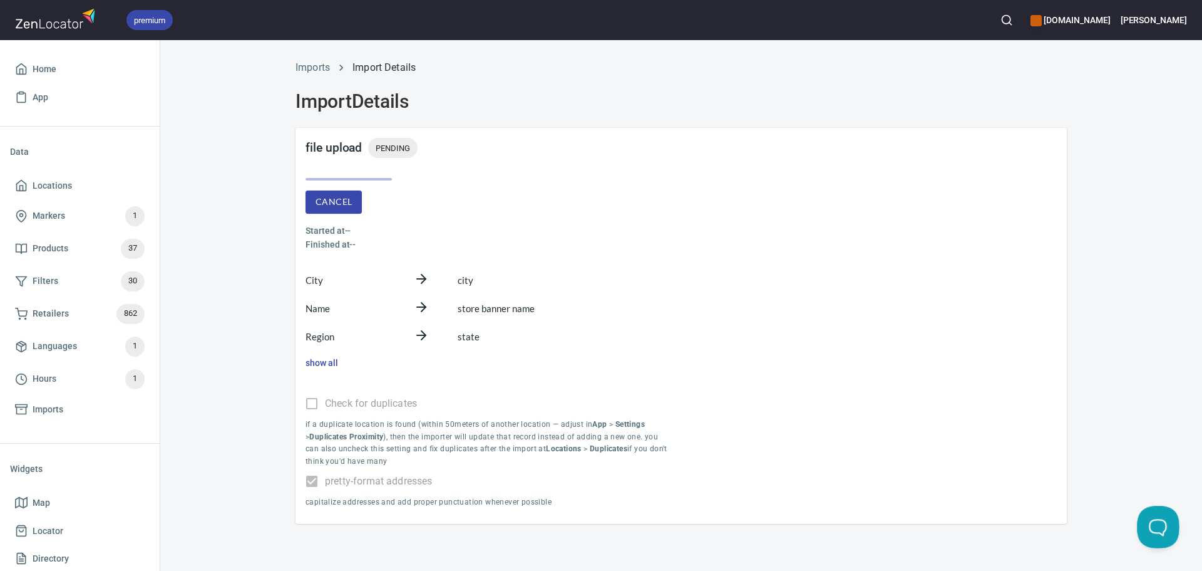
click at [1157, 519] on button "Open Beacon popover" at bounding box center [1156, 524] width 38 height 38
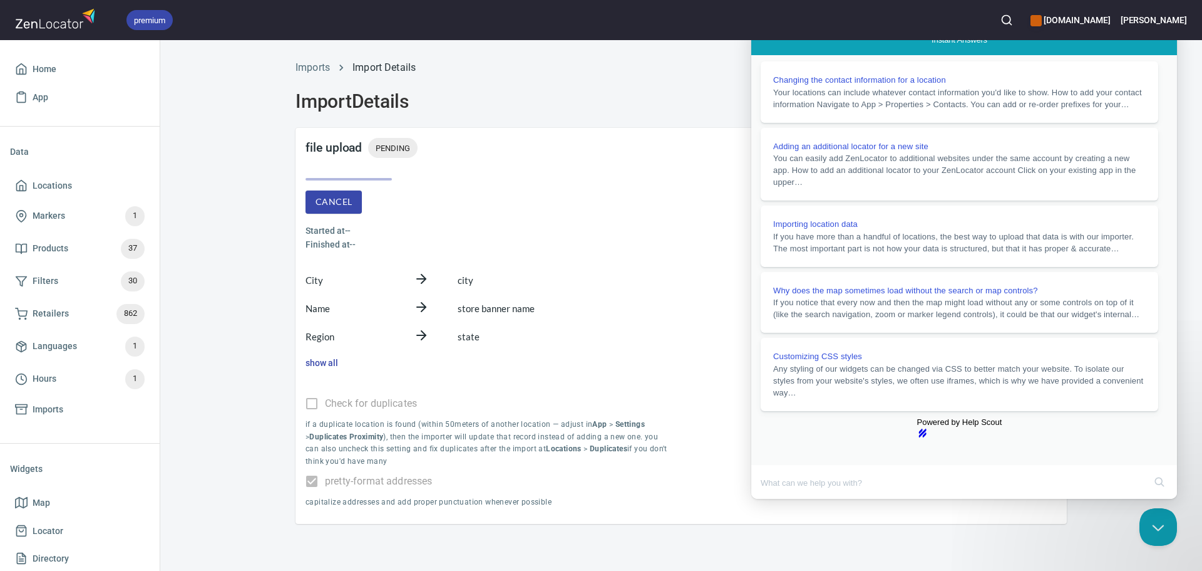
drag, startPoint x: 866, startPoint y: 476, endPoint x: 932, endPoint y: 478, distance: 66.4
click at [1161, 518] on button "Close Beacon popover" at bounding box center [1156, 524] width 38 height 38
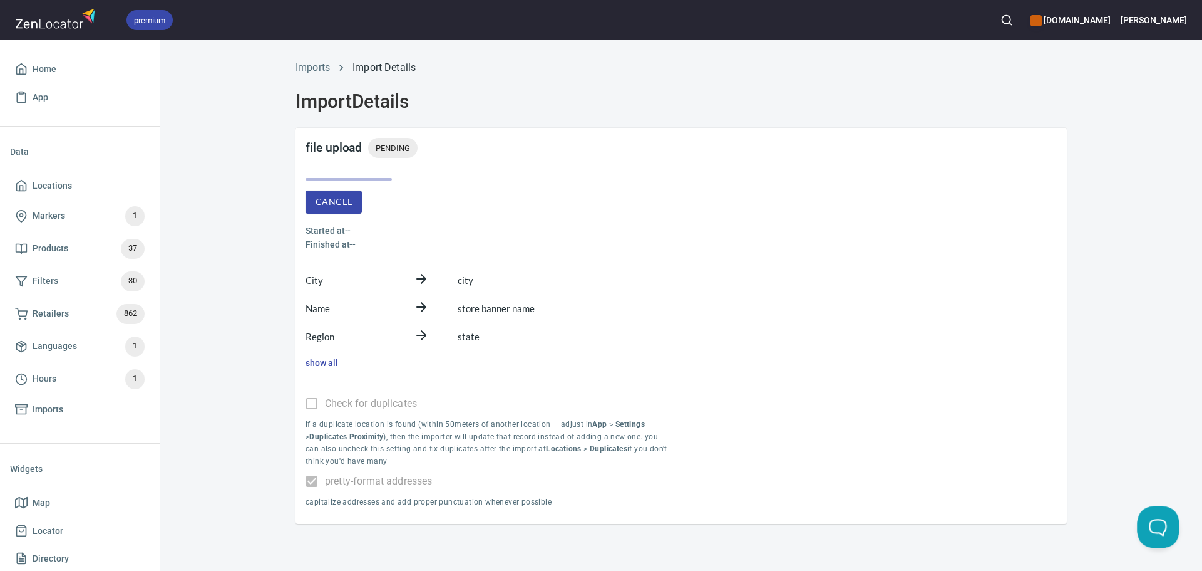
click at [1161, 519] on button "Open Beacon popover" at bounding box center [1156, 524] width 38 height 38
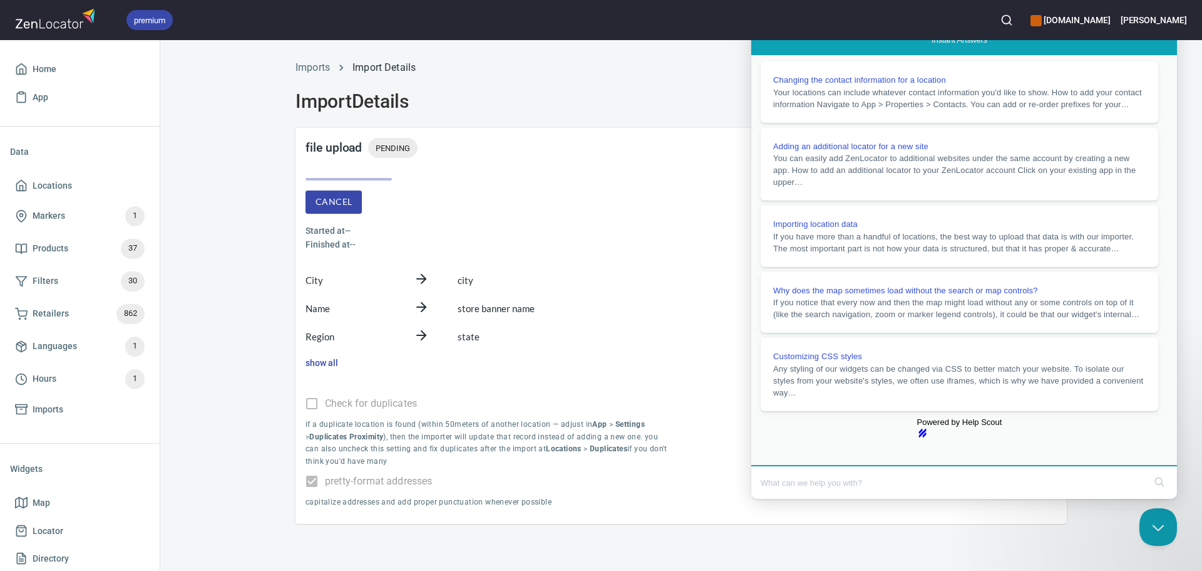
click at [775, 499] on button "Close" at bounding box center [763, 507] width 23 height 16
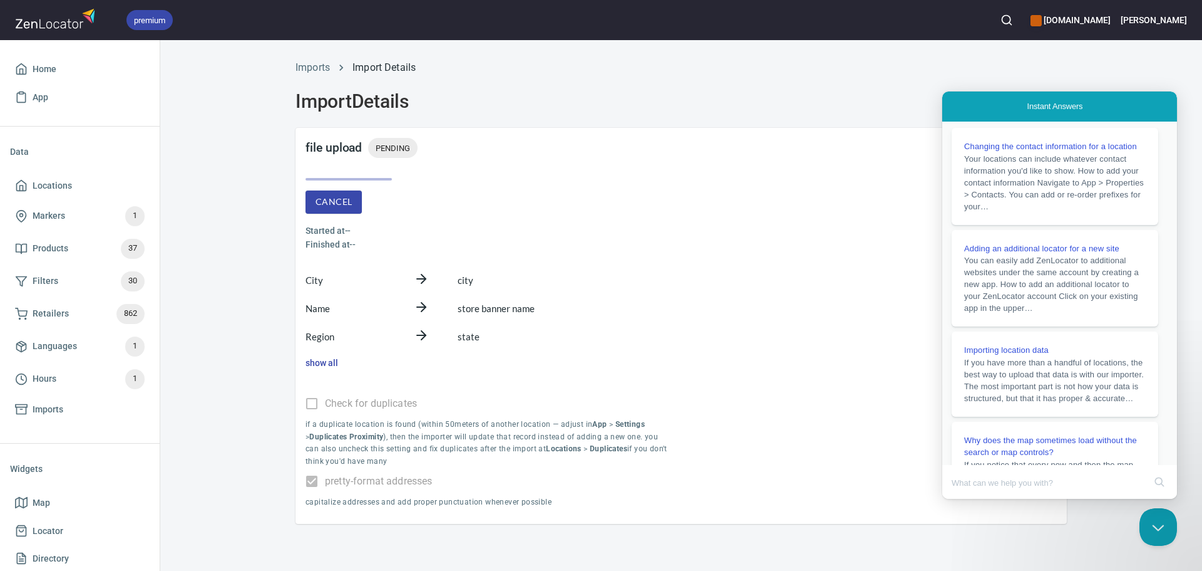
scroll to position [328, 0]
click at [1008, 474] on input "Search Doc articles" at bounding box center [1048, 482] width 193 height 26
type input "is the importer not working?"
click button "search" at bounding box center [1160, 482] width 20 height 20
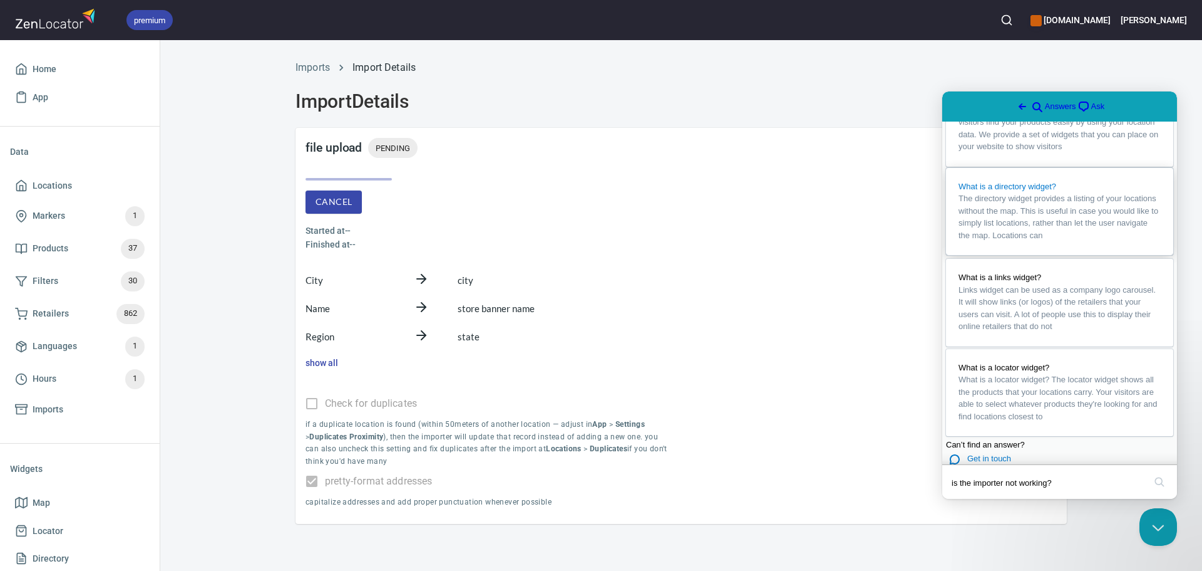
scroll to position [748, 0]
click at [865, 194] on div "Cancel Started at -- Finished at --" at bounding box center [682, 214] width 772 height 93
click at [986, 451] on span "Get in touch" at bounding box center [990, 455] width 44 height 9
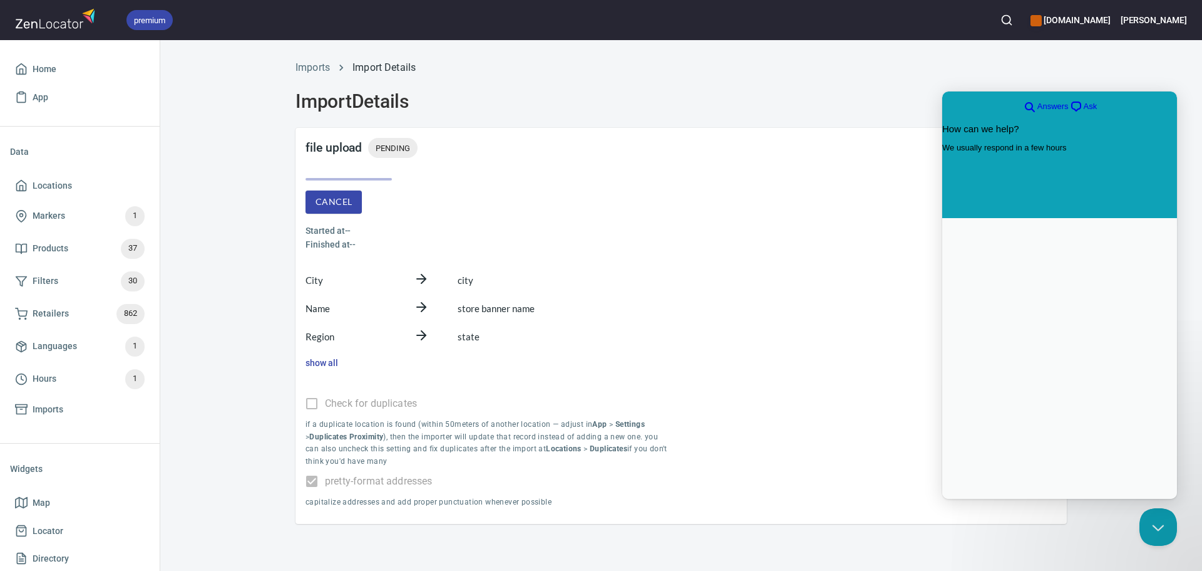
scroll to position [0, 0]
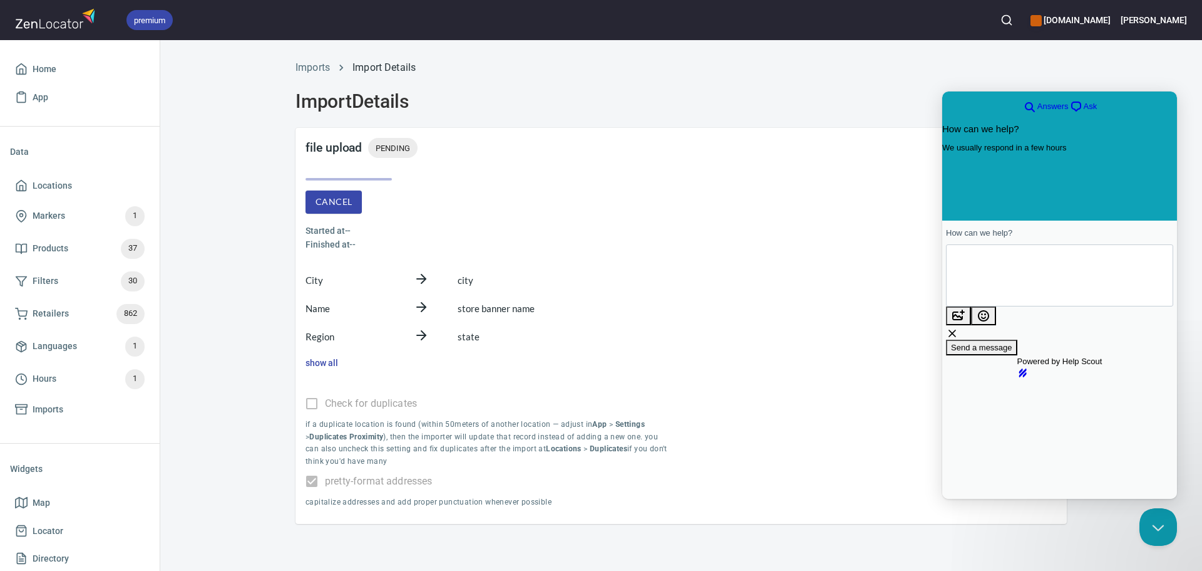
click at [1000, 276] on textarea "How can we help?" at bounding box center [1012, 275] width 113 height 59
type textarea "Is the location importer currently not working? I tried [DATE] as well as [DATE…"
click at [1013, 367] on span "Send a message" at bounding box center [981, 371] width 61 height 9
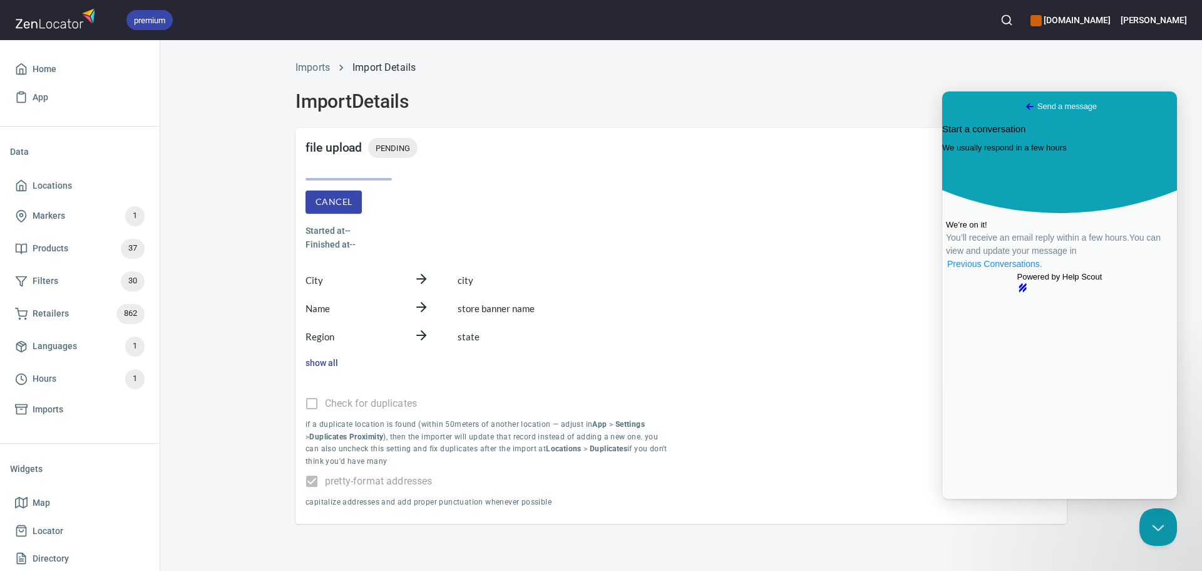
click at [1037, 271] on link "Previous Conversations ." at bounding box center [995, 263] width 98 height 13
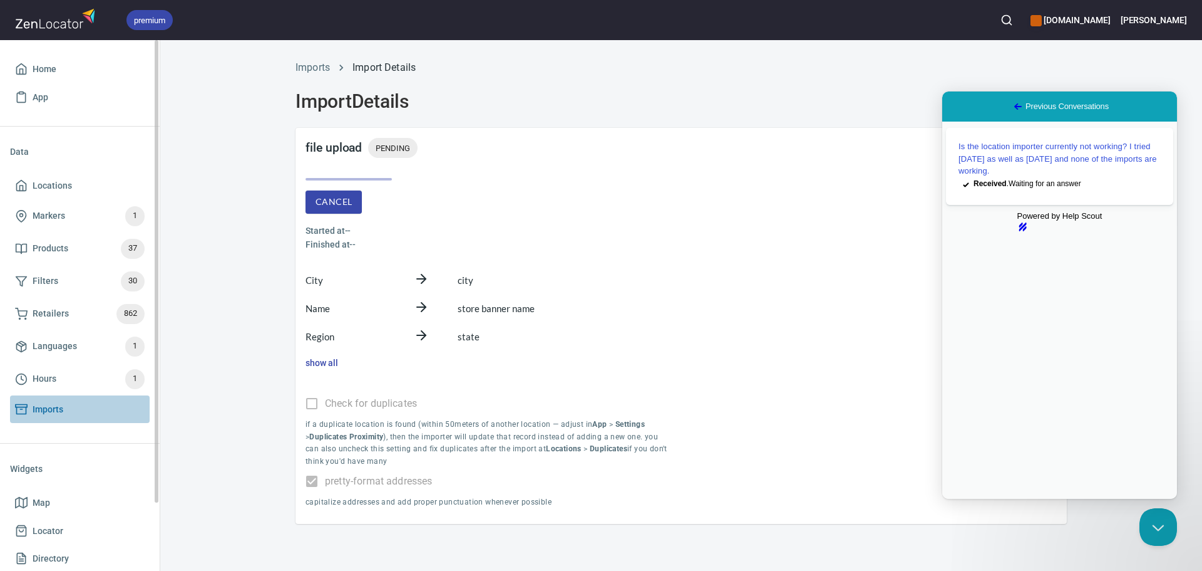
click at [59, 408] on span "Imports" at bounding box center [48, 409] width 31 height 16
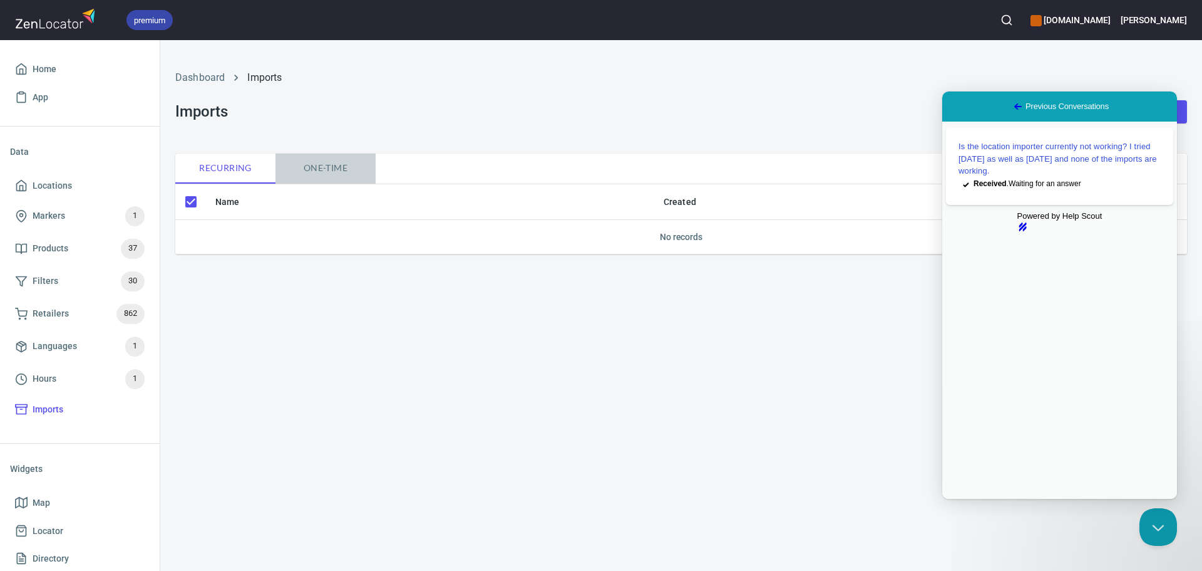
click at [318, 165] on span "One-time" at bounding box center [325, 168] width 85 height 16
checkbox input "false"
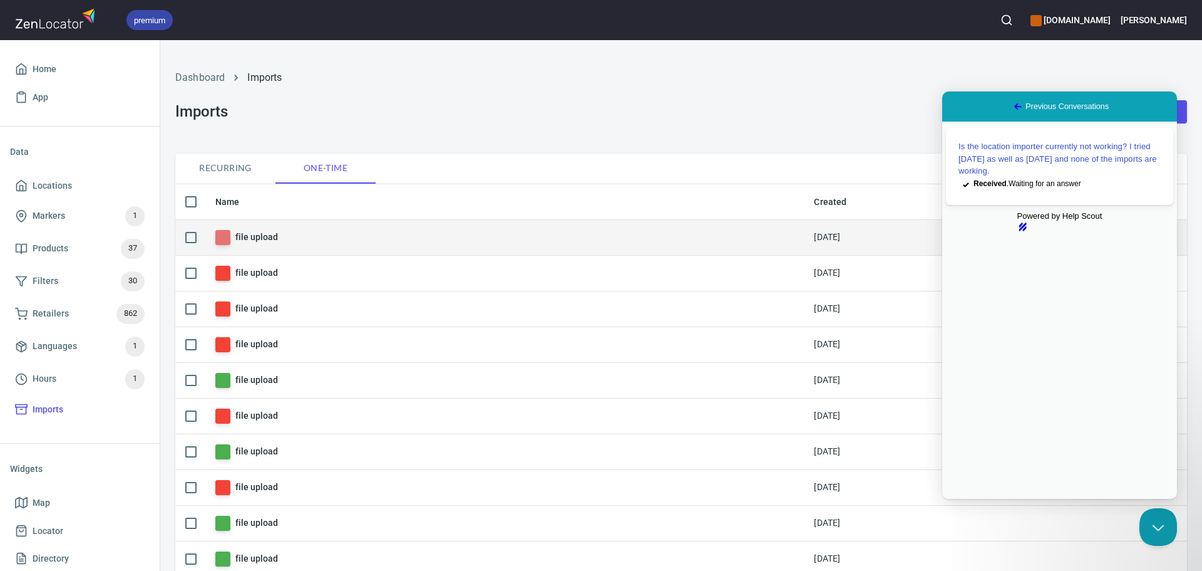
click at [249, 239] on h6 "file upload" at bounding box center [256, 237] width 42 height 14
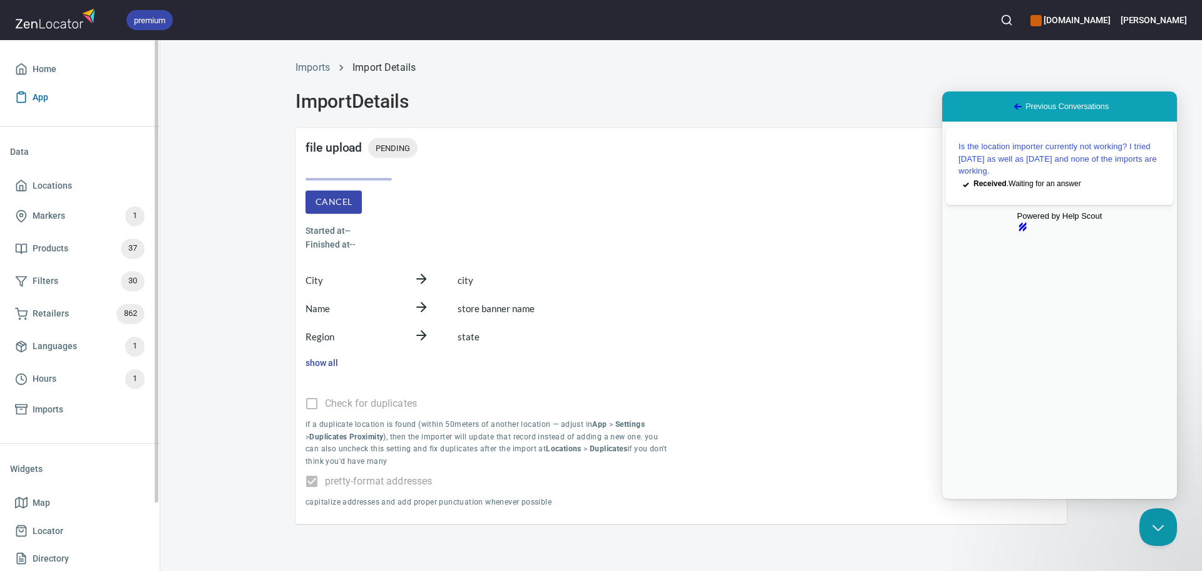
click at [34, 96] on span "App" at bounding box center [41, 98] width 16 height 16
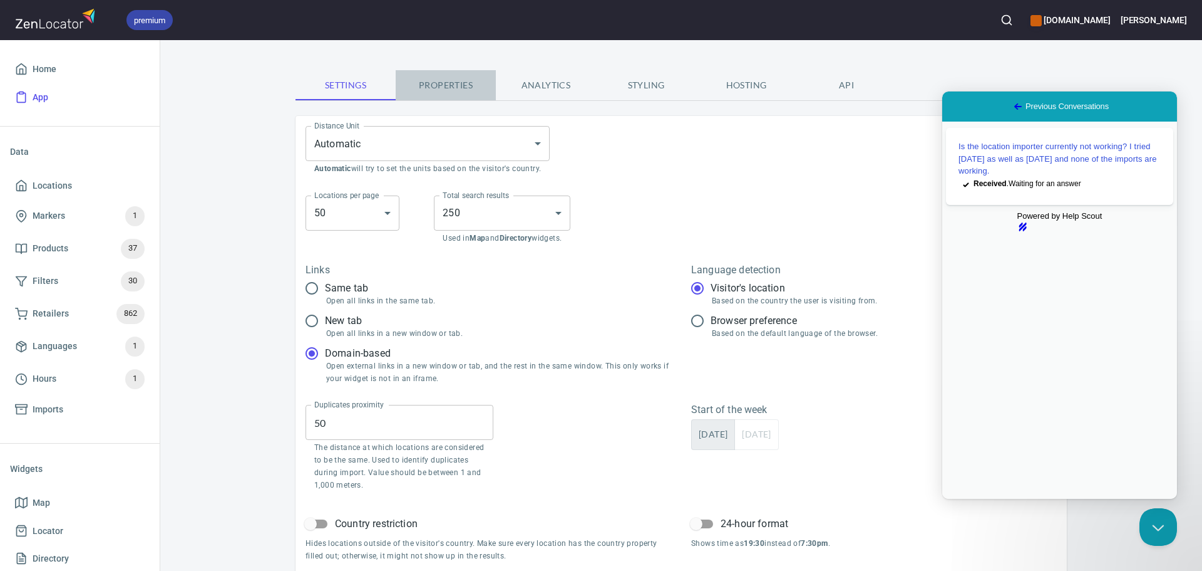
click at [418, 91] on span "Properties" at bounding box center [445, 86] width 85 height 16
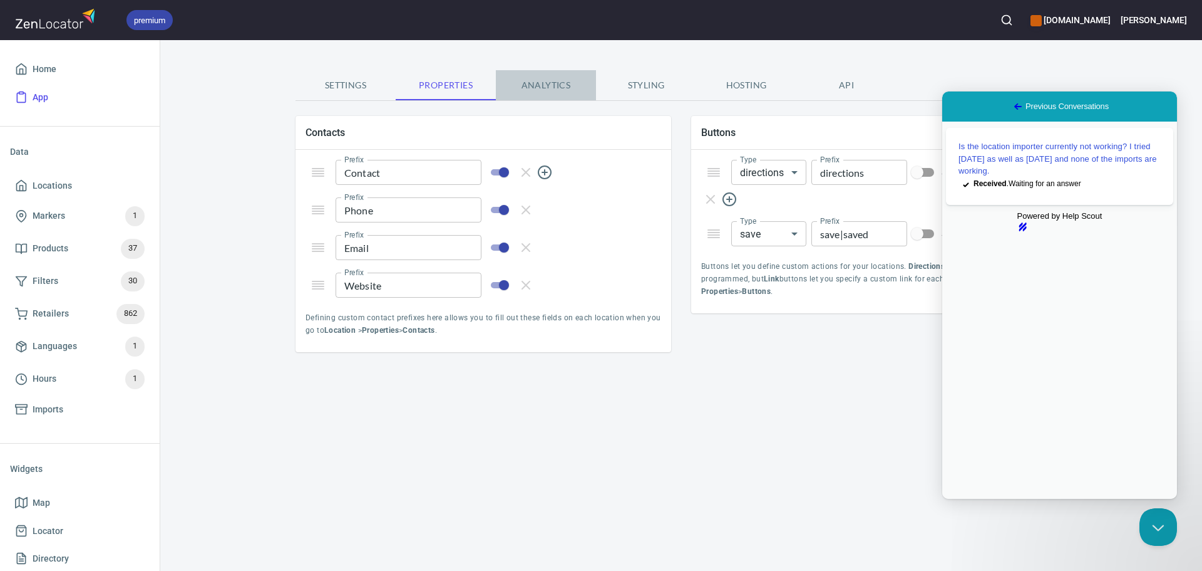
click at [529, 87] on span "Analytics" at bounding box center [546, 86] width 85 height 16
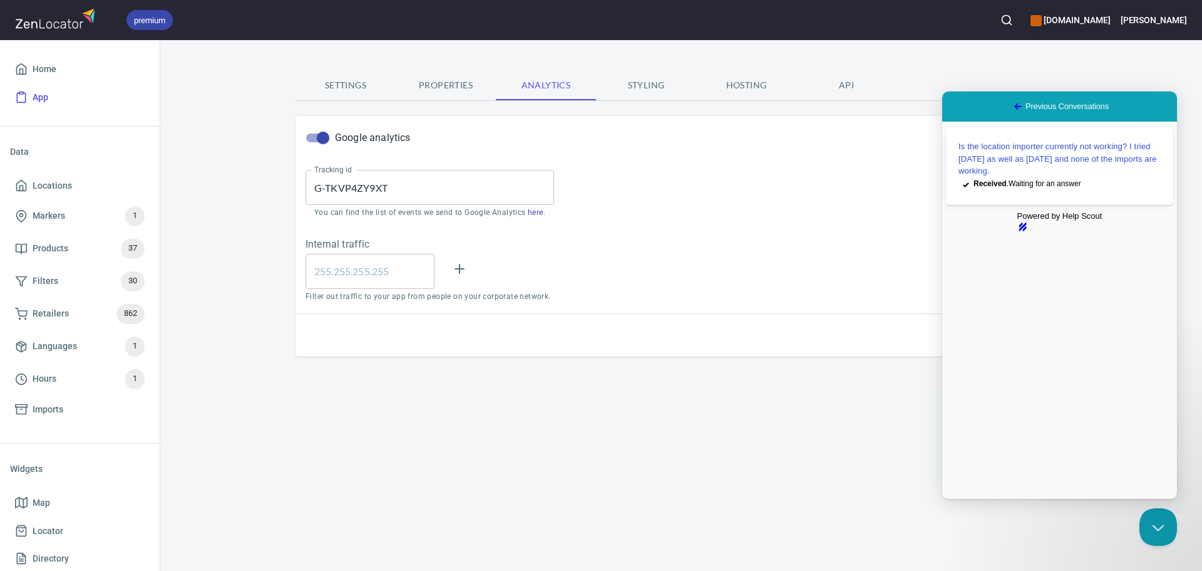
click at [640, 85] on span "Styling" at bounding box center [646, 86] width 85 height 16
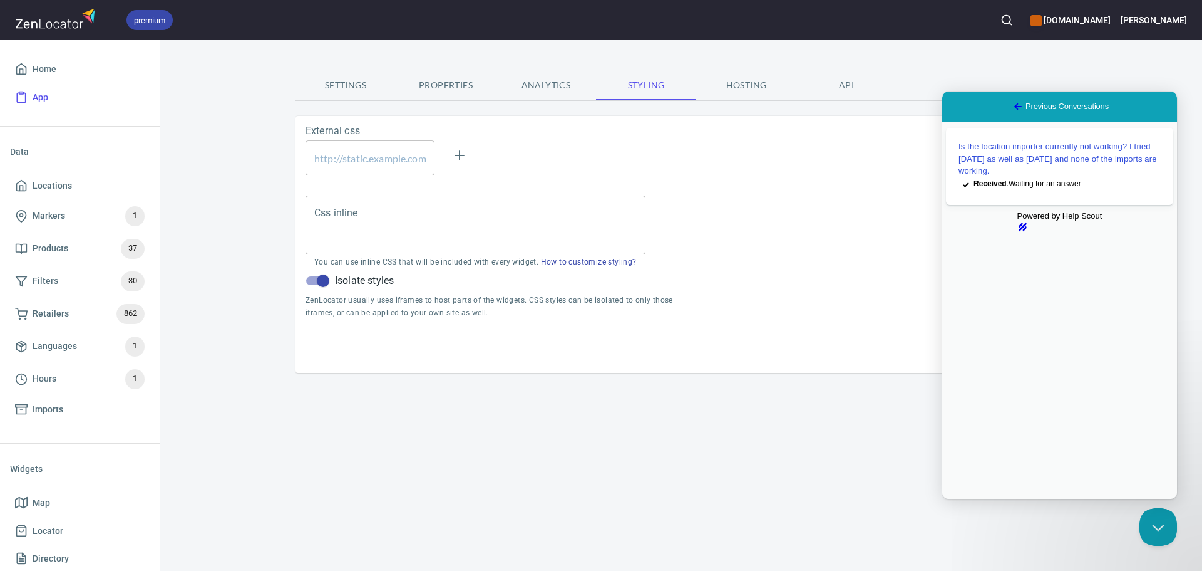
click at [767, 81] on span "Hosting" at bounding box center [746, 86] width 85 height 16
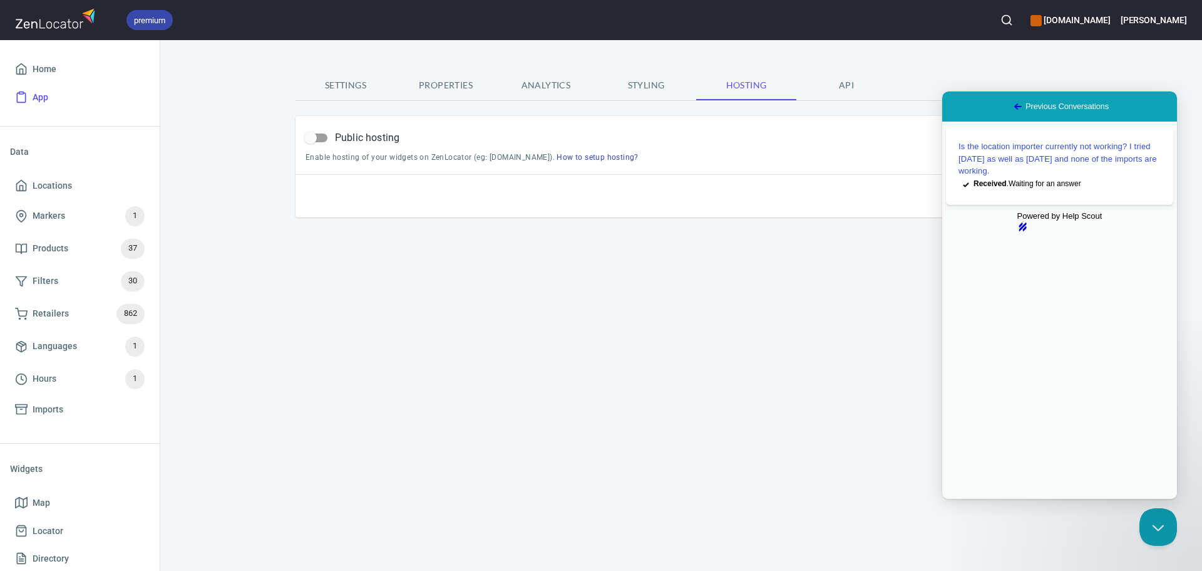
click at [347, 89] on span "Settings" at bounding box center [345, 86] width 85 height 16
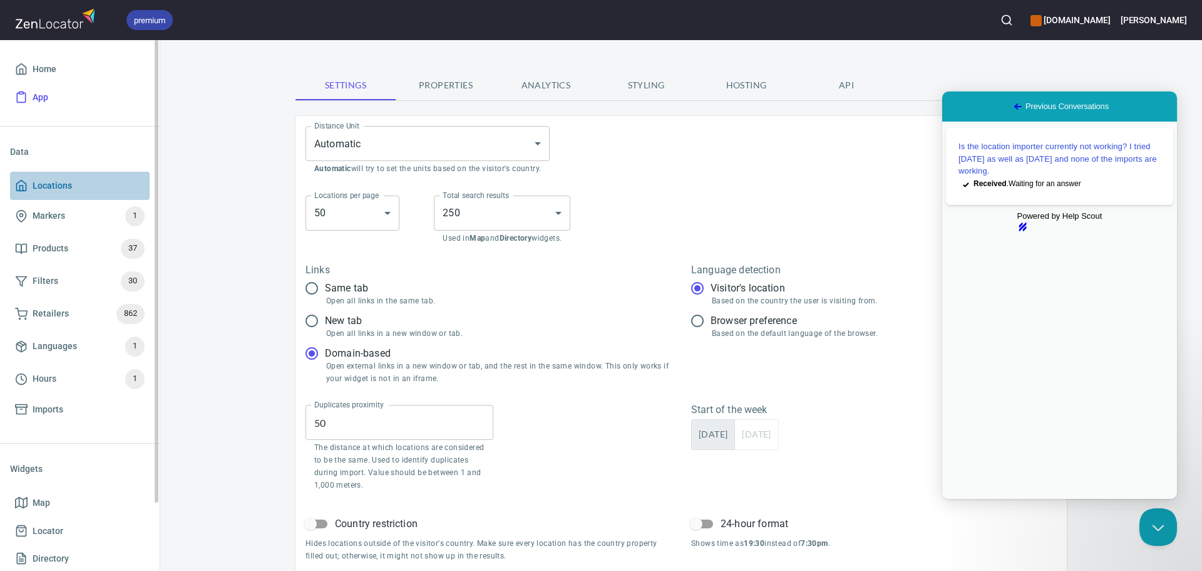
click at [101, 180] on span "Locations" at bounding box center [80, 186] width 130 height 16
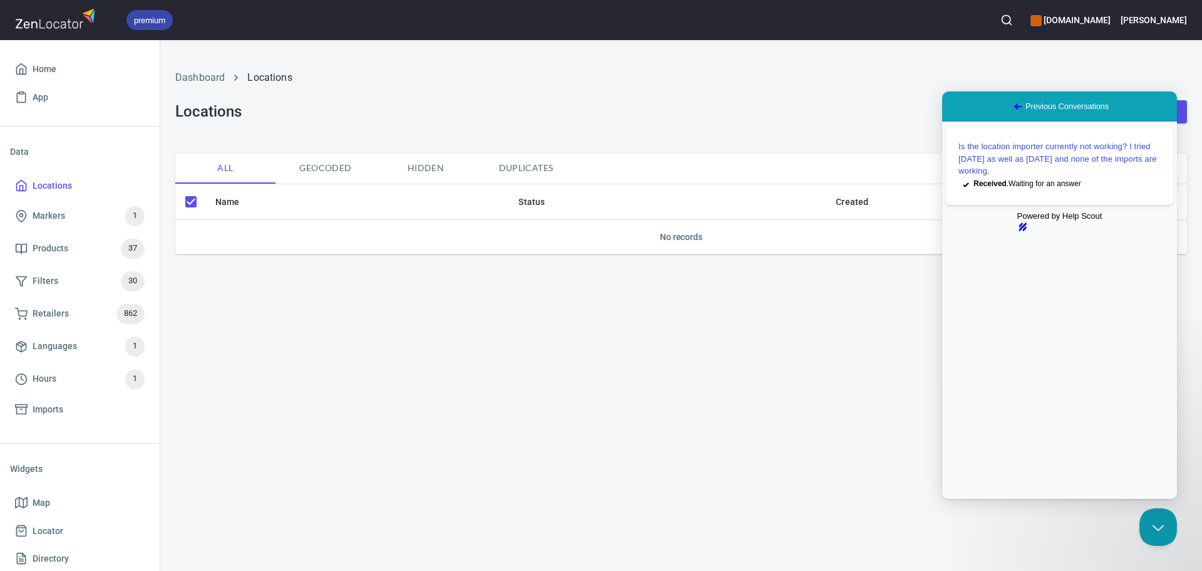
click at [410, 168] on span "Hidden" at bounding box center [425, 168] width 85 height 16
click at [524, 165] on span "Duplicates" at bounding box center [525, 168] width 85 height 16
click at [317, 170] on span "Geocoded" at bounding box center [325, 168] width 85 height 16
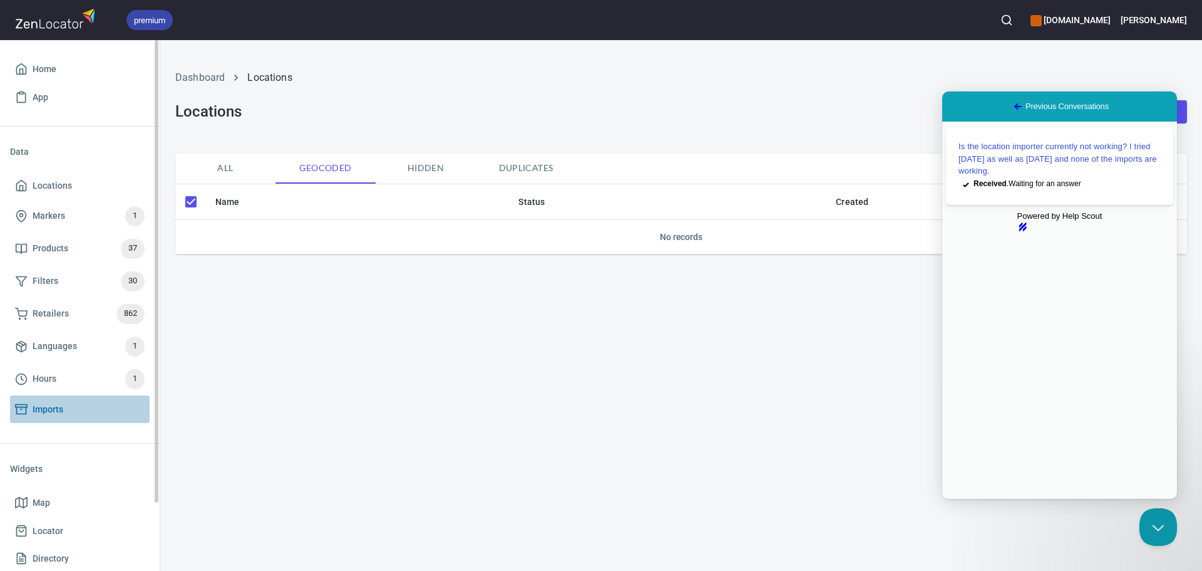
click at [54, 404] on span "Imports" at bounding box center [48, 409] width 31 height 16
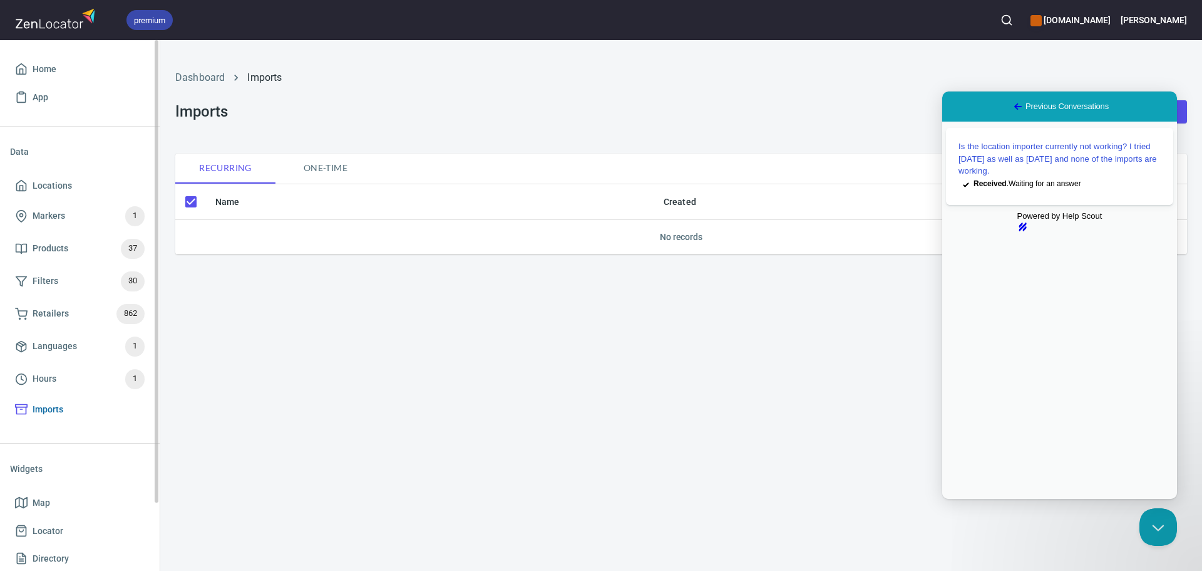
drag, startPoint x: 71, startPoint y: 181, endPoint x: 113, endPoint y: 421, distance: 243.4
click at [71, 181] on span "Locations" at bounding box center [80, 186] width 130 height 16
click at [74, 409] on span "Imports" at bounding box center [80, 409] width 130 height 16
click at [277, 85] on div "Dashboard Imports" at bounding box center [681, 78] width 1027 height 30
click at [322, 171] on span "One-time" at bounding box center [325, 168] width 85 height 16
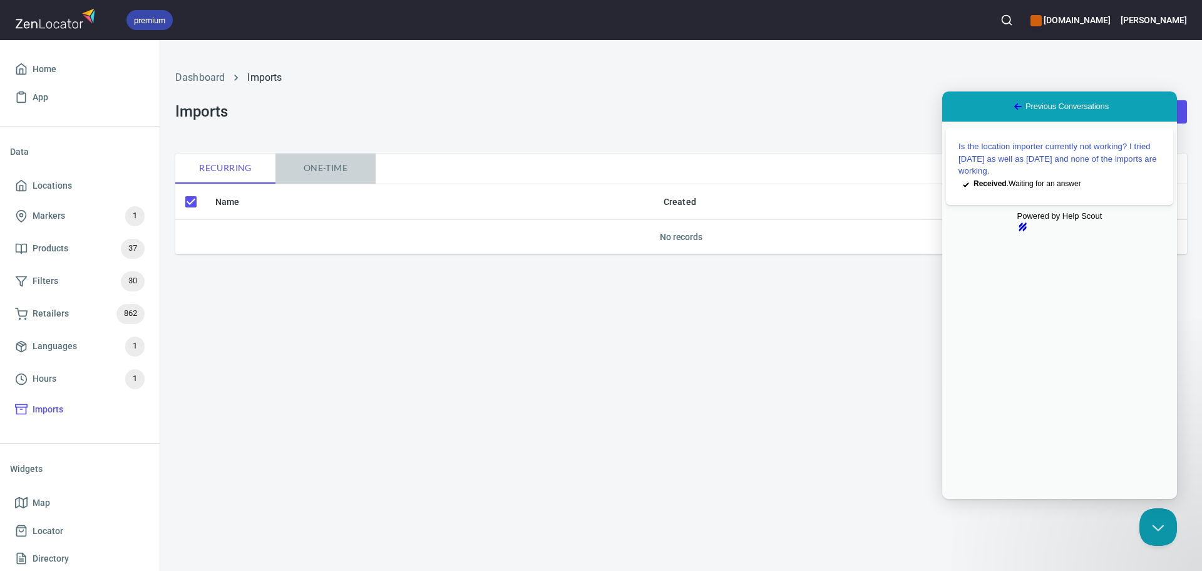
checkbox input "false"
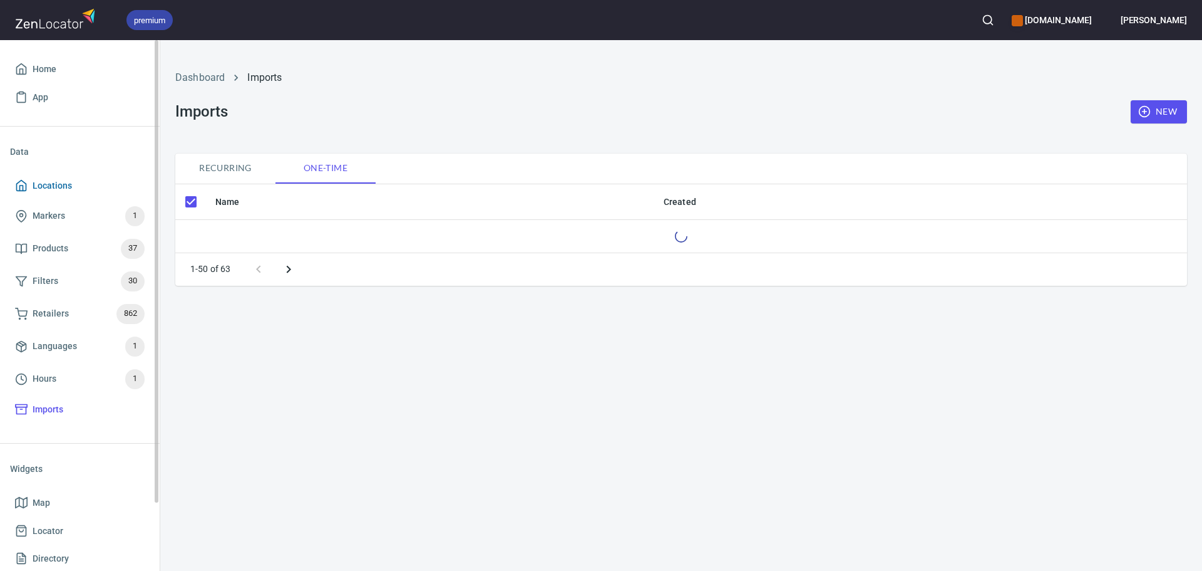
checkbox input "false"
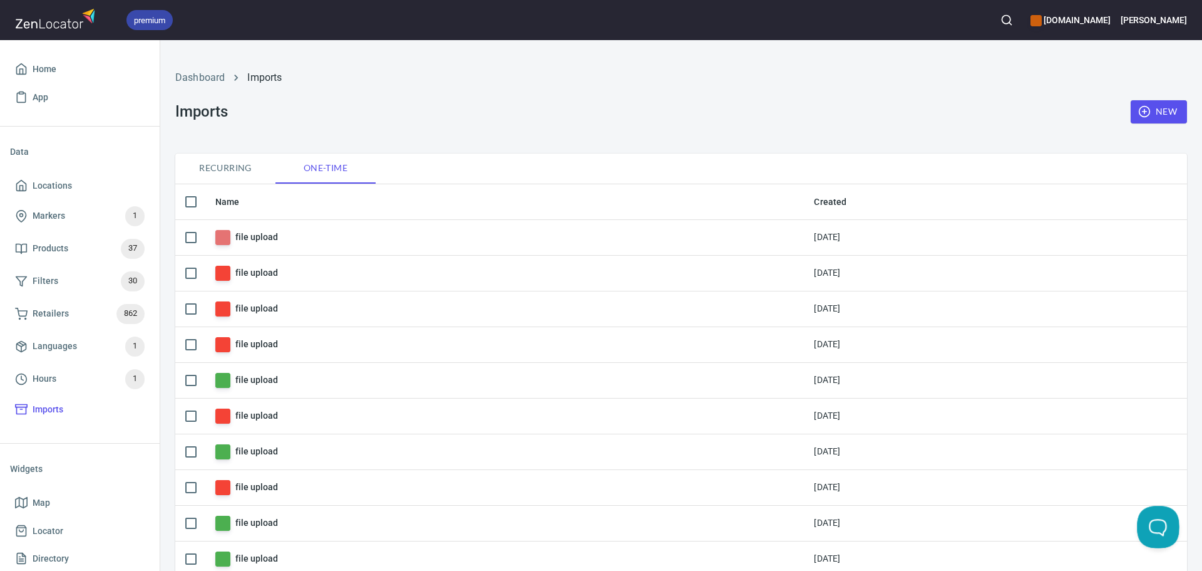
drag, startPoint x: 1154, startPoint y: 529, endPoint x: 1145, endPoint y: 515, distance: 16.9
click at [1154, 529] on button "Open Beacon popover" at bounding box center [1156, 524] width 38 height 38
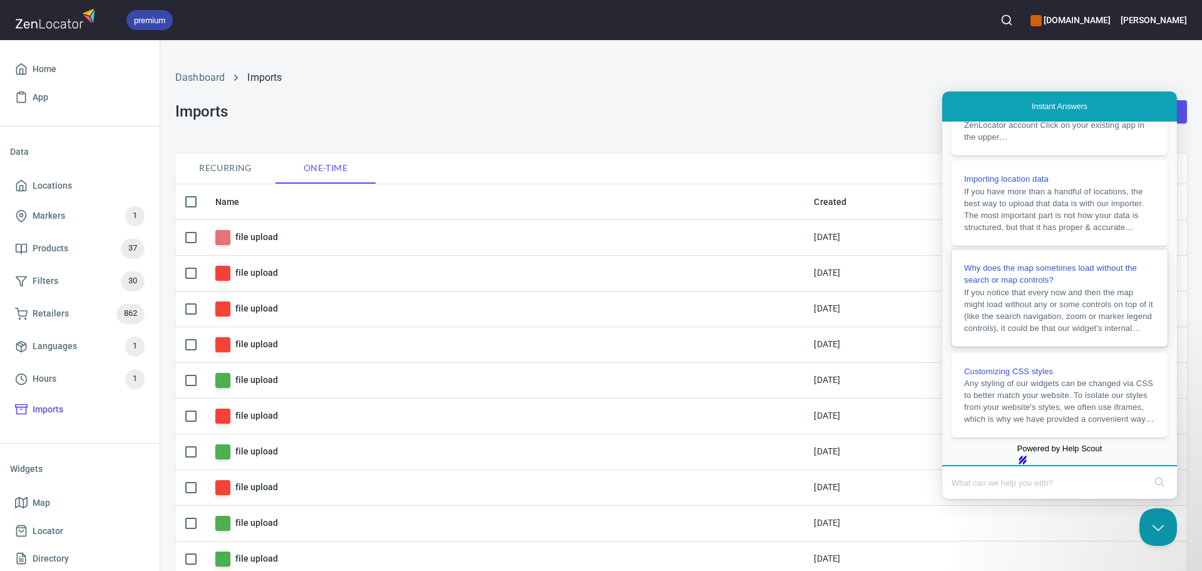
scroll to position [252, 0]
click at [1025, 445] on div "Powered by Help Scout hs-logo" at bounding box center [1059, 453] width 227 height 23
click at [1070, 486] on input "Search Doc articles" at bounding box center [1048, 482] width 193 height 26
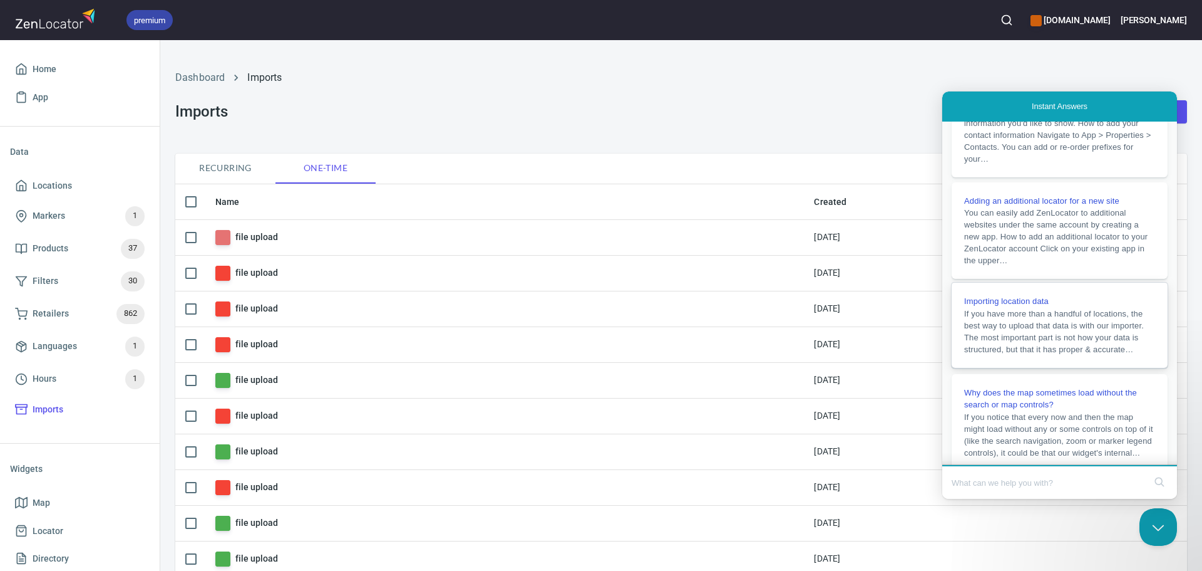
scroll to position [0, 0]
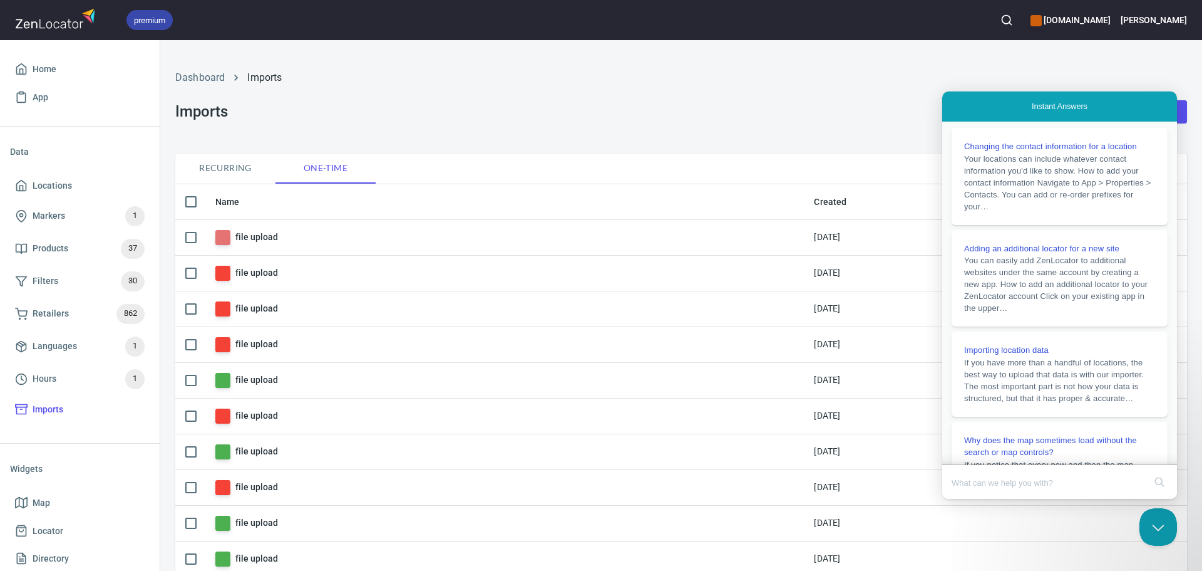
click at [1067, 105] on span "Instant Answers" at bounding box center [1060, 106] width 56 height 13
click at [1119, 66] on div "Dashboard Imports" at bounding box center [681, 78] width 1027 height 30
click at [1097, 473] on input "Search Doc articles" at bounding box center [1048, 482] width 193 height 26
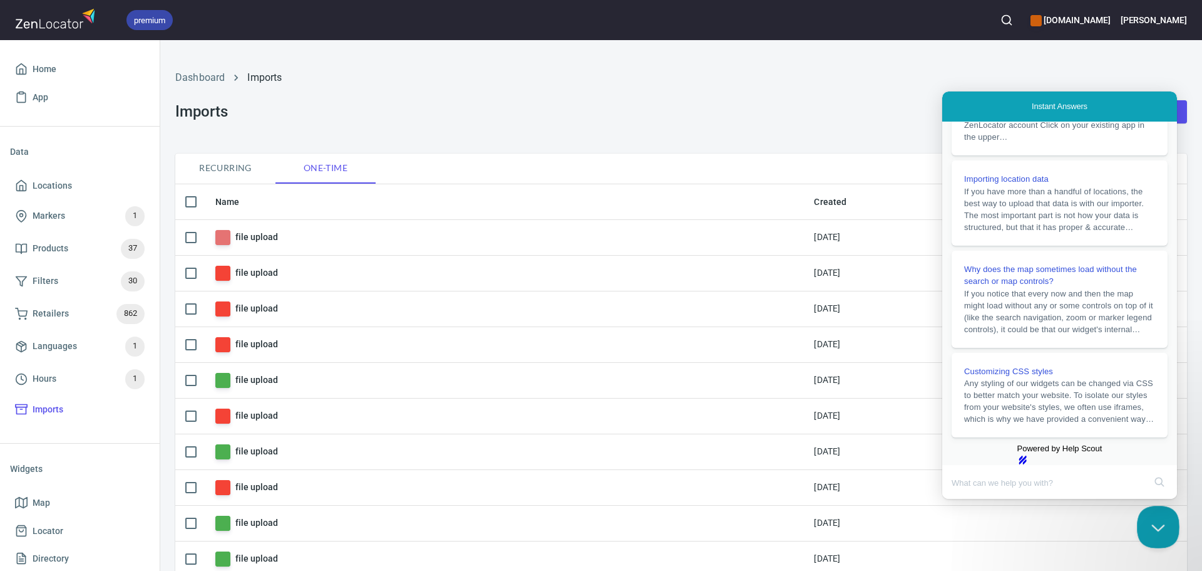
click at [1155, 531] on button "Close Beacon popover" at bounding box center [1156, 524] width 38 height 38
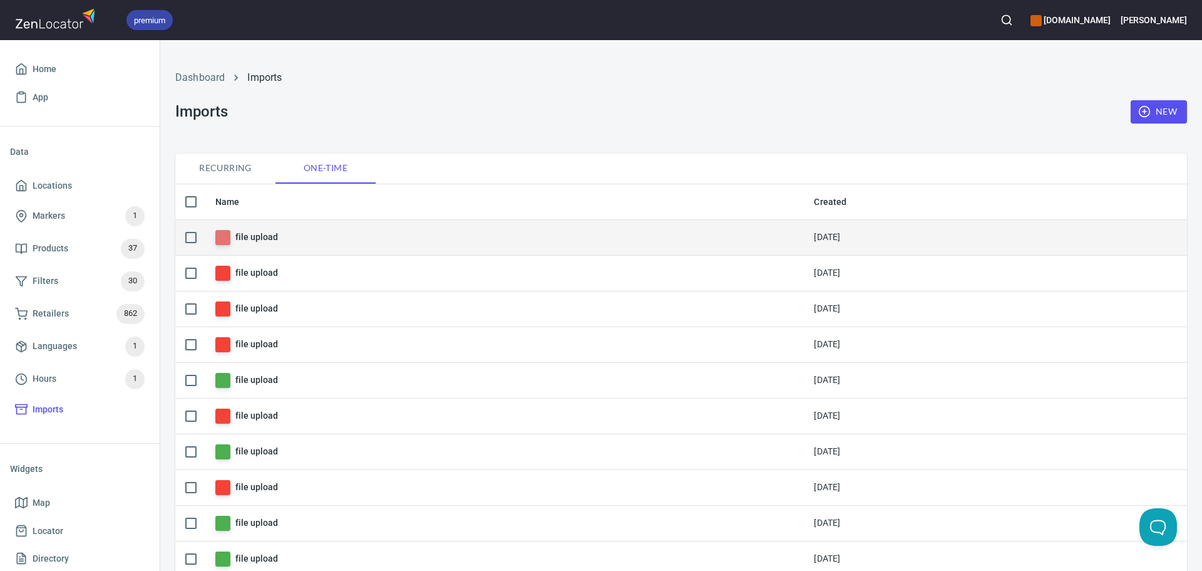
click at [265, 227] on td "file upload" at bounding box center [504, 237] width 599 height 36
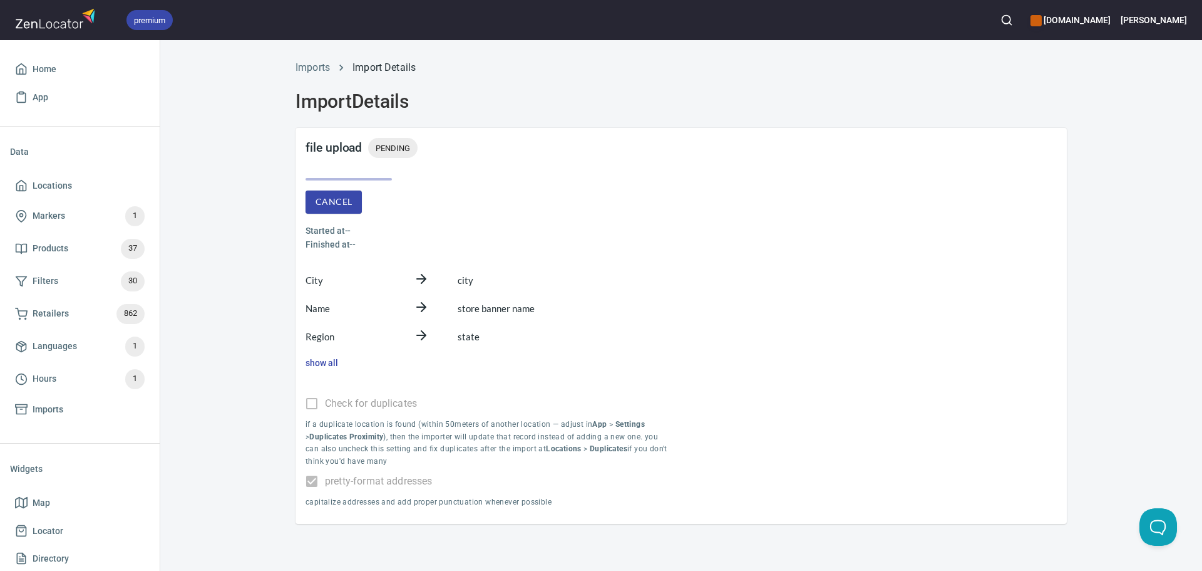
drag, startPoint x: 289, startPoint y: 129, endPoint x: 297, endPoint y: 135, distance: 9.8
click at [297, 135] on div "Imports Import Details Import Details file upload PENDING Cancel Started at -- …" at bounding box center [682, 288] width 802 height 471
click at [399, 156] on div "PENDING" at bounding box center [392, 148] width 49 height 20
click at [395, 140] on div "PENDING" at bounding box center [392, 148] width 49 height 20
click at [395, 142] on span "PENDING" at bounding box center [392, 148] width 49 height 13
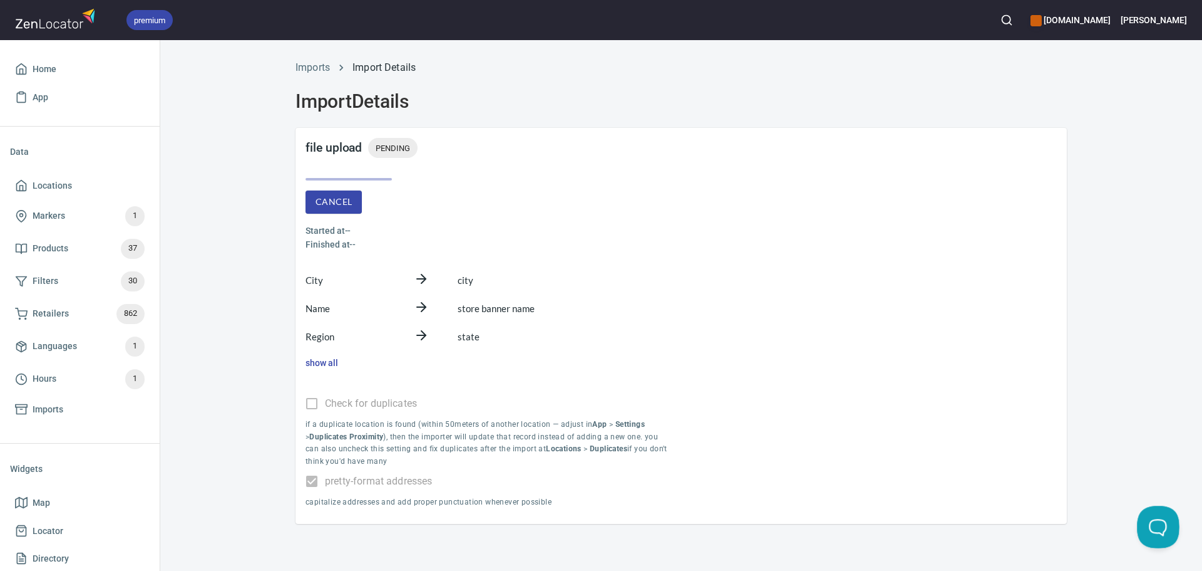
click at [1141, 514] on button "Open Beacon popover" at bounding box center [1156, 524] width 38 height 38
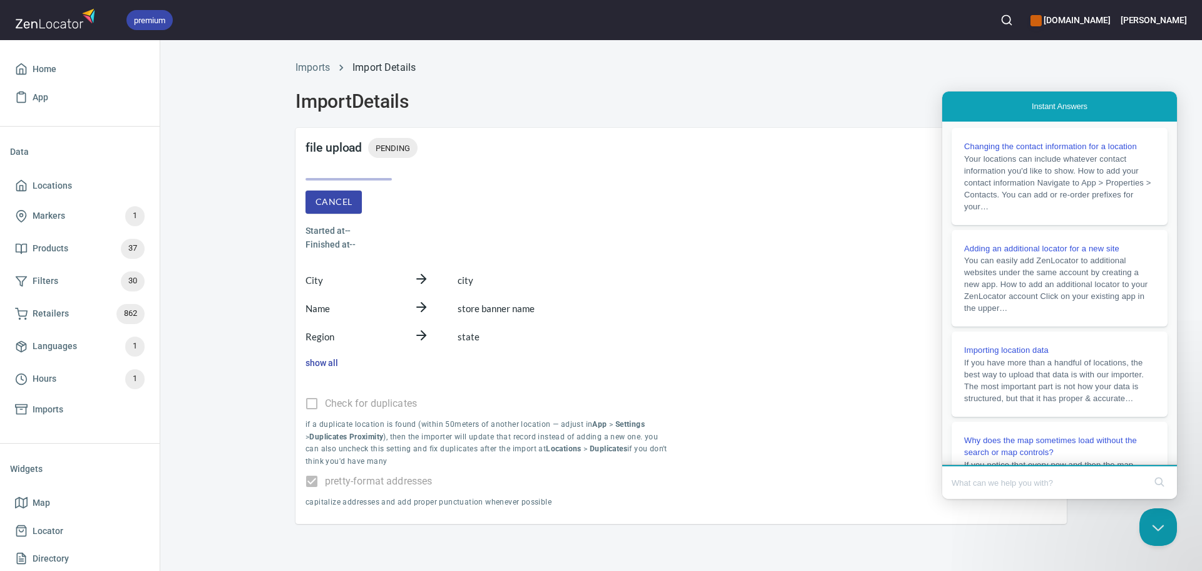
click at [1035, 495] on input "Search Doc articles" at bounding box center [1048, 482] width 193 height 26
click at [1033, 492] on input "Search Doc articles" at bounding box center [1048, 482] width 193 height 26
click at [1033, 487] on input "Search Doc articles" at bounding box center [1048, 482] width 193 height 26
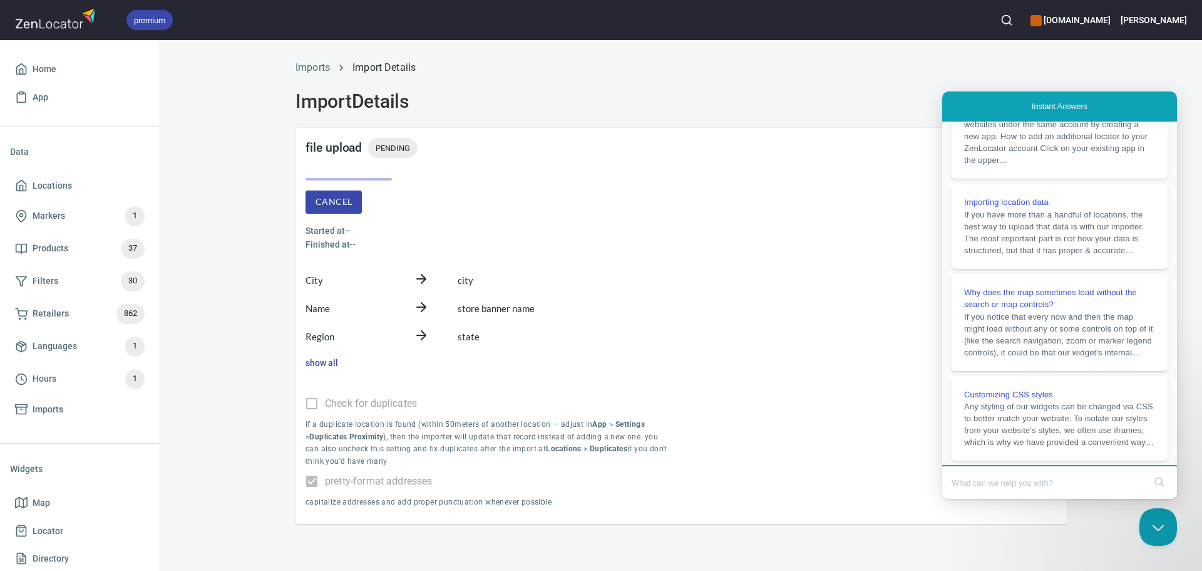
scroll to position [252, 0]
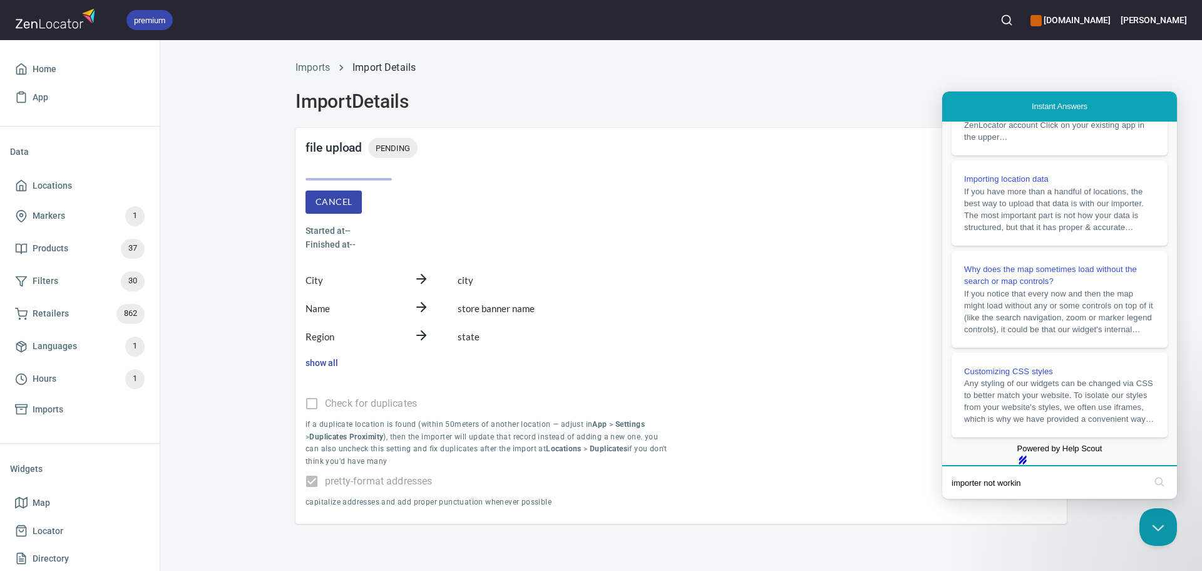
type input "importer not working"
click button "search" at bounding box center [1160, 482] width 20 height 20
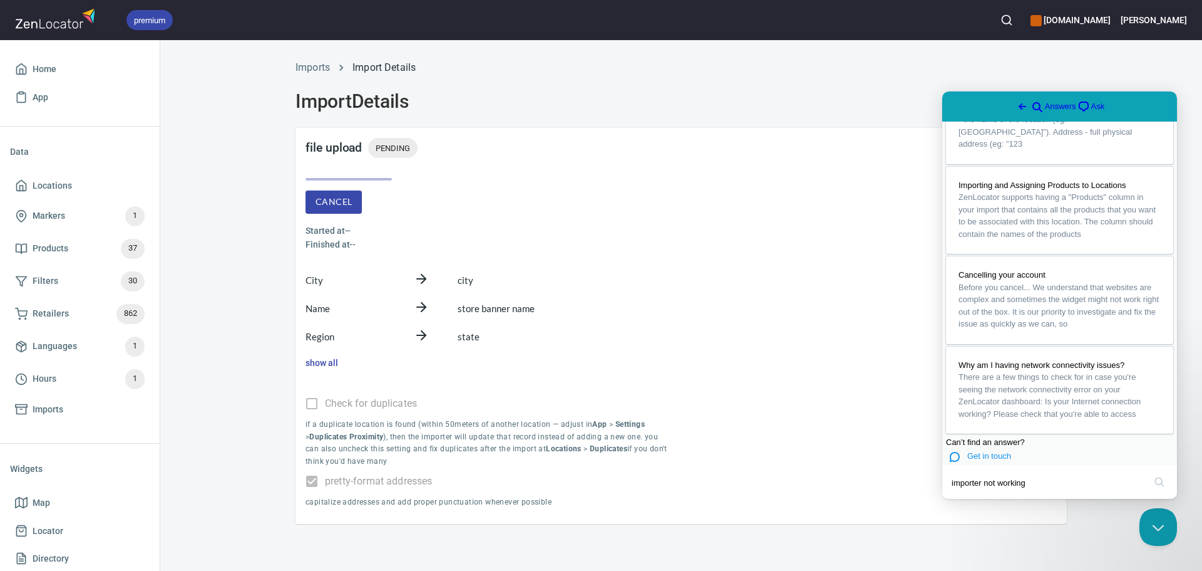
scroll to position [820, 0]
click at [996, 451] on span "Get in touch" at bounding box center [990, 455] width 44 height 9
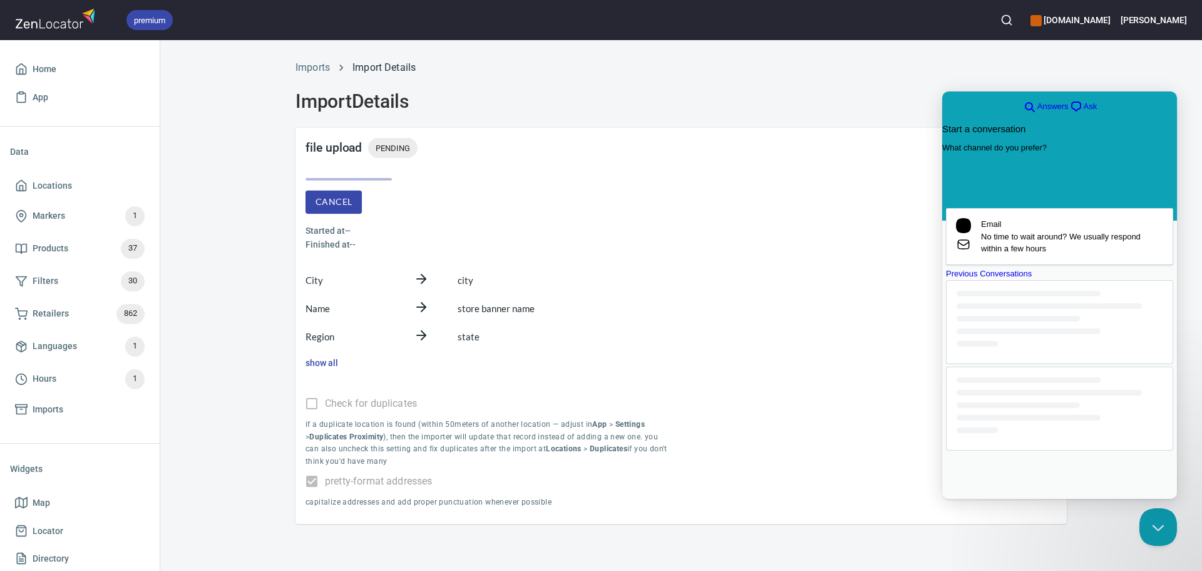
click at [1061, 280] on div "Previous Conversations" at bounding box center [1059, 273] width 227 height 13
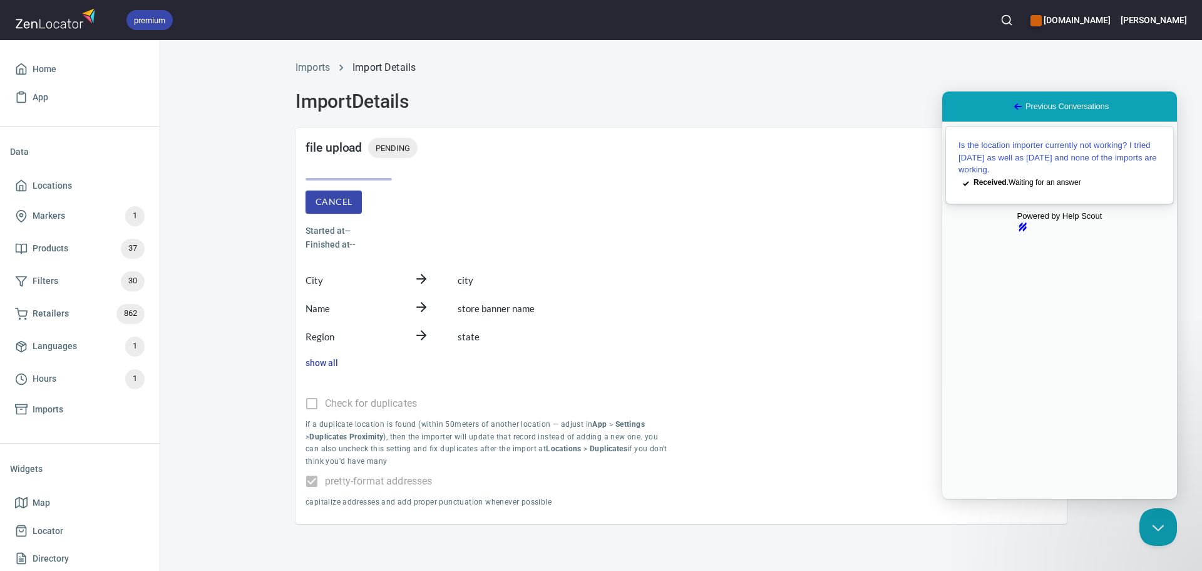
click at [1014, 173] on span "Is the location importer currently not working? I tried [DATE] as well as [DATE…" at bounding box center [1058, 157] width 199 height 34
